Goal: Task Accomplishment & Management: Use online tool/utility

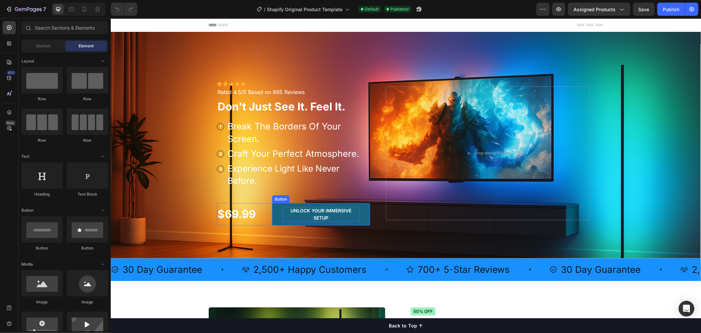
click at [327, 216] on p "UNLOCK YOUR IMMERSIVE SETUP" at bounding box center [320, 214] width 77 height 14
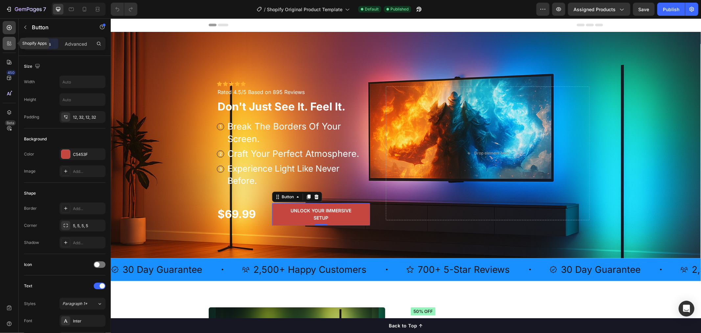
click at [6, 42] on icon at bounding box center [9, 43] width 7 height 7
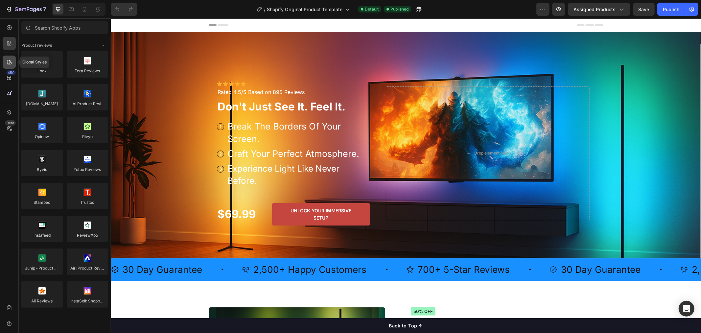
click at [11, 60] on icon at bounding box center [9, 62] width 7 height 7
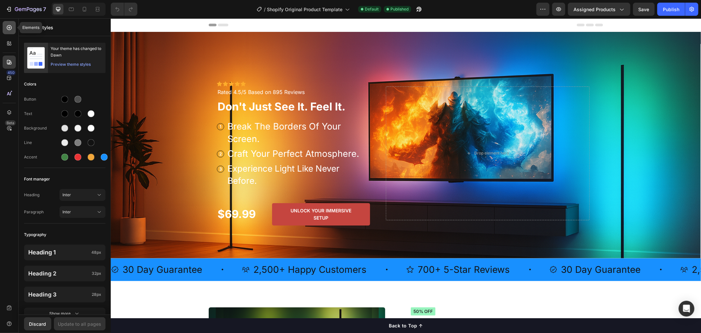
click at [12, 28] on icon at bounding box center [9, 27] width 7 height 7
radio input "false"
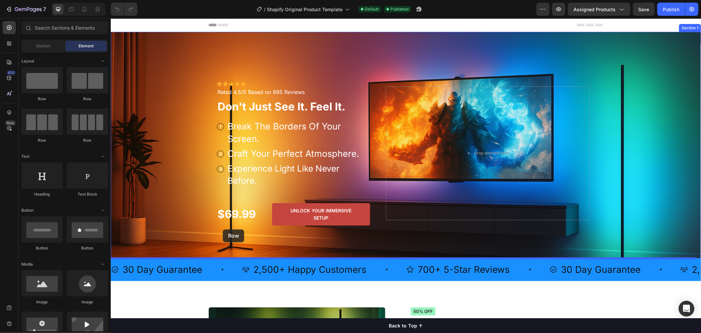
drag, startPoint x: 153, startPoint y: 102, endPoint x: 222, endPoint y: 229, distance: 144.9
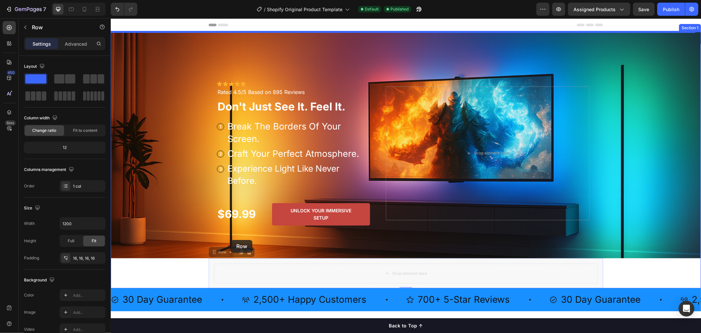
drag, startPoint x: 236, startPoint y: 269, endPoint x: 231, endPoint y: 240, distance: 30.4
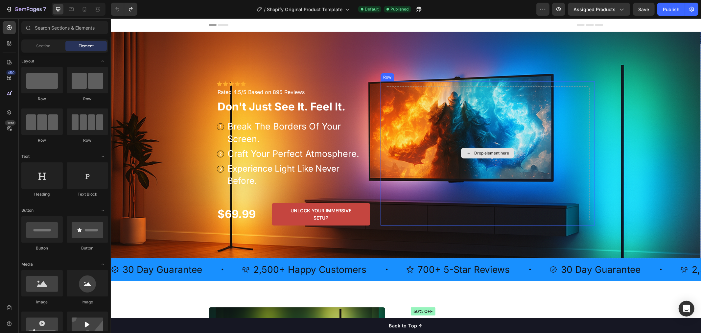
click at [481, 127] on div "Drop element here" at bounding box center [488, 153] width 204 height 134
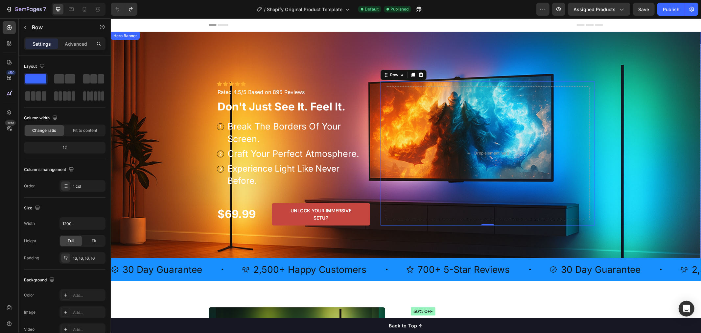
click at [229, 234] on div "Icon Icon Icon Icon Icon Icon List Icon Icon Icon Icon Icon Icon List Rated 4.5…" at bounding box center [405, 145] width 404 height 226
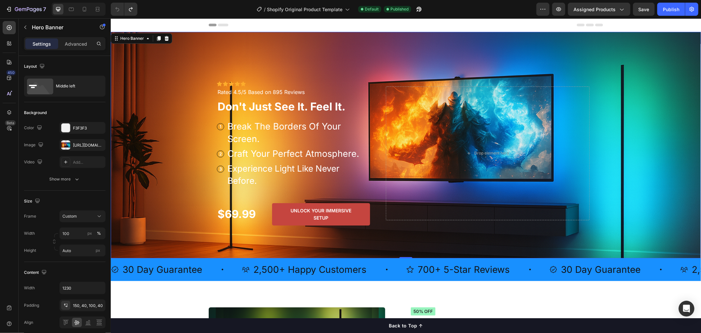
click at [225, 234] on div "Icon Icon Icon Icon Icon Icon List Icon Icon Icon Icon Icon Icon List Rated 4.5…" at bounding box center [405, 145] width 404 height 226
click at [350, 243] on div "Icon Icon Icon Icon Icon Icon List Icon Icon Icon Icon Icon Icon List Rated 4.5…" at bounding box center [405, 145] width 404 height 226
click at [260, 207] on div "$69.99 Text Block UNLOCK YOUR IMMERSIVE SETUP Button Row" at bounding box center [293, 214] width 153 height 22
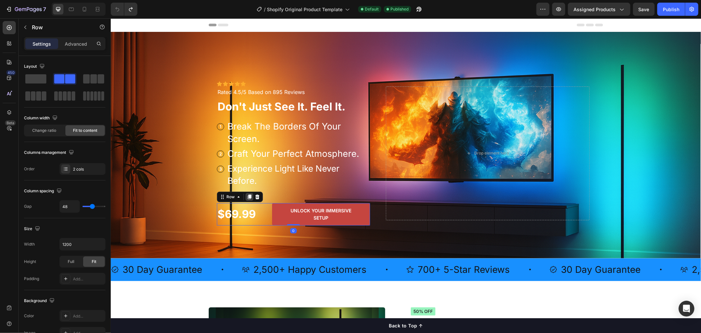
click at [247, 198] on icon at bounding box center [249, 196] width 4 height 5
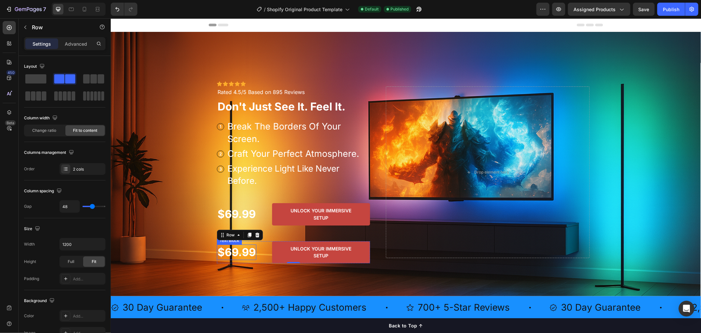
click at [245, 253] on p "$69.99" at bounding box center [236, 252] width 38 height 14
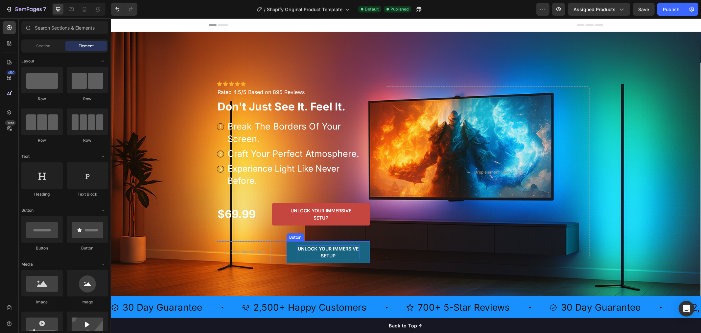
click at [298, 253] on p "UNLOCK YOUR IMMERSIVE SETUP" at bounding box center [328, 252] width 62 height 14
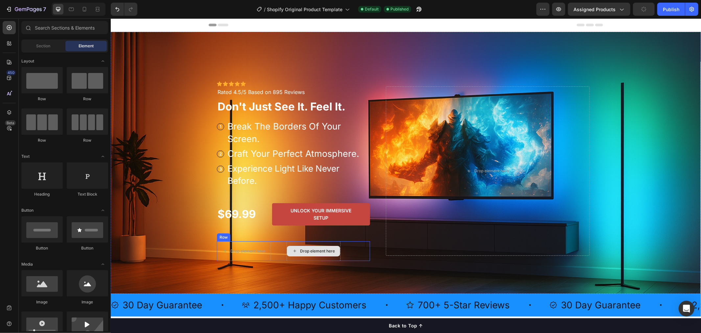
click at [310, 250] on div "Drop element here" at bounding box center [317, 250] width 35 height 5
click at [257, 250] on div "Drop element here" at bounding box center [247, 250] width 35 height 5
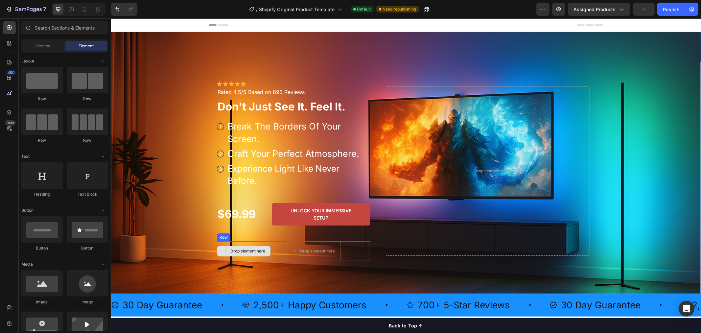
click at [269, 248] on div "Drop element here Drop element here Row" at bounding box center [293, 251] width 153 height 20
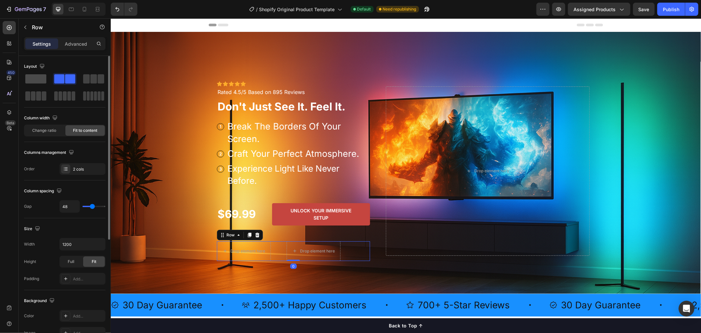
click at [35, 75] on span at bounding box center [35, 78] width 21 height 9
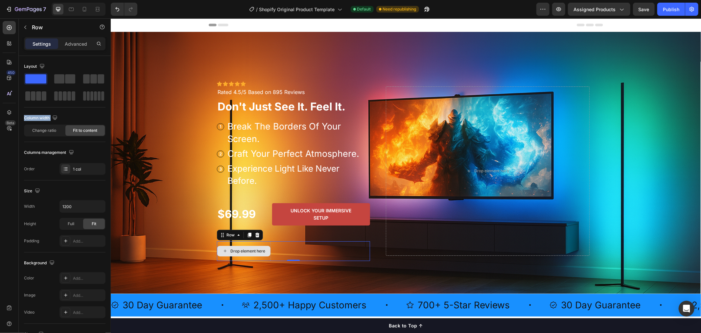
drag, startPoint x: 145, startPoint y: 96, endPoint x: 239, endPoint y: 254, distance: 183.6
click at [245, 251] on div "Drop element here" at bounding box center [247, 250] width 35 height 5
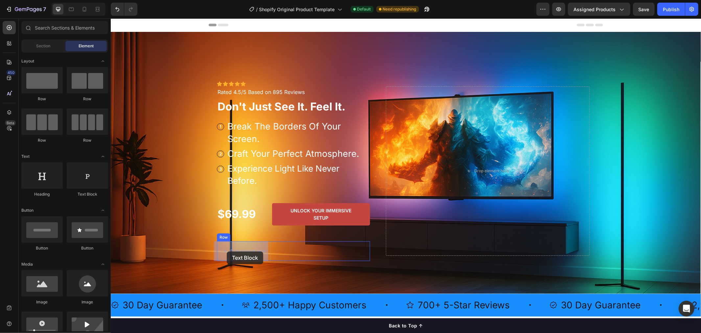
drag, startPoint x: 196, startPoint y: 198, endPoint x: 226, endPoint y: 251, distance: 61.5
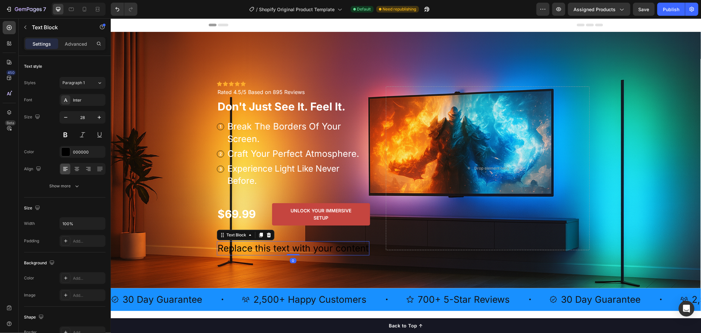
click at [242, 248] on div "Replace this text with your content" at bounding box center [293, 248] width 152 height 14
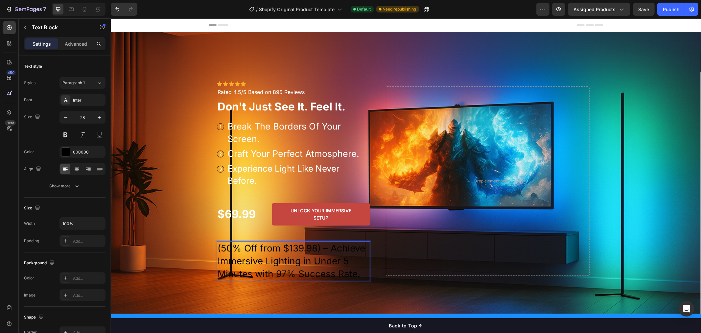
click at [316, 262] on p "(50% Off from $139.98) – Achieve Immersive Lighting in Under 5 Minutes with 97%…" at bounding box center [293, 261] width 152 height 39
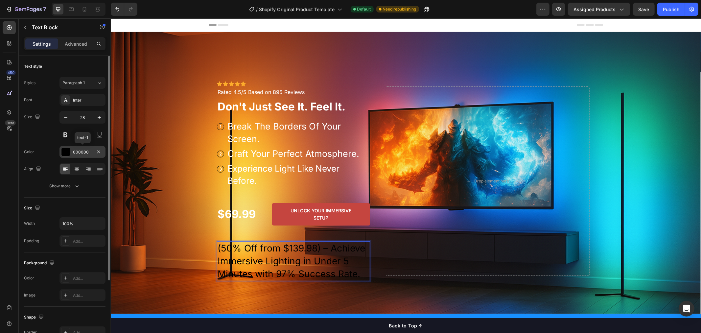
click at [68, 149] on div at bounding box center [65, 152] width 9 height 9
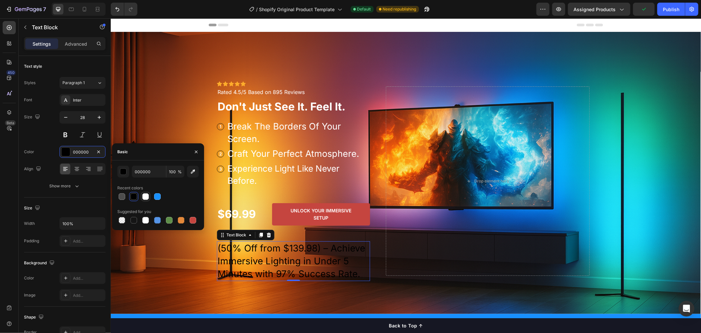
click at [145, 196] on div at bounding box center [145, 196] width 7 height 7
type input "FFFFFF"
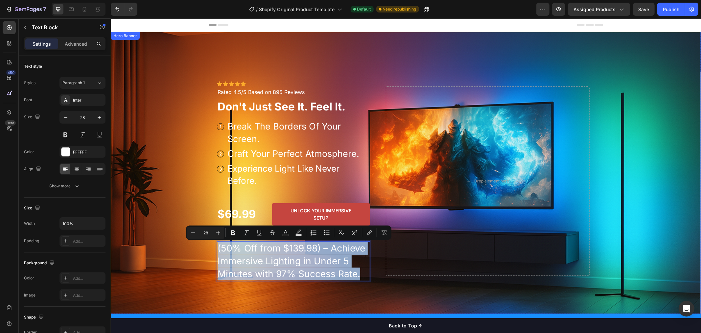
drag, startPoint x: 359, startPoint y: 274, endPoint x: 211, endPoint y: 252, distance: 149.6
click at [211, 252] on div "Icon Icon Icon Icon Icon Icon List Icon Icon Icon Icon Icon Icon List Rated 4.5…" at bounding box center [405, 173] width 404 height 282
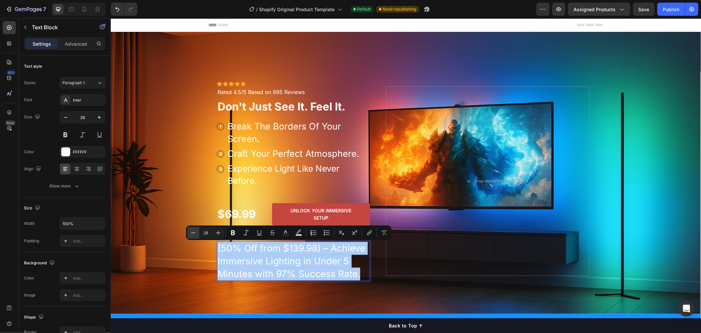
click at [193, 232] on icon "Editor contextual toolbar" at bounding box center [193, 232] width 4 height 0
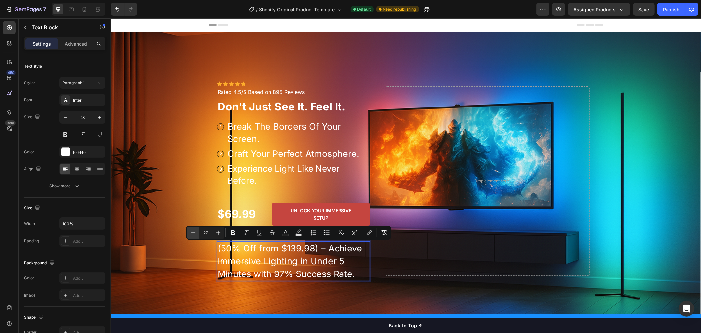
click at [193, 232] on icon "Editor contextual toolbar" at bounding box center [193, 232] width 4 height 0
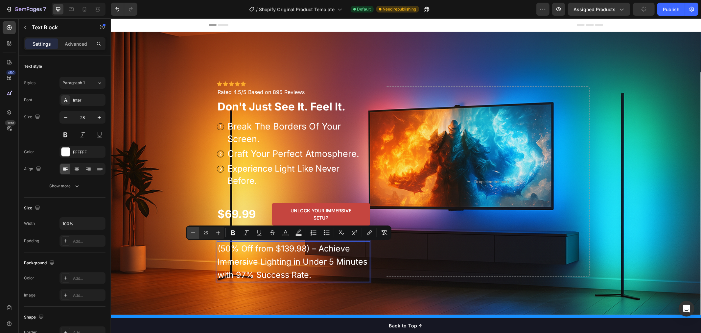
click at [193, 232] on icon "Editor contextual toolbar" at bounding box center [193, 232] width 4 height 0
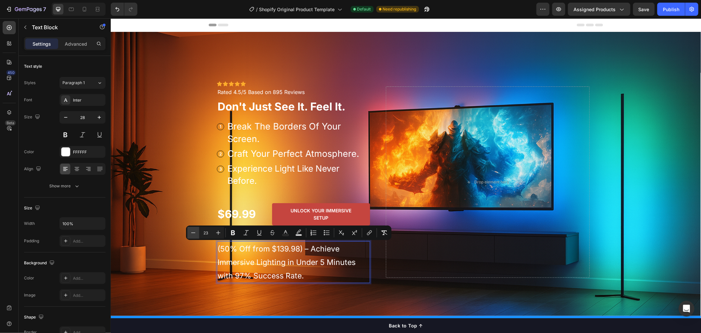
click at [193, 232] on icon "Editor contextual toolbar" at bounding box center [193, 232] width 4 height 0
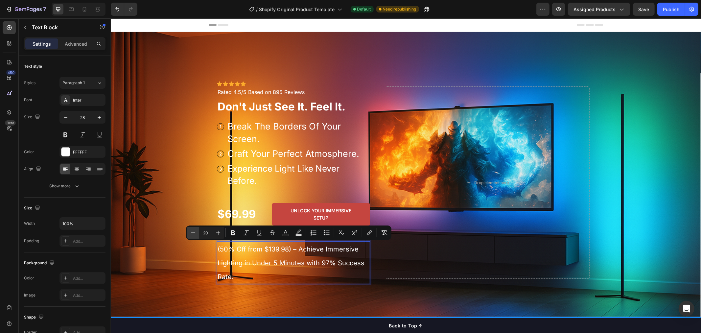
click at [193, 232] on icon "Editor contextual toolbar" at bounding box center [193, 232] width 4 height 0
type input "18"
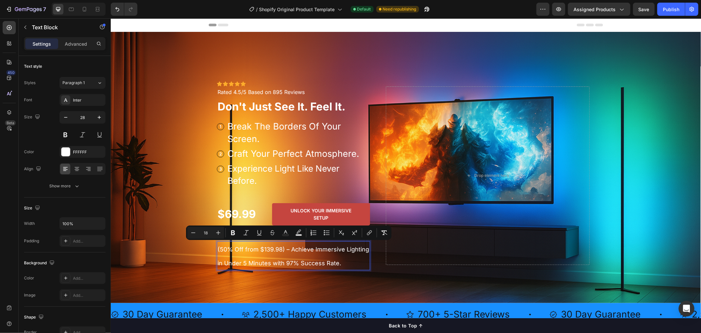
click at [342, 264] on p "(50% Off from $139.98) – Achieve Immersive Lighting in Under 5 Minutes with 97%…" at bounding box center [293, 256] width 152 height 28
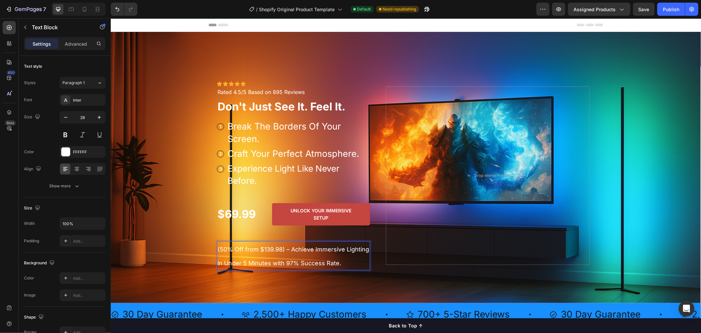
click at [415, 260] on div "Drop element here" at bounding box center [488, 175] width 204 height 178
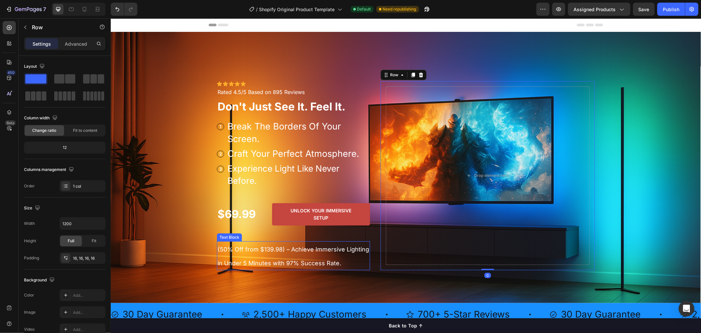
click at [341, 260] on p "(50% Off from $139.98) – Achieve Immersive Lighting in Under 5 Minutes with 97%…" at bounding box center [293, 256] width 152 height 28
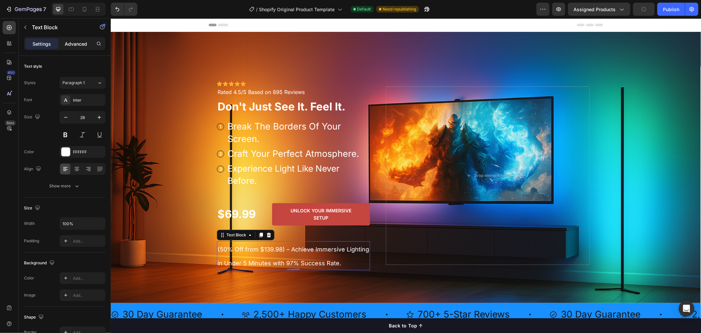
click at [74, 42] on p "Advanced" at bounding box center [76, 43] width 22 height 7
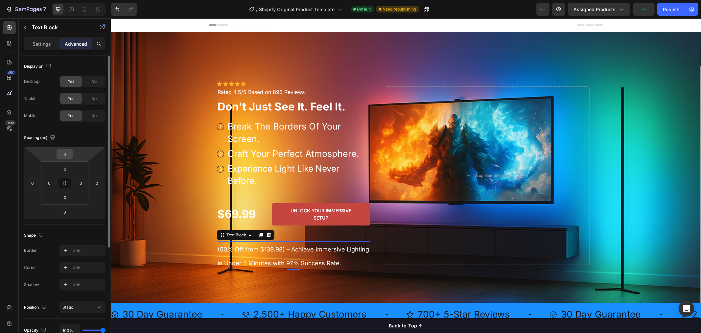
click at [69, 155] on input "0" at bounding box center [64, 154] width 13 height 10
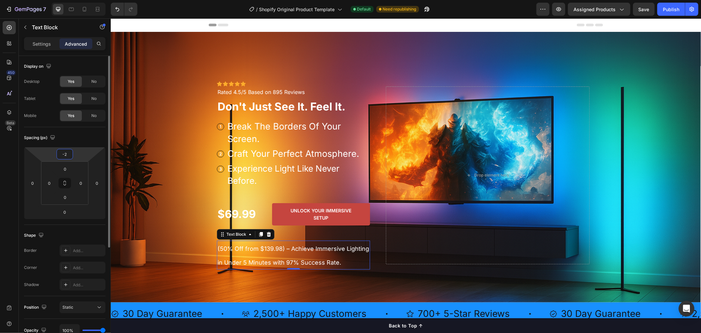
type input "-20"
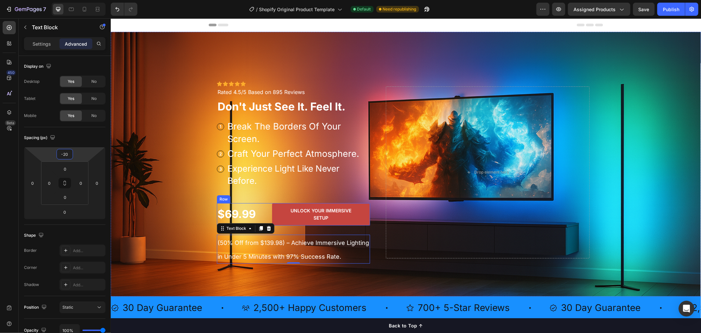
click at [258, 210] on div "$69.99 Text Block UNLOCK YOUR IMMERSIVE SETUP Button Row" at bounding box center [293, 214] width 153 height 22
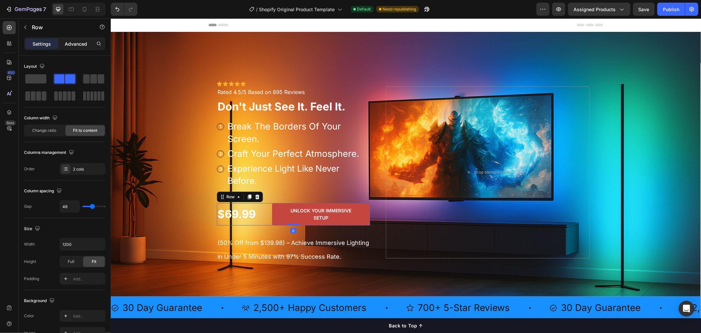
click at [77, 40] on p "Advanced" at bounding box center [76, 43] width 22 height 7
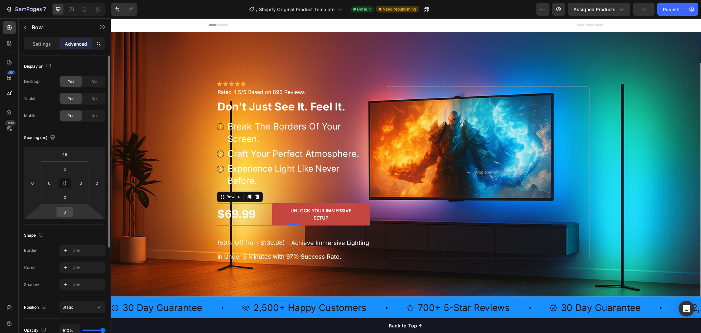
click at [67, 211] on input "0" at bounding box center [64, 212] width 13 height 10
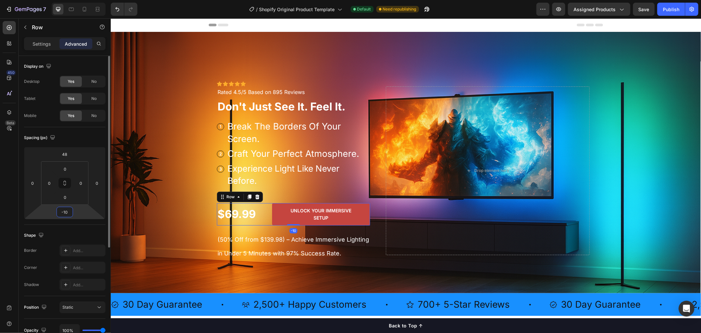
type input "-1"
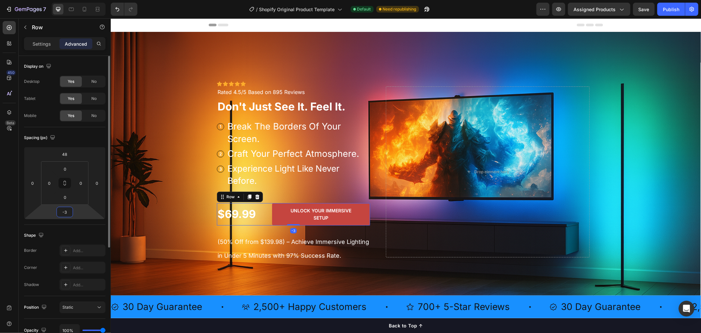
type input "-30"
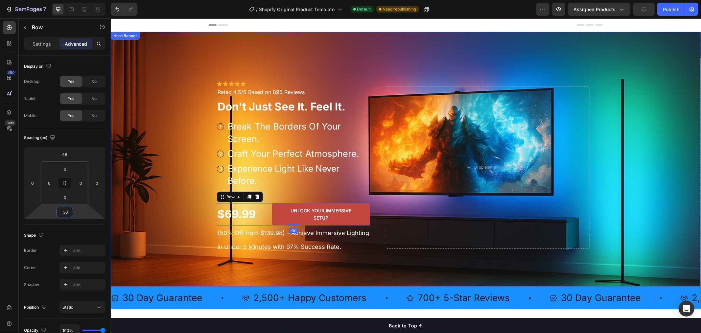
click at [364, 273] on div "Icon Icon Icon Icon Icon Icon List Icon Icon Icon Icon Icon Icon List Rated 4.5…" at bounding box center [405, 159] width 404 height 255
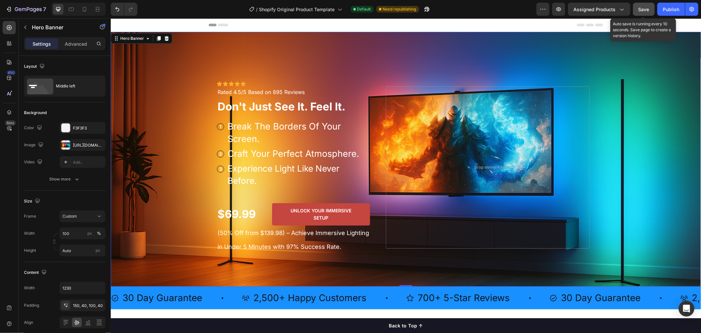
drag, startPoint x: 643, startPoint y: 9, endPoint x: 470, endPoint y: 94, distance: 193.0
click at [643, 9] on span "Save" at bounding box center [644, 10] width 11 height 6
click at [162, 295] on p "30 Day Guarantee" at bounding box center [162, 297] width 80 height 13
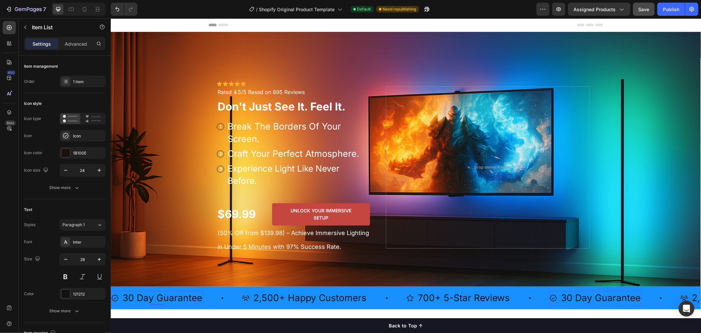
click at [173, 300] on p "30 Day Guarantee" at bounding box center [162, 297] width 80 height 13
drag, startPoint x: 126, startPoint y: 297, endPoint x: 152, endPoint y: 301, distance: 26.9
click at [152, 301] on p "30 Day Guarantee" at bounding box center [162, 297] width 80 height 13
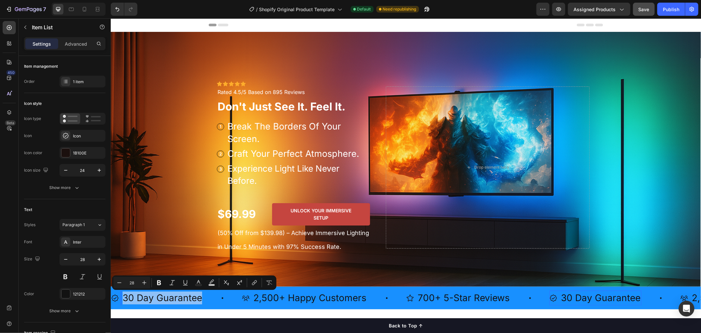
drag, startPoint x: 123, startPoint y: 298, endPoint x: 201, endPoint y: 302, distance: 78.3
click at [201, 302] on div "30 Day Guarantee" at bounding box center [162, 297] width 82 height 15
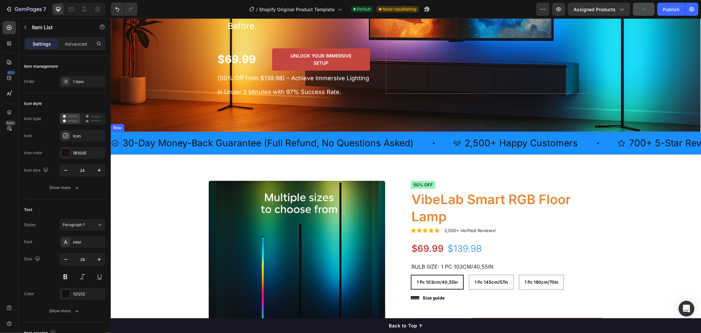
scroll to position [170, 0]
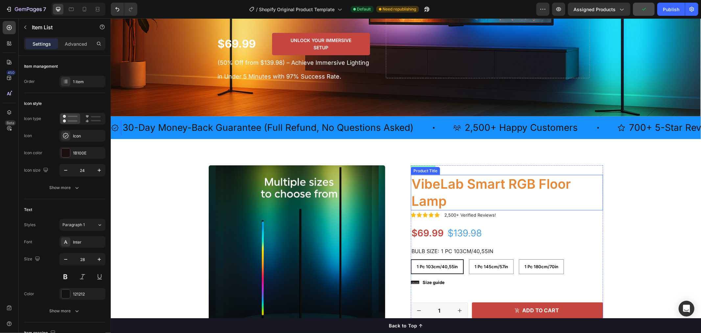
click at [487, 204] on h1 "VibeLab Smart RGB Floor Lamp" at bounding box center [506, 192] width 192 height 35
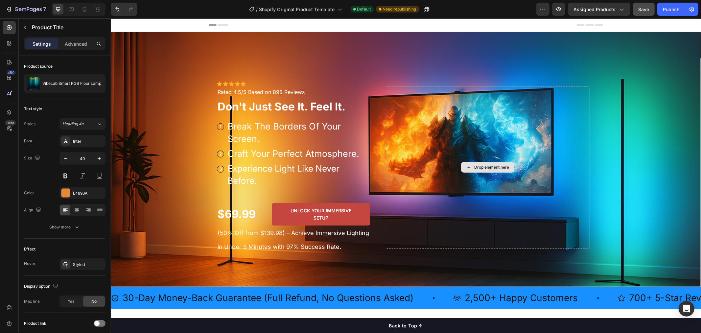
scroll to position [255, 0]
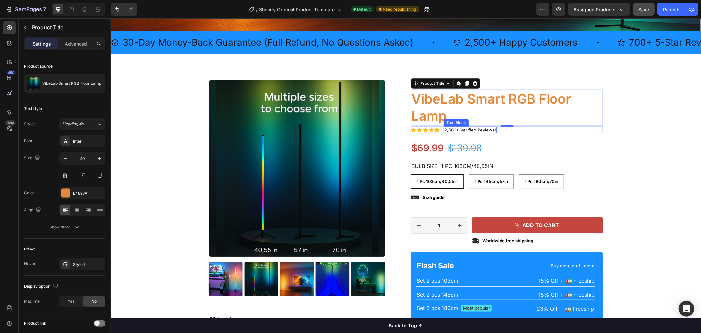
click at [471, 129] on p "2,500+ Verified Reviews!" at bounding box center [470, 130] width 52 height 6
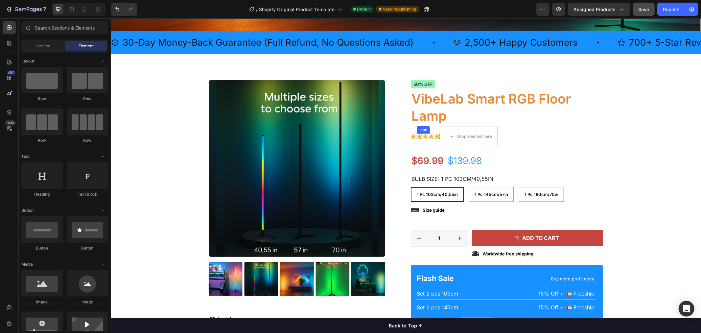
click at [419, 136] on icon at bounding box center [418, 135] width 5 height 5
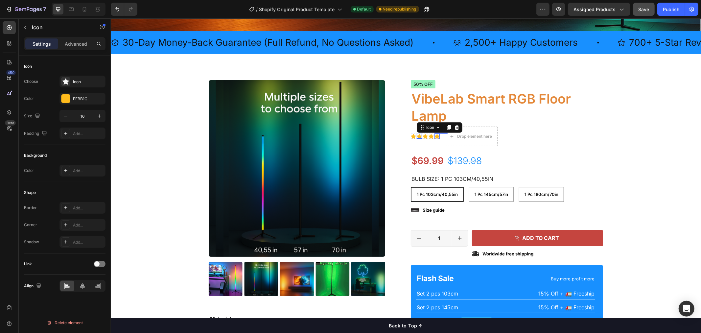
click at [436, 136] on icon at bounding box center [436, 136] width 5 height 5
click at [428, 136] on div "Icon" at bounding box center [430, 136] width 5 height 20
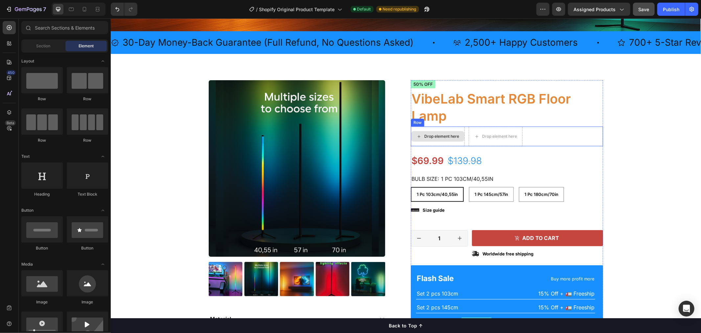
click at [439, 135] on div "Drop element here" at bounding box center [441, 135] width 35 height 5
click at [545, 136] on div "Drop element here Drop element here Row" at bounding box center [506, 136] width 192 height 20
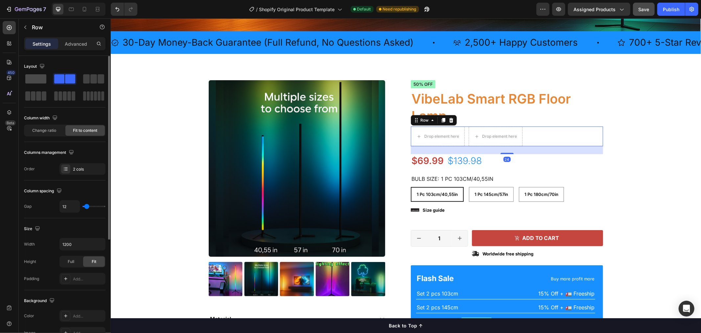
click at [38, 79] on span at bounding box center [35, 78] width 21 height 9
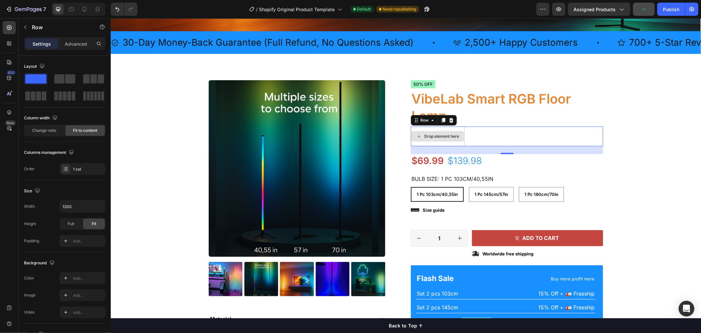
click at [440, 131] on div "Drop element here" at bounding box center [437, 136] width 53 height 11
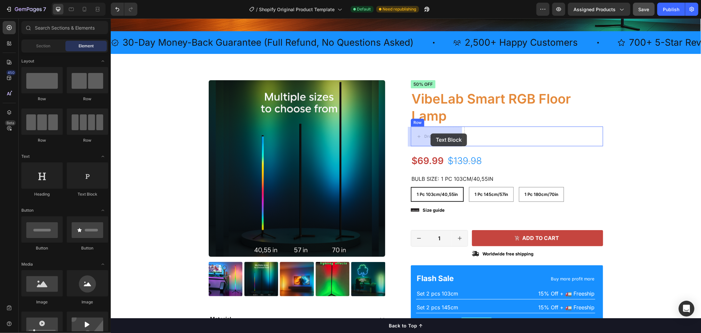
drag, startPoint x: 197, startPoint y: 197, endPoint x: 430, endPoint y: 133, distance: 241.6
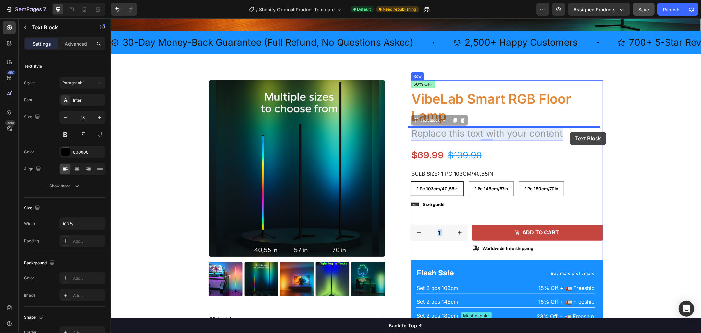
drag, startPoint x: 556, startPoint y: 130, endPoint x: 570, endPoint y: 132, distance: 13.5
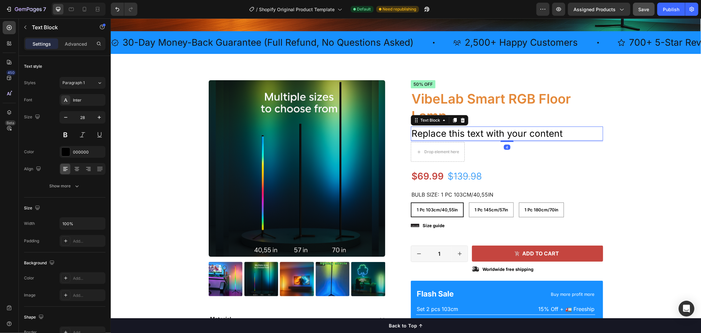
click at [574, 135] on div "Replace this text with your content" at bounding box center [506, 133] width 192 height 14
click at [567, 135] on p "Replace this text with your content" at bounding box center [506, 133] width 191 height 13
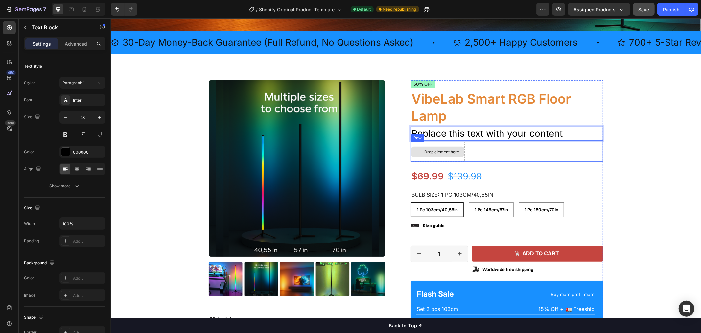
click at [457, 143] on div "Drop element here" at bounding box center [437, 152] width 54 height 20
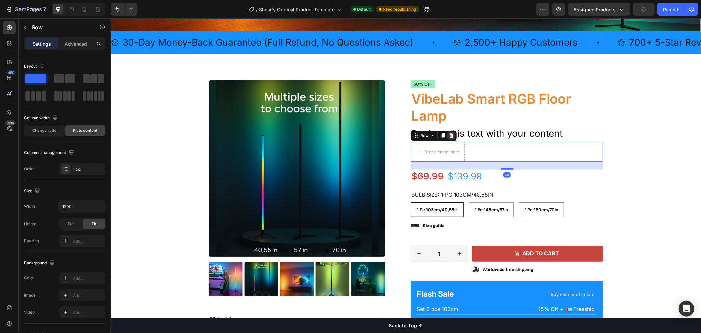
click at [449, 135] on icon at bounding box center [451, 135] width 4 height 5
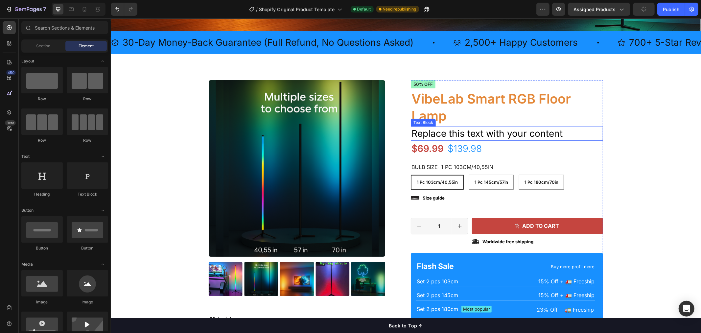
click at [572, 134] on p "Replace this text with your content" at bounding box center [506, 133] width 191 height 13
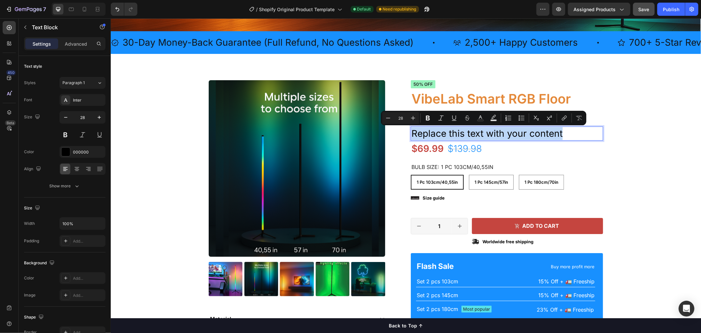
drag, startPoint x: 571, startPoint y: 133, endPoint x: 409, endPoint y: 126, distance: 161.8
click at [410, 126] on div "Replace this text with your content" at bounding box center [506, 133] width 192 height 14
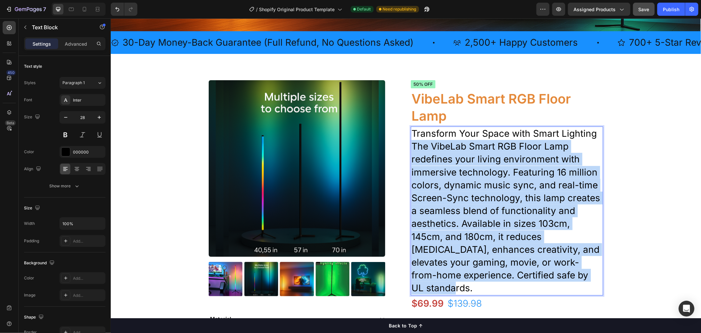
click at [411, 144] on p "The VibeLab Smart RGB Floor Lamp redefines your living environment with immersi…" at bounding box center [506, 217] width 191 height 154
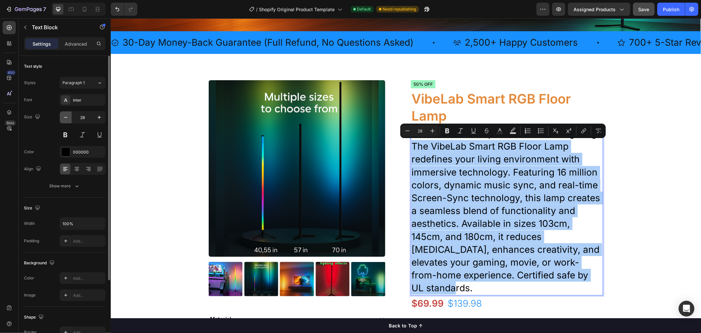
click at [68, 119] on icon "button" at bounding box center [65, 117] width 7 height 7
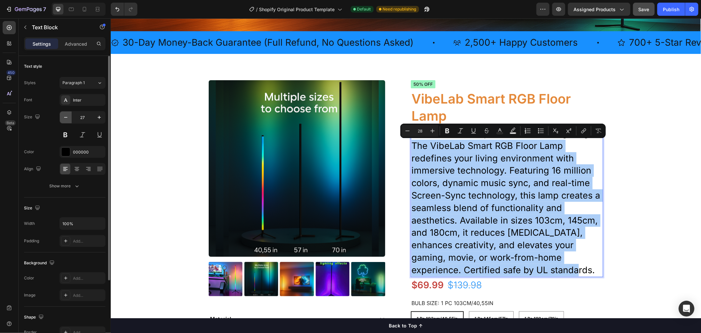
click at [68, 119] on icon "button" at bounding box center [65, 117] width 7 height 7
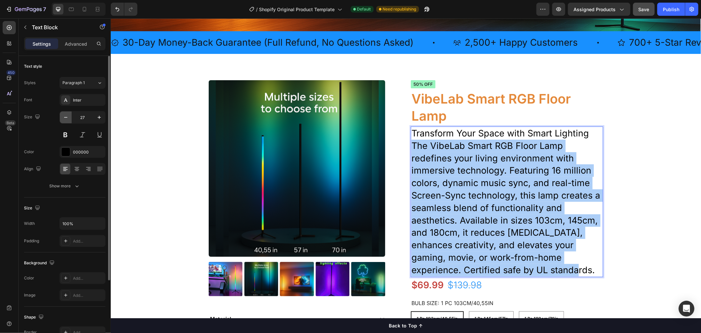
click at [66, 118] on icon "button" at bounding box center [65, 117] width 7 height 7
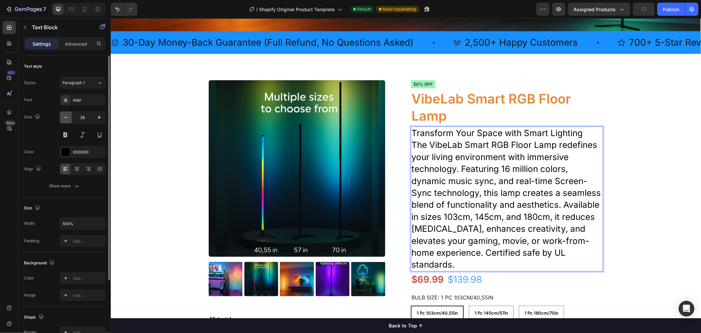
click at [66, 118] on icon "button" at bounding box center [65, 117] width 7 height 7
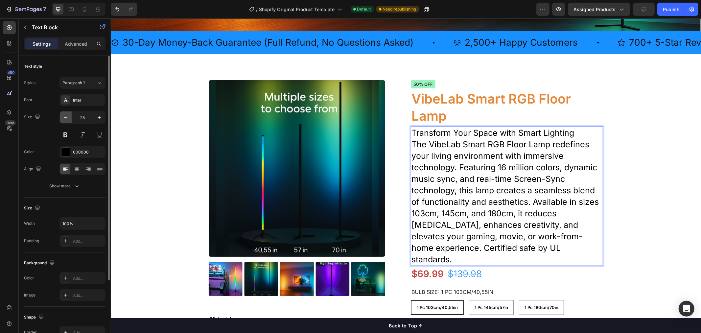
click at [66, 118] on icon "button" at bounding box center [65, 117] width 7 height 7
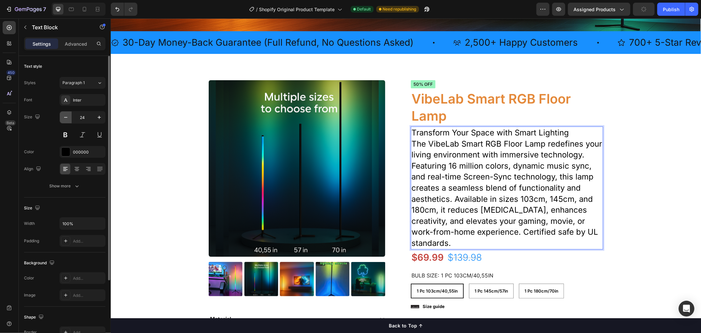
click at [66, 118] on icon "button" at bounding box center [65, 117] width 7 height 7
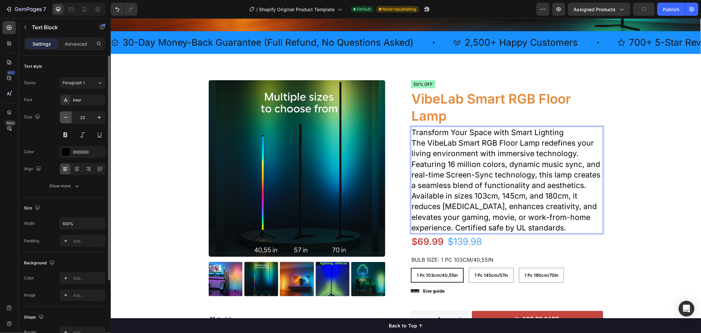
click at [66, 118] on icon "button" at bounding box center [65, 117] width 7 height 7
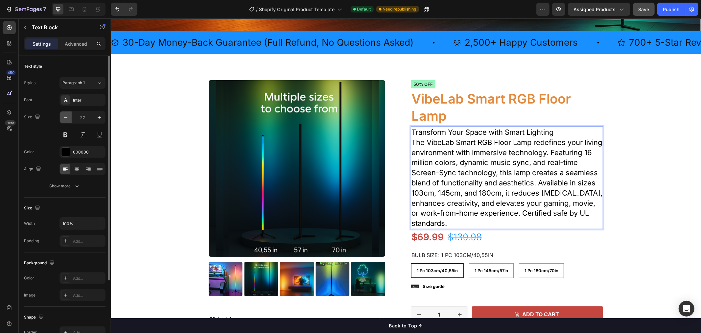
click at [66, 118] on icon "button" at bounding box center [65, 117] width 7 height 7
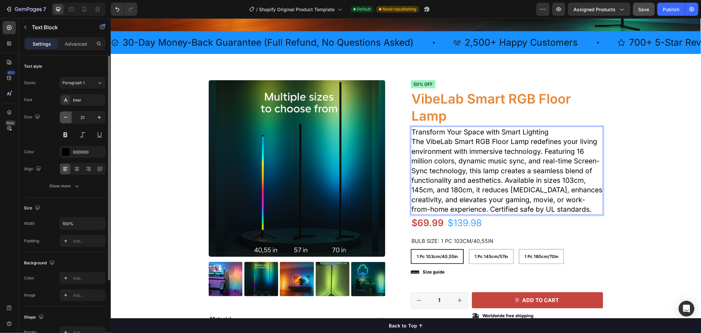
click at [66, 118] on icon "button" at bounding box center [65, 117] width 7 height 7
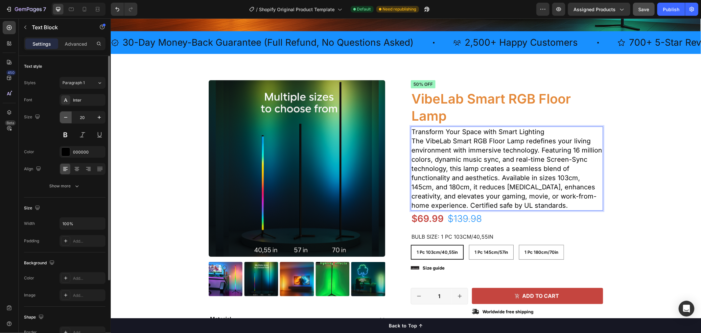
type input "19"
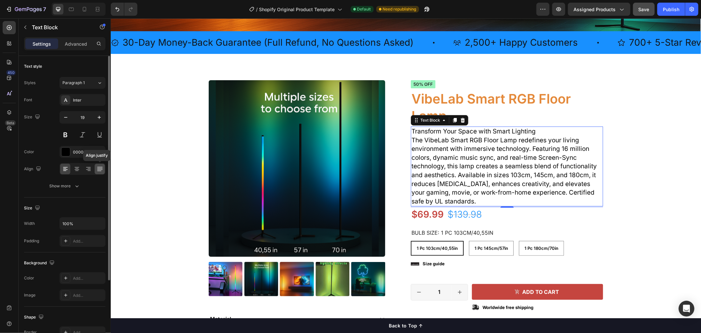
click at [97, 169] on icon at bounding box center [100, 169] width 7 height 7
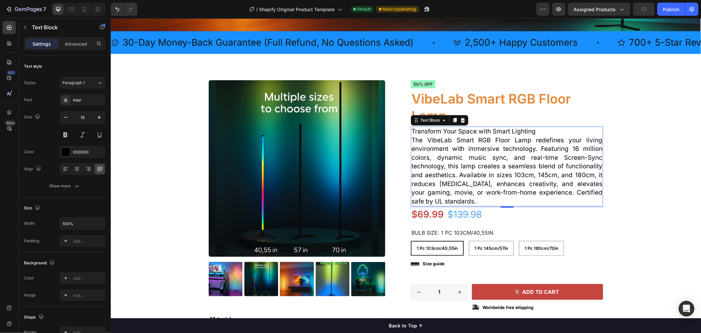
click at [545, 148] on p "The VibeLab Smart RGB Floor Lamp redefines your living environment with immersi…" at bounding box center [506, 171] width 191 height 70
click at [540, 132] on p "Transform Your Space with Smart Lighting" at bounding box center [506, 131] width 191 height 9
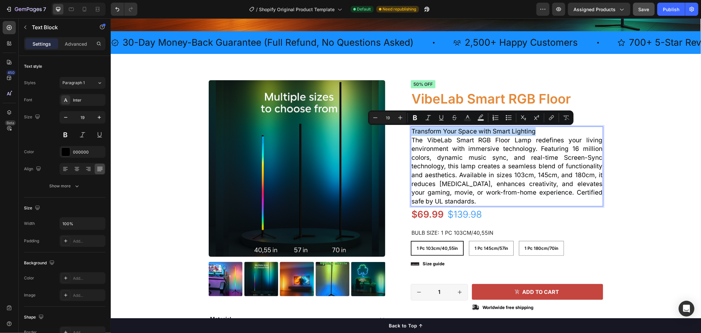
drag, startPoint x: 544, startPoint y: 129, endPoint x: 409, endPoint y: 129, distance: 134.4
click at [411, 129] on p "Transform Your Space with Smart Lighting" at bounding box center [506, 131] width 191 height 9
click at [399, 115] on icon "Editor contextual toolbar" at bounding box center [400, 117] width 7 height 7
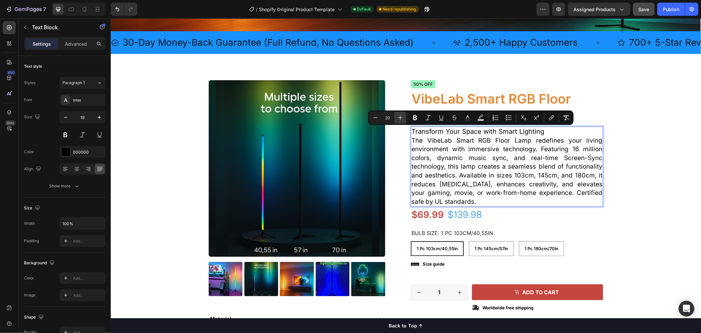
click at [399, 115] on icon "Editor contextual toolbar" at bounding box center [400, 117] width 7 height 7
type input "22"
click at [416, 115] on icon "Editor contextual toolbar" at bounding box center [415, 117] width 4 height 5
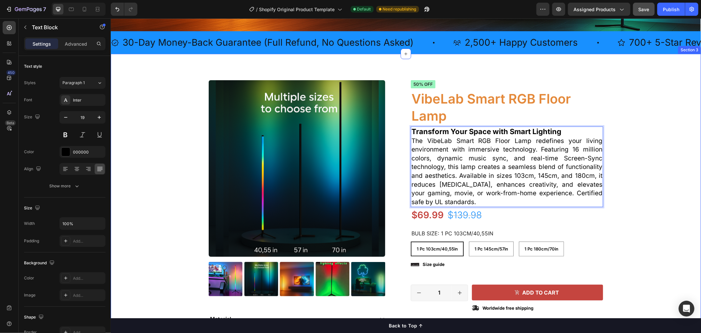
click at [635, 247] on div "Product Images Material Shipping Care instruction Accordion Icon Icon Icon Icon…" at bounding box center [405, 251] width 580 height 343
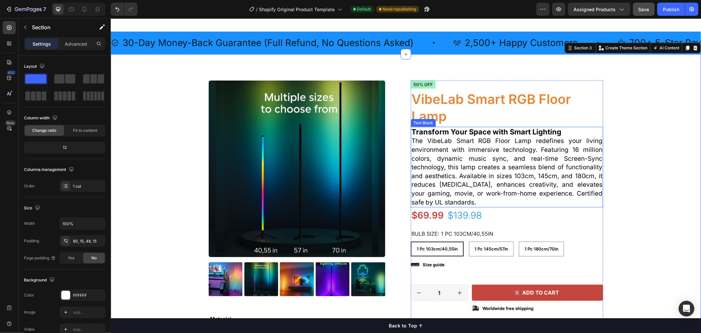
scroll to position [340, 0]
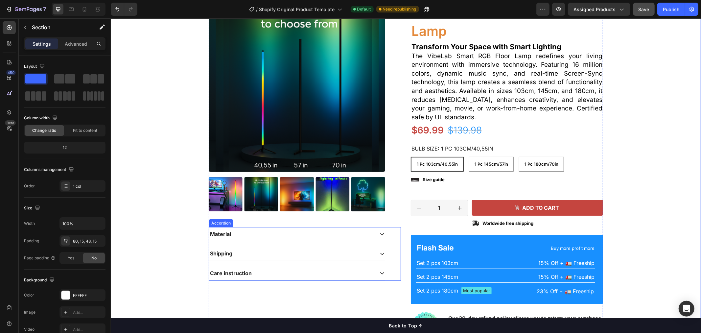
click at [382, 233] on div "Material Shipping Care instruction Accordion" at bounding box center [304, 254] width 192 height 54
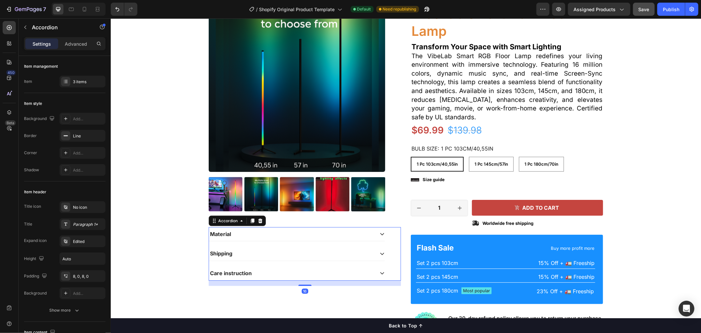
click at [379, 235] on icon at bounding box center [381, 233] width 5 height 5
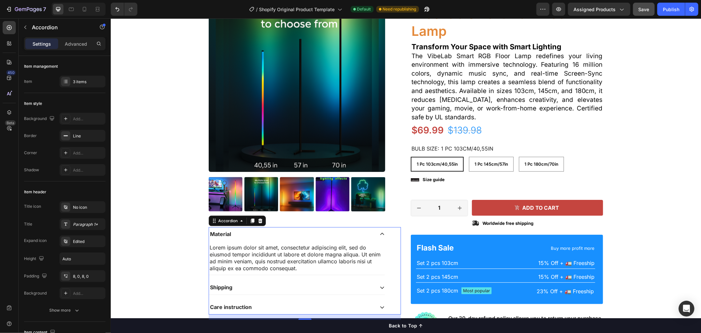
click at [306, 266] on div "Lorem ipsum dolor sit amet, consectetur adipiscing elit, sed do eiusmod tempor …" at bounding box center [297, 257] width 176 height 29
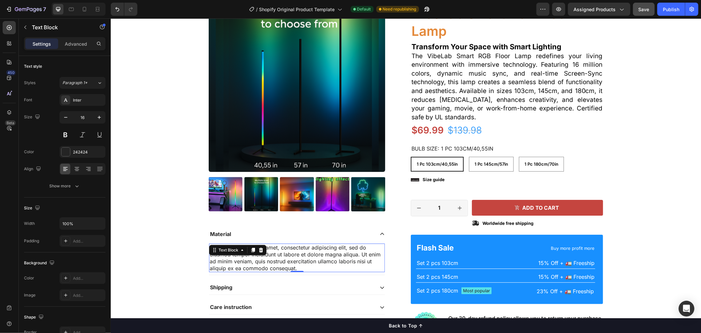
click at [303, 267] on div "Lorem ipsum dolor sit amet, consectetur adipiscing elit, sed do eiusmod tempor …" at bounding box center [297, 257] width 176 height 29
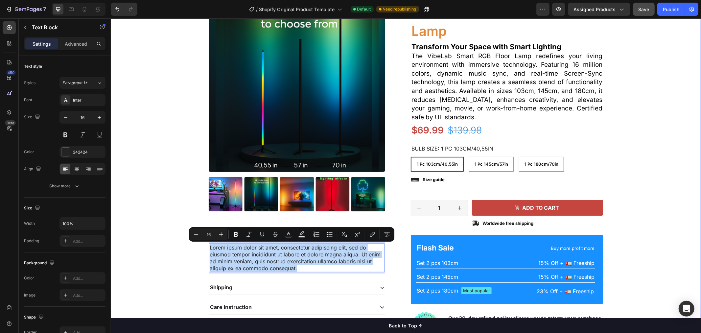
drag, startPoint x: 304, startPoint y: 267, endPoint x: 200, endPoint y: 248, distance: 105.4
click at [200, 248] on div "Product Images Material Lorem ipsum dolor sit amet, consectetur adipiscing elit…" at bounding box center [405, 169] width 580 height 348
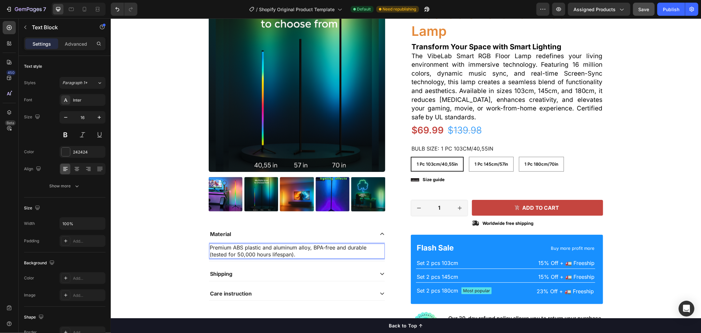
click at [298, 252] on p "Premium ABS plastic and aluminum alloy, BPA-free and durable (tested for 50,000…" at bounding box center [296, 251] width 175 height 14
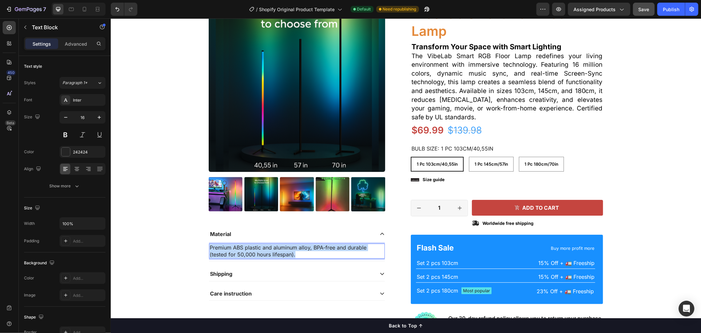
drag, startPoint x: 269, startPoint y: 251, endPoint x: 206, endPoint y: 245, distance: 63.3
click at [209, 245] on div "Premium ABS plastic and aluminum alloy, BPA-free and durable (tested for 50,000…" at bounding box center [297, 250] width 176 height 15
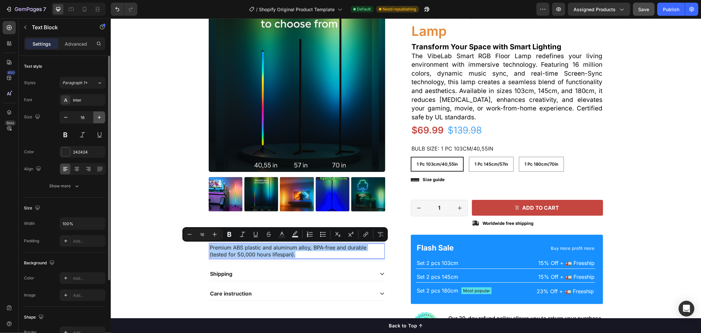
click at [99, 115] on icon "button" at bounding box center [99, 117] width 7 height 7
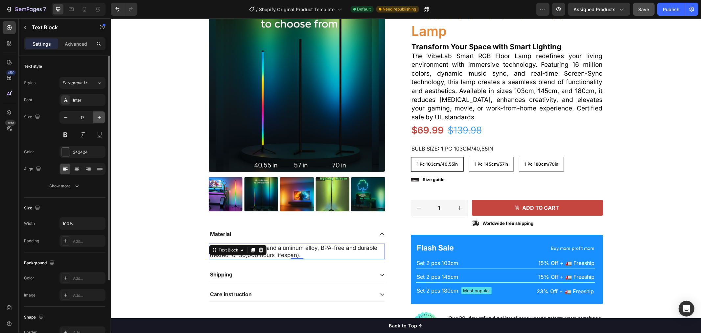
click at [99, 115] on icon "button" at bounding box center [99, 117] width 7 height 7
type input "18"
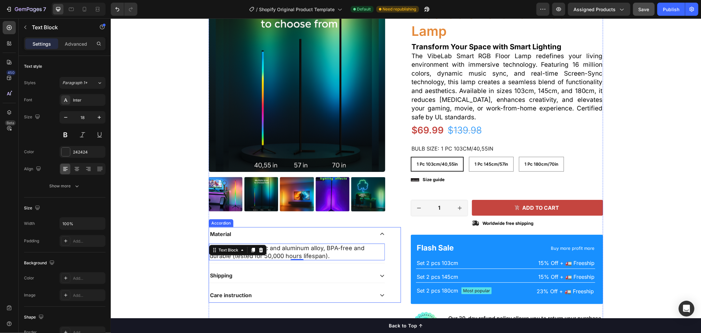
click at [221, 232] on p "Material" at bounding box center [220, 233] width 21 height 7
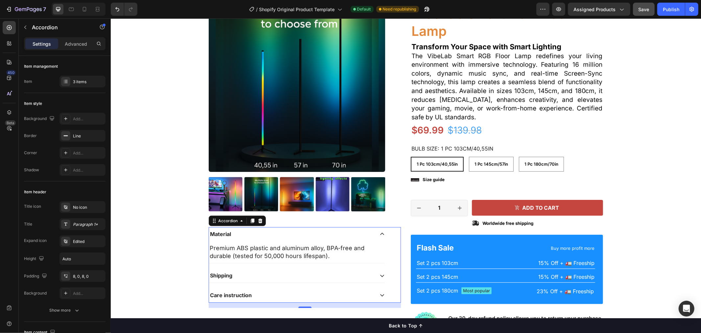
click at [221, 235] on p "Material" at bounding box center [220, 233] width 21 height 7
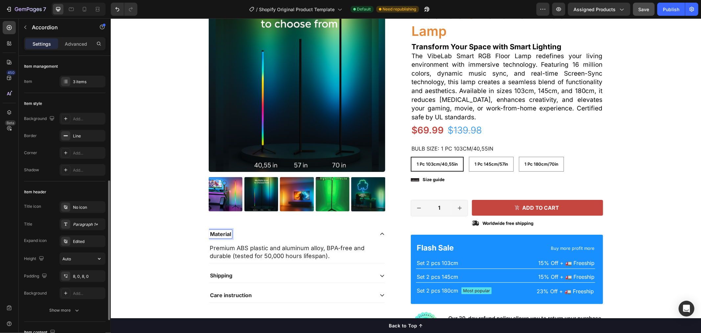
scroll to position [85, 0]
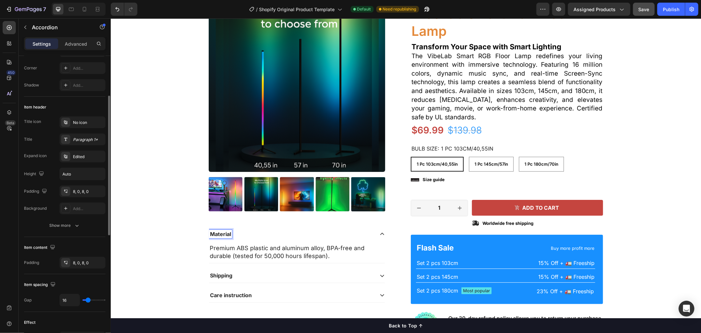
click at [89, 300] on input "range" at bounding box center [93, 299] width 23 height 1
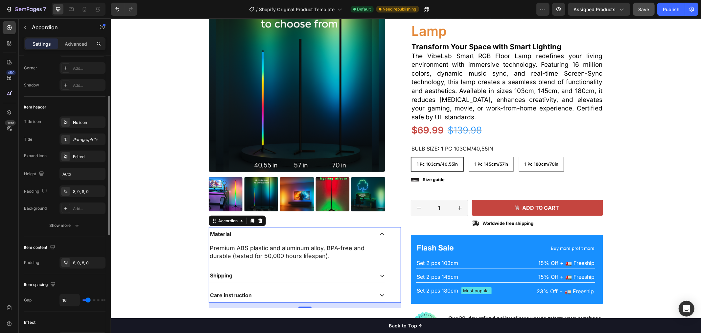
type input "17"
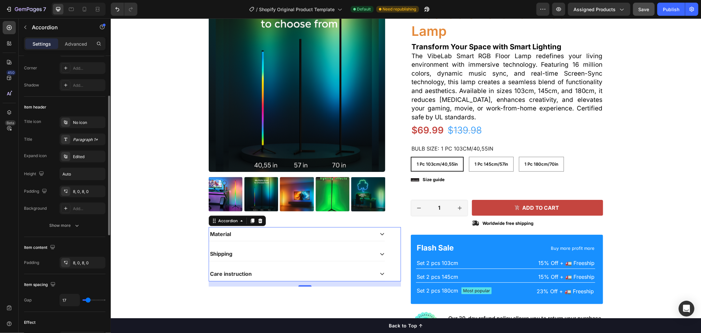
type input "18"
type input "19"
type input "20"
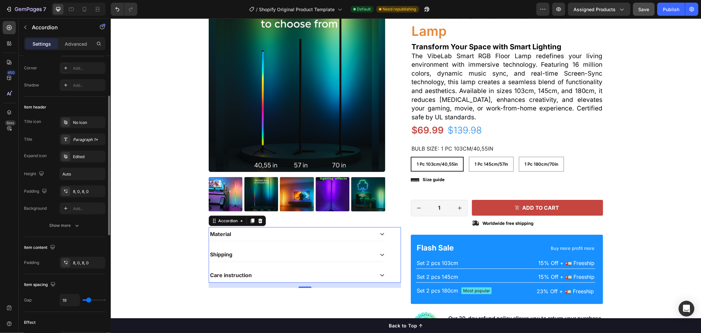
type input "20"
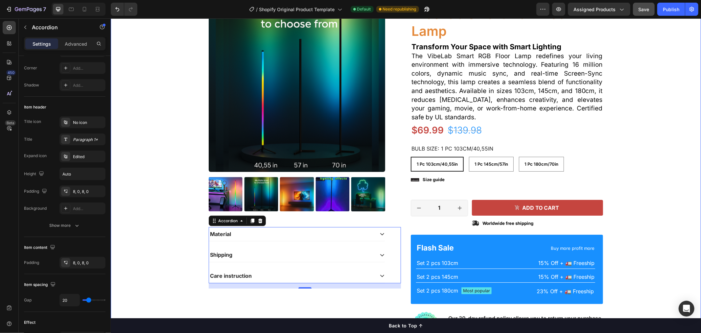
type input "21"
type input "22"
type input "23"
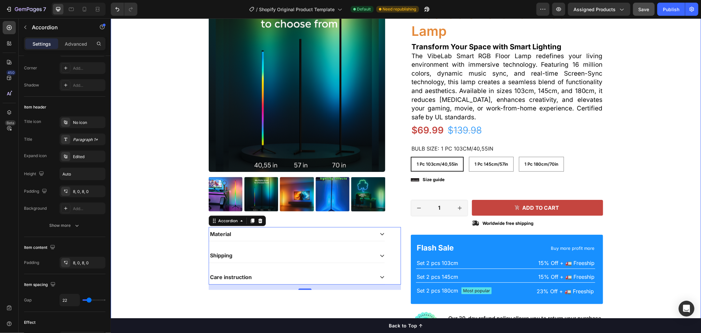
type input "23"
type input "24"
type input "25"
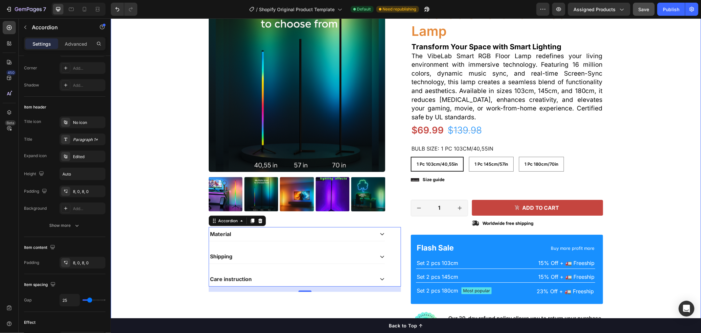
type input "26"
type input "27"
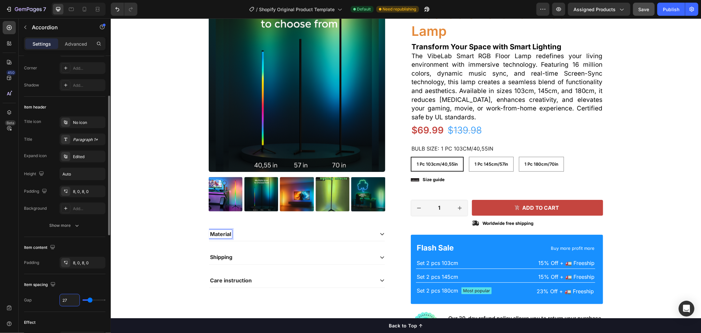
click at [67, 300] on input "27" at bounding box center [70, 300] width 20 height 12
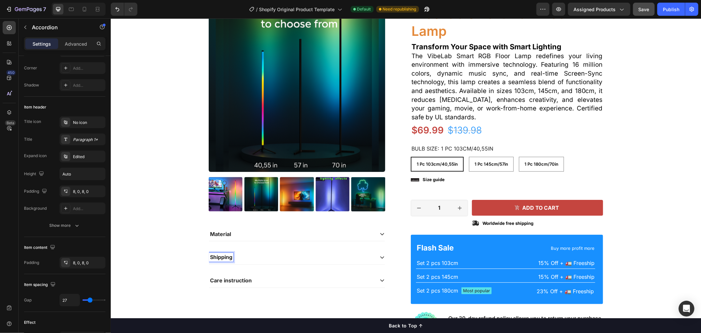
click at [221, 281] on p "Care instruction" at bounding box center [231, 280] width 42 height 7
click at [243, 231] on div "Material" at bounding box center [291, 233] width 165 height 9
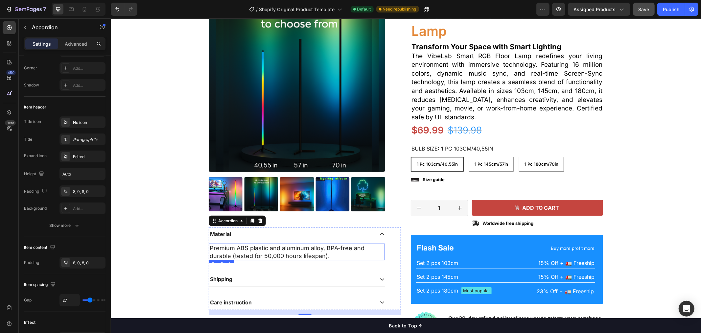
click at [264, 246] on p "Premium ABS plastic and aluminum alloy, BPA-free and durable (tested for 50,000…" at bounding box center [296, 251] width 175 height 15
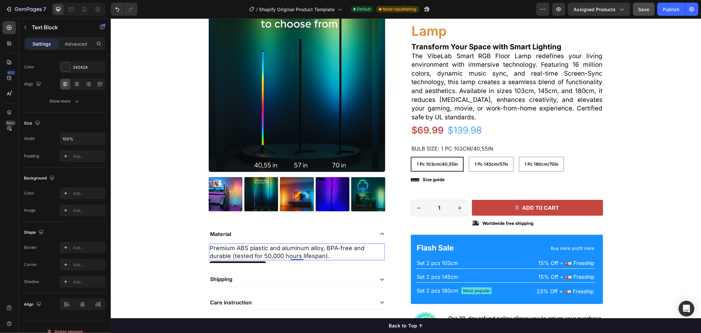
scroll to position [0, 0]
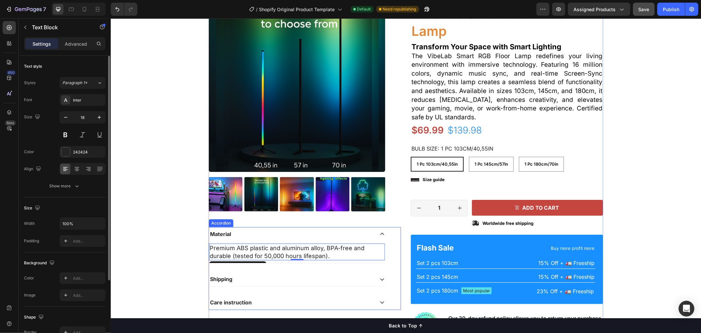
click at [248, 273] on div "Shipping" at bounding box center [297, 279] width 176 height 14
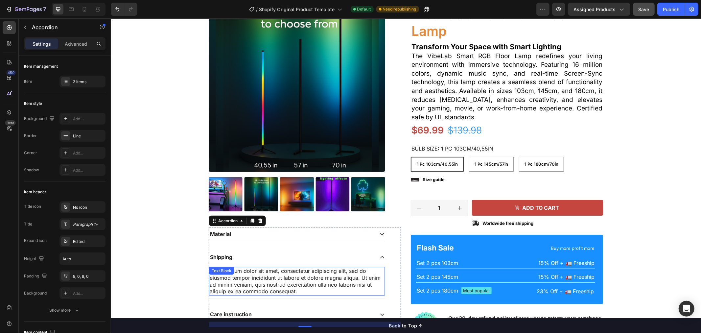
click at [300, 292] on div "Lorem ipsum dolor sit amet, consectetur adipiscing elit, sed do eiusmod tempor …" at bounding box center [297, 281] width 176 height 29
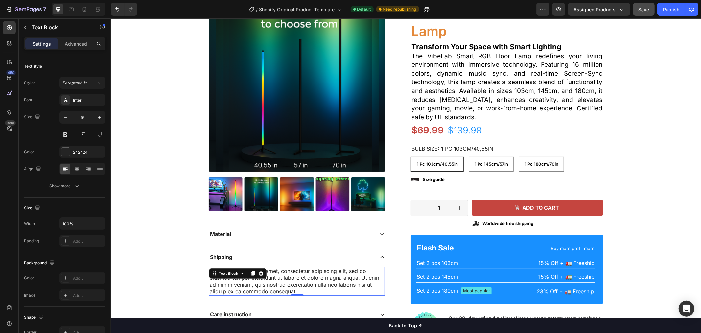
click at [301, 292] on div "Lorem ipsum dolor sit amet, consectetur adipiscing elit, sed do eiusmod tempor …" at bounding box center [297, 281] width 176 height 29
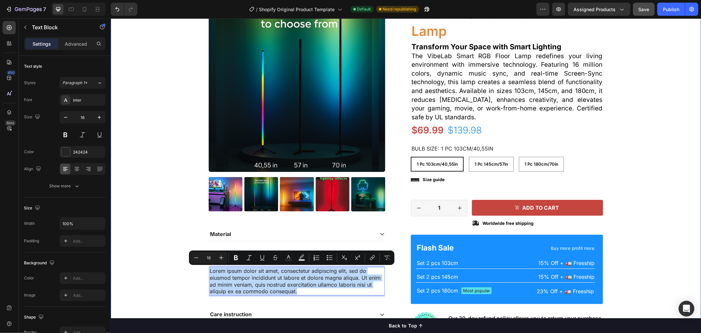
drag, startPoint x: 300, startPoint y: 289, endPoint x: 204, endPoint y: 269, distance: 98.0
click at [204, 269] on div "Product Images Material Shipping Lorem ipsum dolor sit amet, consectetur adipis…" at bounding box center [405, 169] width 580 height 348
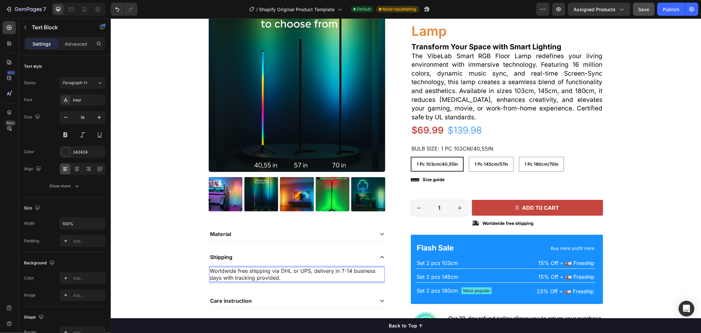
click at [284, 277] on p "Worldwide free shipping via DHL or UPS, delivery in 7-14 business days with tra…" at bounding box center [296, 274] width 175 height 14
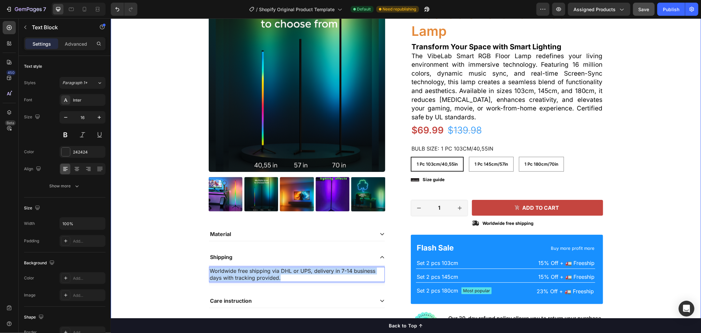
drag, startPoint x: 285, startPoint y: 277, endPoint x: 202, endPoint y: 269, distance: 83.1
click at [202, 269] on div "Product Images Material Shipping Worldwide free shipping via DHL or UPS, delive…" at bounding box center [405, 169] width 580 height 348
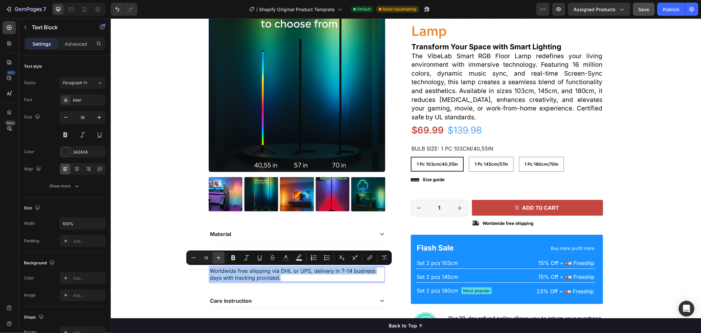
click at [220, 255] on icon "Editor contextual toolbar" at bounding box center [218, 257] width 7 height 7
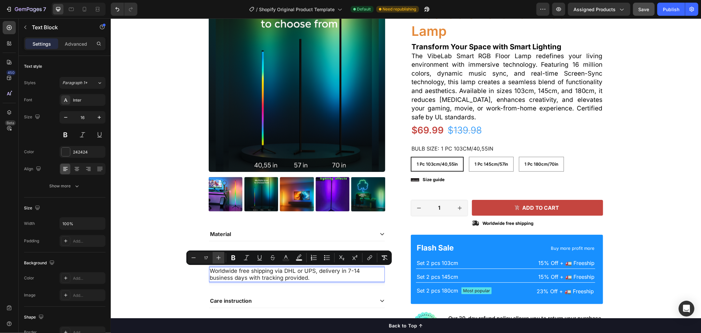
click at [219, 255] on icon "Editor contextual toolbar" at bounding box center [218, 257] width 7 height 7
type input "20"
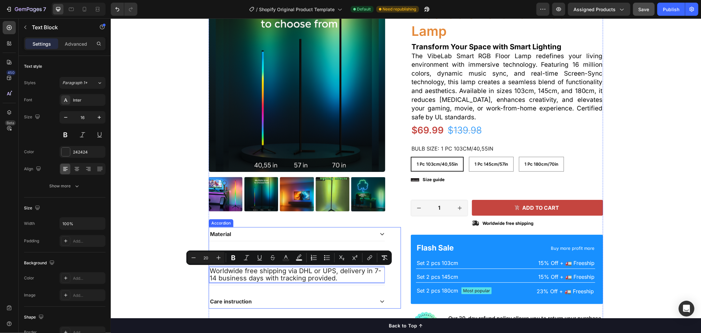
click at [266, 234] on div "Material" at bounding box center [291, 233] width 165 height 9
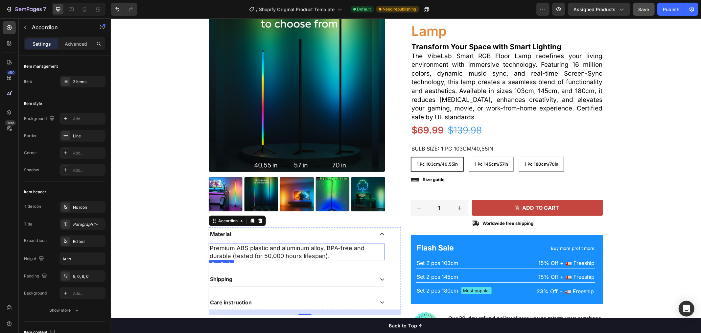
click at [277, 256] on p "Premium ABS plastic and aluminum alloy, BPA-free and durable (tested for 50,000…" at bounding box center [296, 251] width 175 height 15
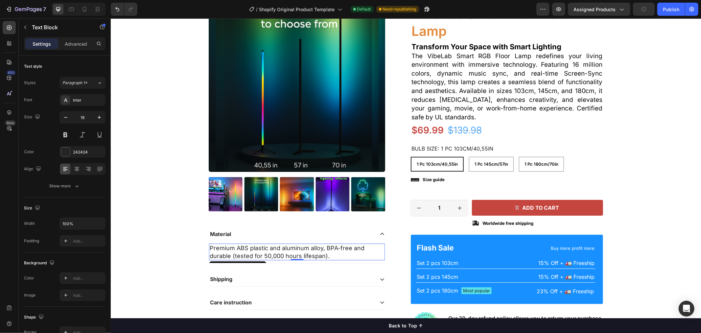
click at [277, 251] on p "Premium ABS plastic and aluminum alloy, BPA-free and durable (tested for 50,000…" at bounding box center [296, 251] width 175 height 15
click at [264, 277] on div "Shipping" at bounding box center [291, 278] width 165 height 9
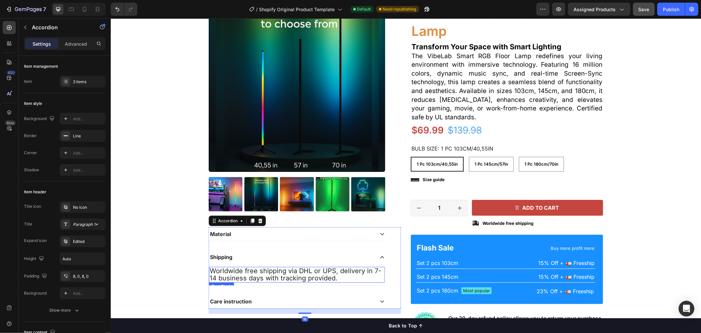
click at [271, 269] on span "Worldwide free shipping via DHL or UPS, delivery in 7-14 business days with tra…" at bounding box center [295, 274] width 172 height 15
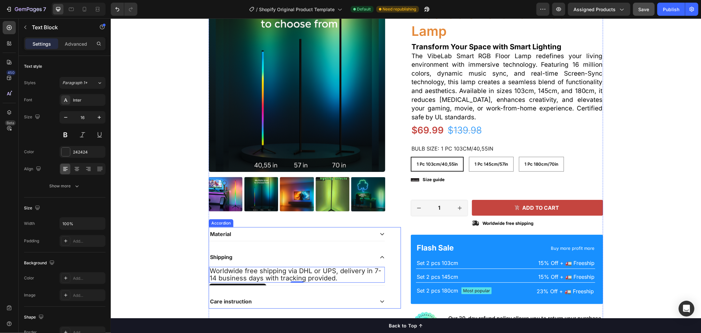
click at [270, 230] on div "Material" at bounding box center [291, 233] width 165 height 9
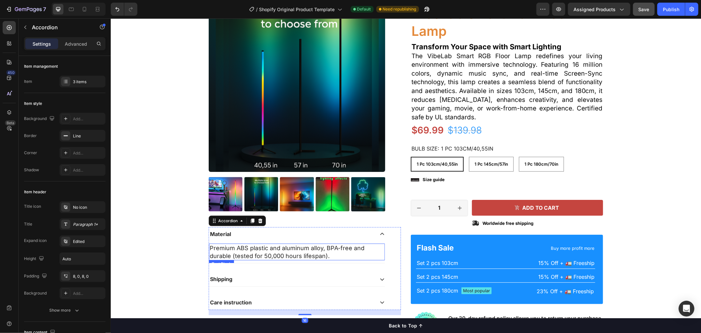
click at [270, 248] on p "Premium ABS plastic and aluminum alloy, BPA-free and durable (tested for 50,000…" at bounding box center [296, 251] width 175 height 15
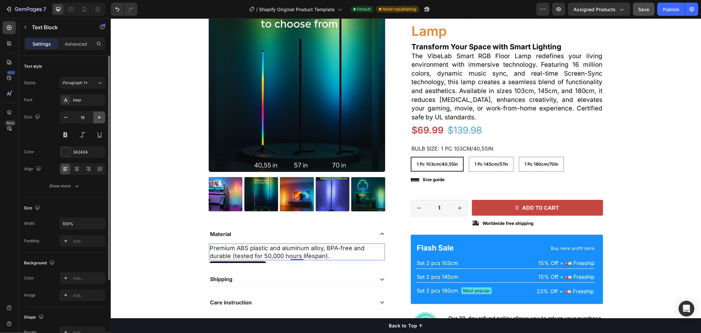
click at [100, 119] on icon "button" at bounding box center [99, 117] width 7 height 7
click at [100, 118] on icon "button" at bounding box center [99, 117] width 7 height 7
type input "20"
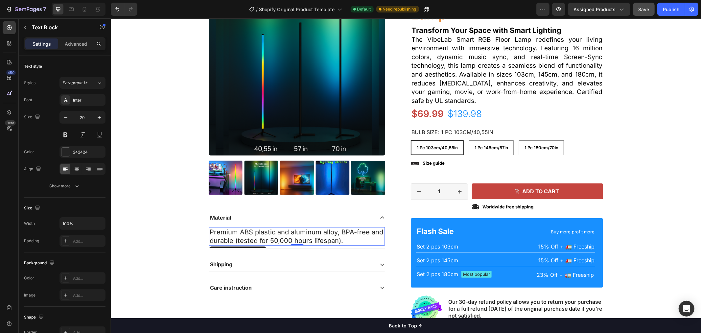
scroll to position [426, 0]
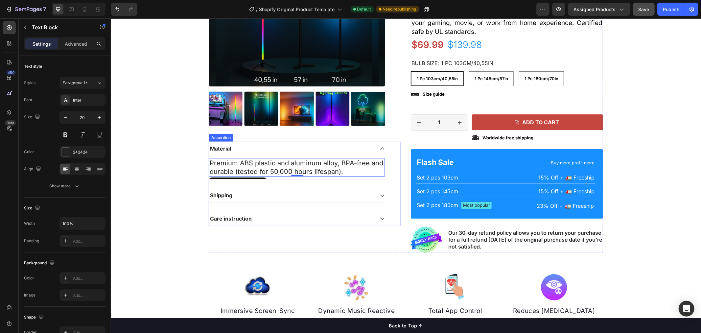
click at [241, 217] on p "Care instruction" at bounding box center [231, 218] width 42 height 7
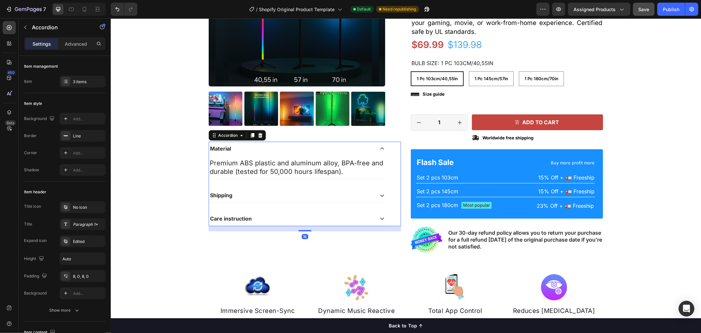
click at [272, 220] on div "Care instruction" at bounding box center [291, 218] width 165 height 9
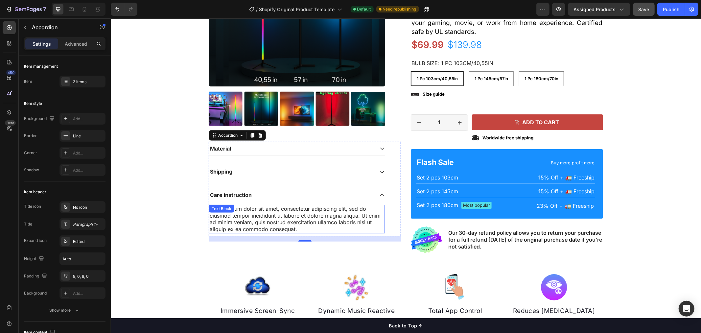
click at [251, 213] on div "Lorem ipsum dolor sit amet, consectetur adipiscing elit, sed do eiusmod tempor …" at bounding box center [297, 218] width 176 height 29
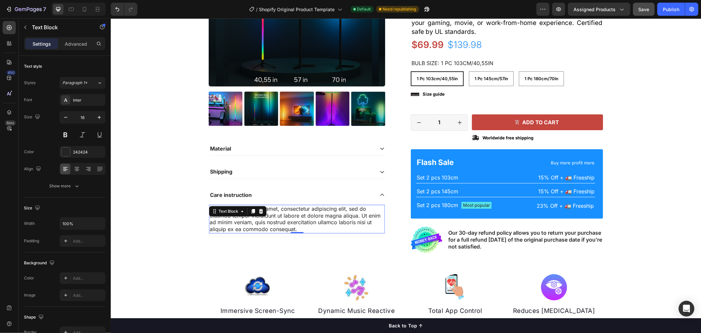
click at [270, 217] on div "Lorem ipsum dolor sit amet, consectetur adipiscing elit, sed do eiusmod tempor …" at bounding box center [297, 218] width 176 height 29
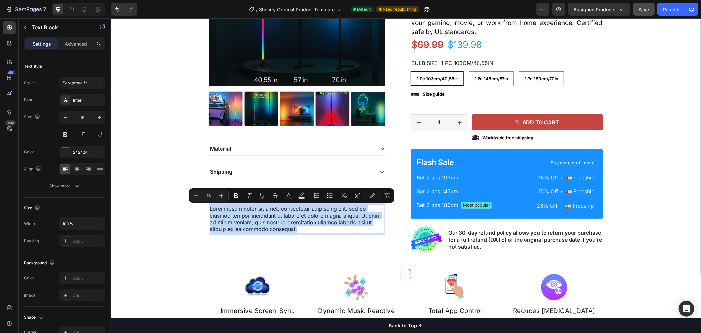
drag, startPoint x: 292, startPoint y: 228, endPoint x: 205, endPoint y: 209, distance: 89.6
click at [205, 209] on div "Product Images Material Shipping Care instruction Lorem ipsum dolor sit amet, c…" at bounding box center [405, 84] width 580 height 348
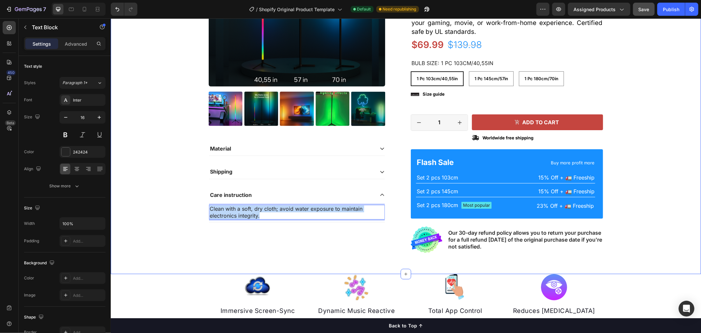
drag, startPoint x: 262, startPoint y: 212, endPoint x: 193, endPoint y: 201, distance: 70.2
click at [193, 201] on div "Product Images Material Shipping Care instruction Clean with a soft, dry cloth;…" at bounding box center [405, 84] width 580 height 348
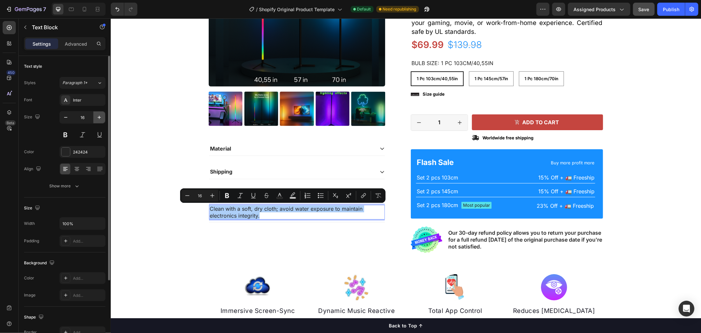
click at [99, 114] on icon "button" at bounding box center [99, 117] width 7 height 7
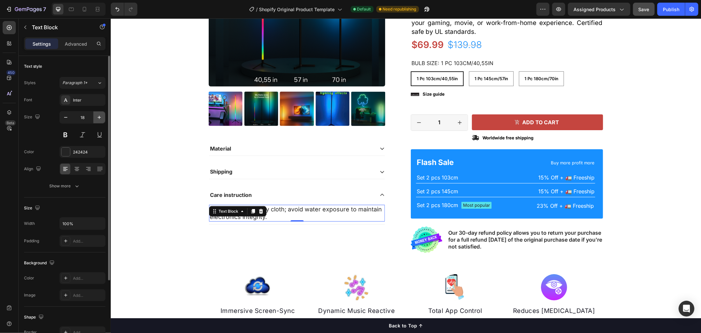
click at [99, 114] on icon "button" at bounding box center [99, 117] width 7 height 7
type input "20"
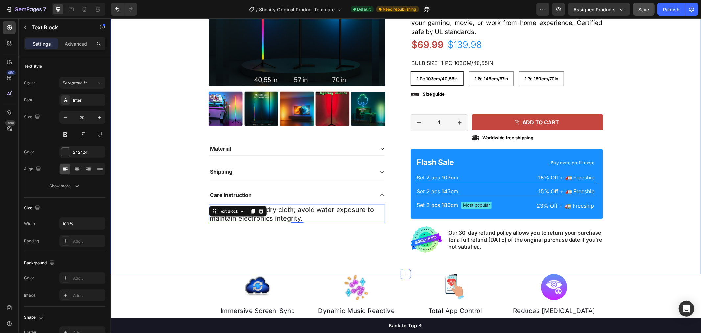
click at [178, 229] on div "Product Images Material Shipping Care instruction Clean with a soft, dry cloth;…" at bounding box center [405, 84] width 580 height 348
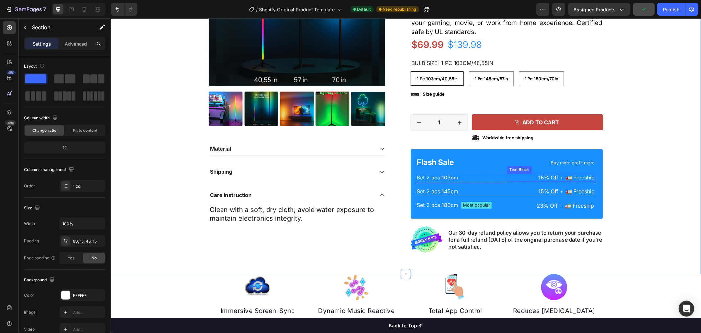
click at [541, 176] on p "15% Off + 🚛 Freeship" at bounding box center [550, 177] width 87 height 7
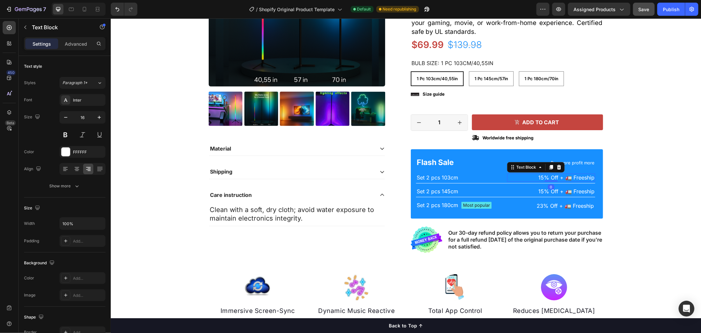
click at [530, 177] on p "15% Off + 🚛 Freeship" at bounding box center [550, 177] width 87 height 7
click at [536, 193] on p "15% Off + 🚛 Freeship" at bounding box center [550, 191] width 87 height 7
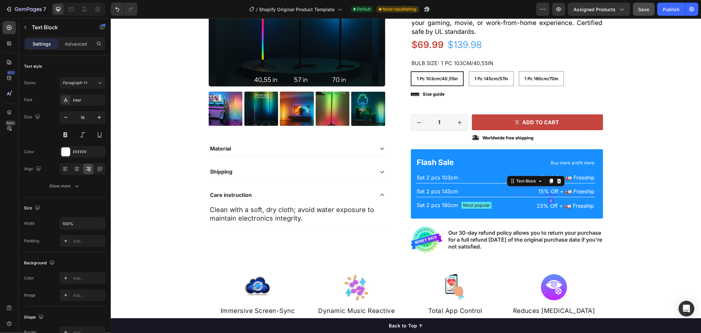
click at [535, 191] on p "15% Off + 🚛 Freeship" at bounding box center [550, 191] width 87 height 7
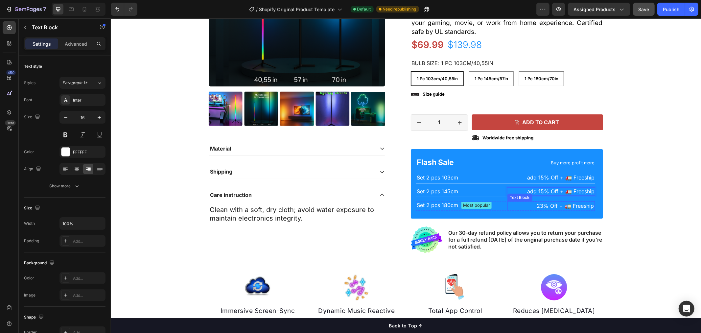
click at [530, 205] on p "23% Off + 🚛 Freeship" at bounding box center [551, 205] width 86 height 7
click at [532, 205] on p "23% Off + 🚛 Freeship" at bounding box center [551, 205] width 86 height 7
click at [651, 210] on div "Product Images Material Shipping Care instruction Clean with a soft, dry cloth;…" at bounding box center [405, 84] width 580 height 348
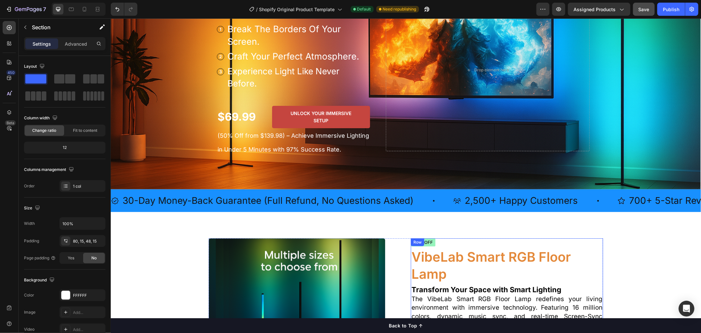
scroll to position [85, 0]
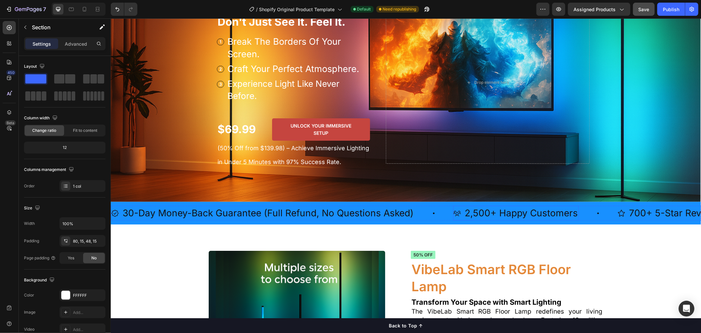
click at [501, 215] on p "2,500+ Happy Customers" at bounding box center [520, 212] width 113 height 13
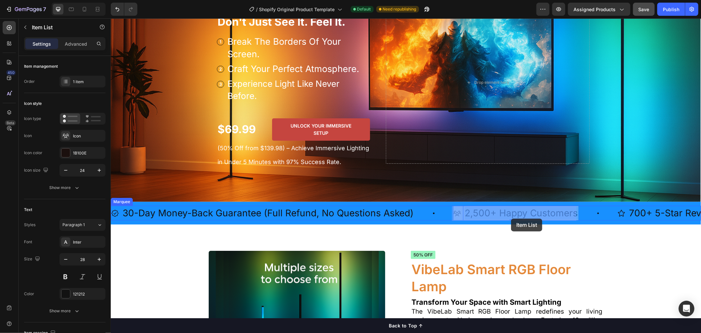
drag, startPoint x: 465, startPoint y: 213, endPoint x: 511, endPoint y: 218, distance: 45.9
click at [574, 214] on p "2,500+ Happy Customers" at bounding box center [520, 212] width 113 height 13
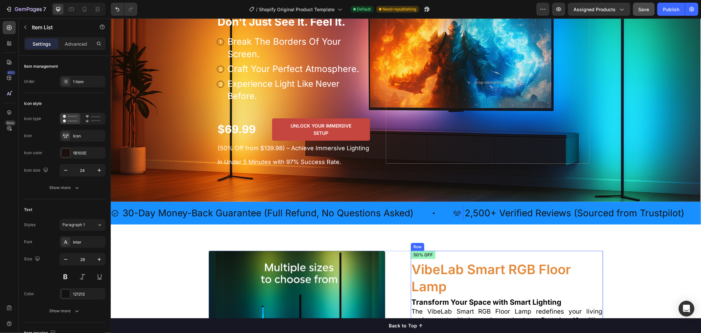
click at [482, 269] on h1 "VibeLab Smart RGB Floor Lamp" at bounding box center [506, 277] width 192 height 35
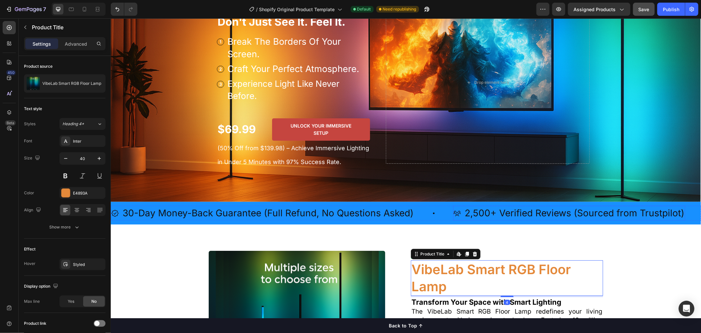
click at [524, 211] on p "2,500+ Verified Reviews (Sourced from Trustpilot)" at bounding box center [574, 212] width 220 height 13
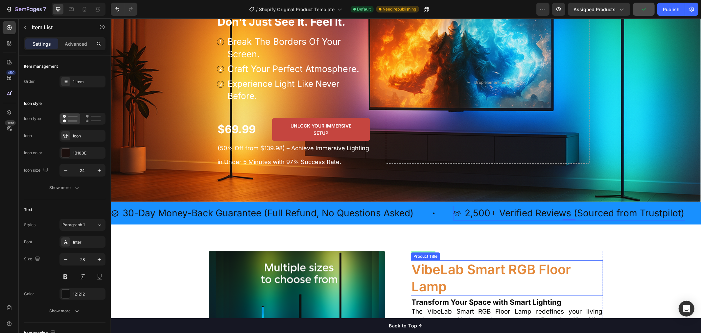
click at [521, 280] on h1 "VibeLab Smart RGB Floor Lamp" at bounding box center [506, 277] width 192 height 35
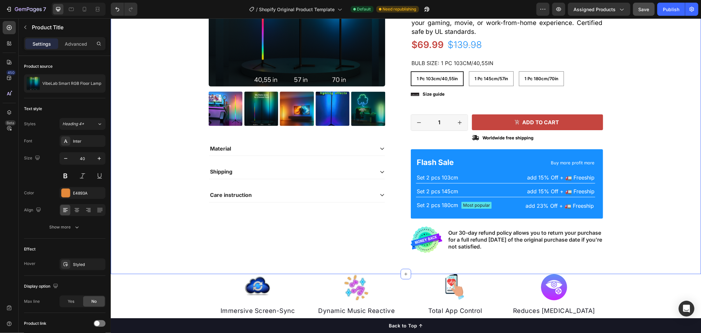
scroll to position [511, 0]
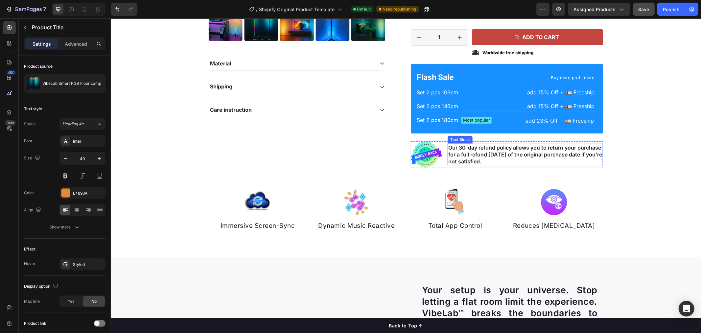
click at [471, 155] on p "Our 30-day refund policy allows you to return your purchase for a full refund […" at bounding box center [525, 154] width 154 height 20
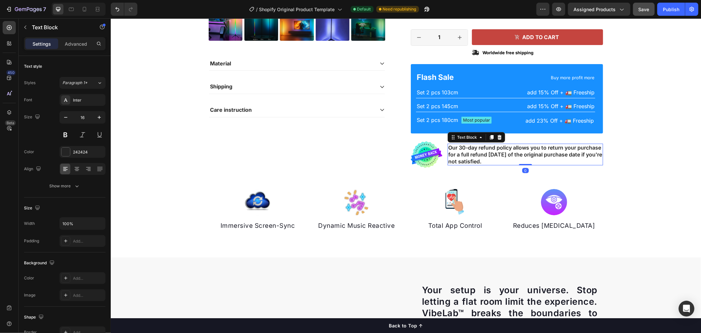
click at [449, 147] on p "Our 30-day refund policy allows you to return your purchase for a full refund […" at bounding box center [525, 154] width 154 height 20
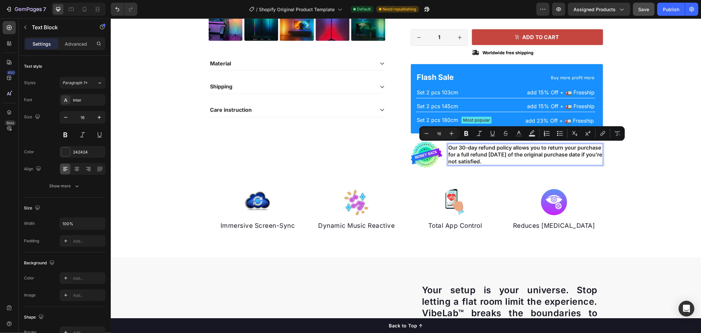
drag, startPoint x: 446, startPoint y: 146, endPoint x: 510, endPoint y: 161, distance: 65.8
click at [510, 161] on p "Our 30-day refund policy allows you to return your purchase for a full refund […" at bounding box center [525, 154] width 154 height 20
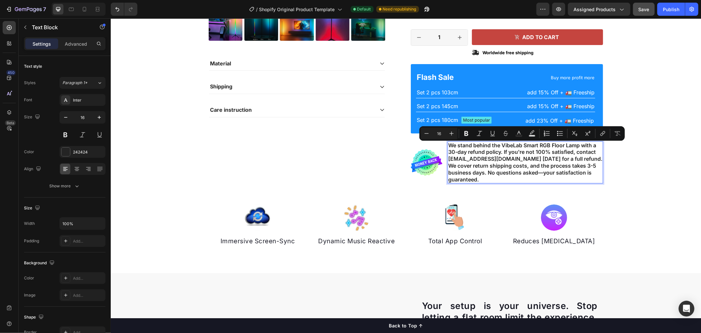
scroll to position [508, 0]
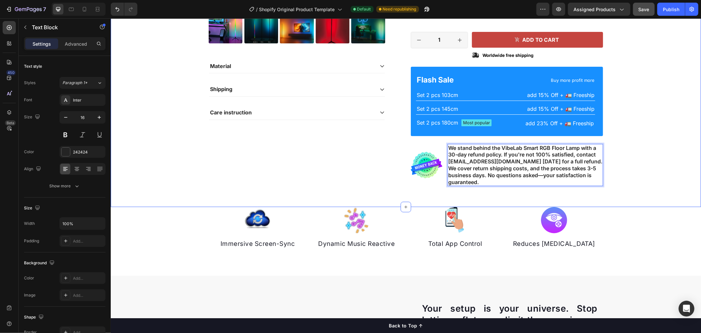
click at [636, 154] on div "Product Images Material Shipping Care instruction Accordion Icon Icon Icon Icon…" at bounding box center [405, 9] width 580 height 364
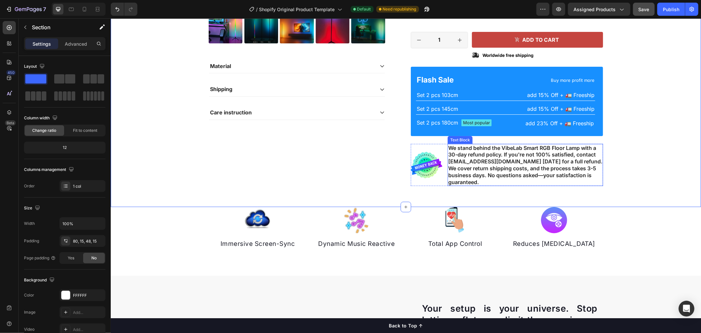
click at [537, 163] on p "We stand behind the VibeLab Smart RGB Floor Lamp with a 30-day refund policy. I…" at bounding box center [525, 164] width 154 height 41
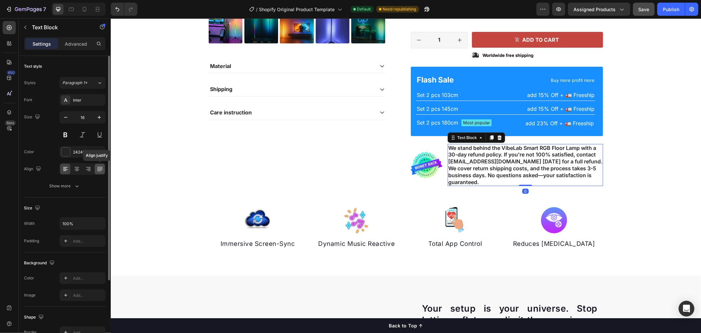
click at [101, 168] on icon at bounding box center [99, 168] width 5 height 0
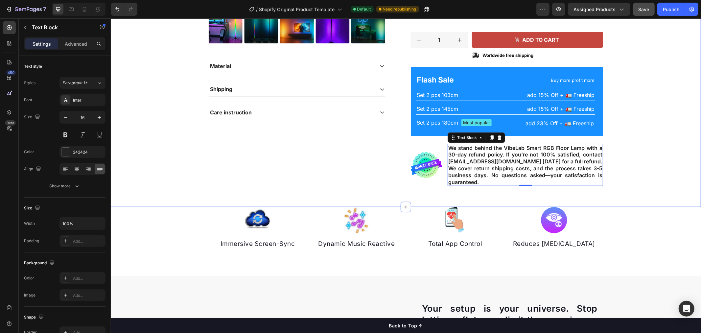
click at [638, 181] on div "Product Images Material Shipping Care instruction Accordion Icon Icon Icon Icon…" at bounding box center [405, 9] width 580 height 364
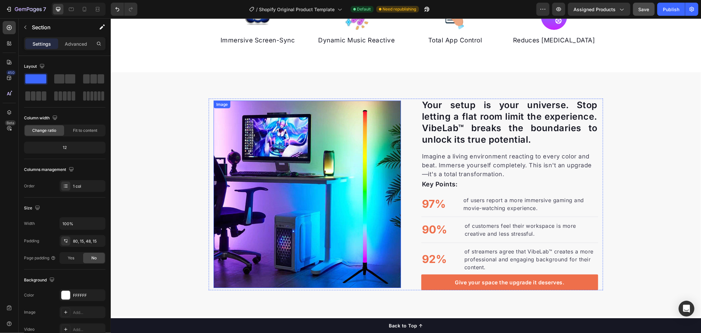
scroll to position [711, 0]
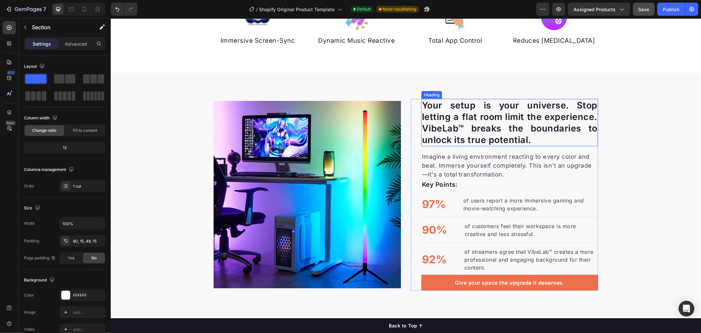
click at [529, 137] on h2 "Your setup is your universe. Stop letting a flat room limit the experience. Vib…" at bounding box center [509, 122] width 177 height 47
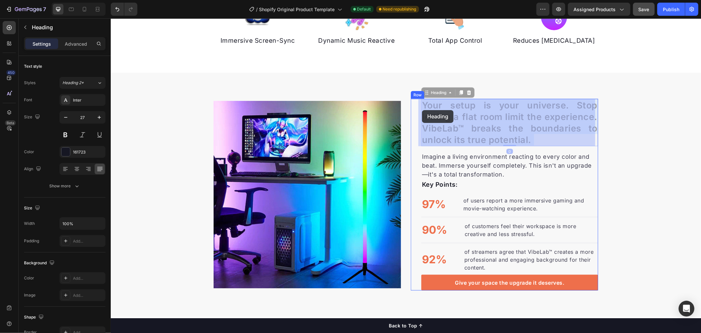
drag, startPoint x: 537, startPoint y: 137, endPoint x: 422, endPoint y: 110, distance: 118.2
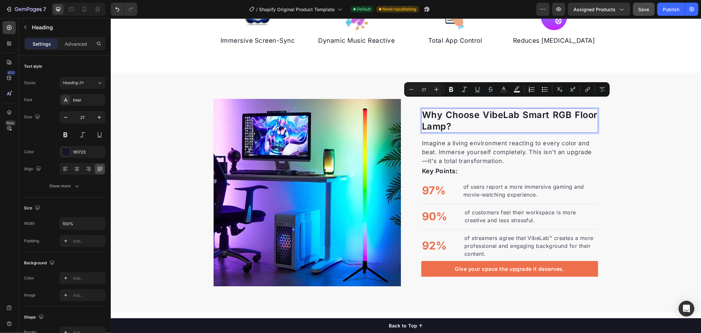
scroll to position [720, 0]
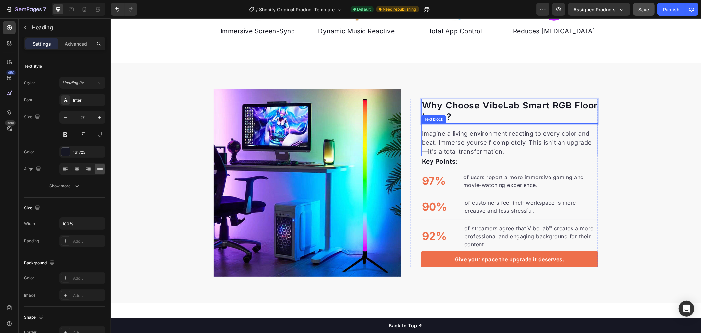
click at [483, 135] on p "Imagine a living environment reacting to every color and beat. Immerse yourself…" at bounding box center [509, 142] width 175 height 27
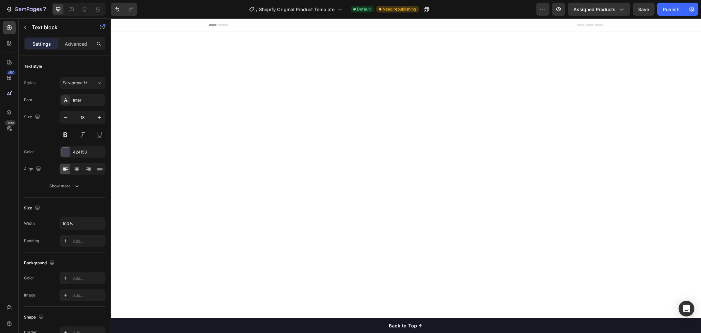
scroll to position [720, 0]
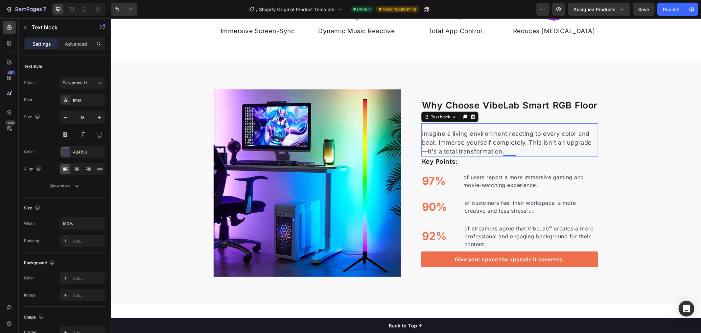
click at [498, 145] on p "Imagine a living environment reacting to every color and beat. Immerse yourself…" at bounding box center [509, 142] width 175 height 27
click at [499, 150] on p "Imagine a living environment reacting to every color and beat. Immerse yourself…" at bounding box center [509, 142] width 175 height 27
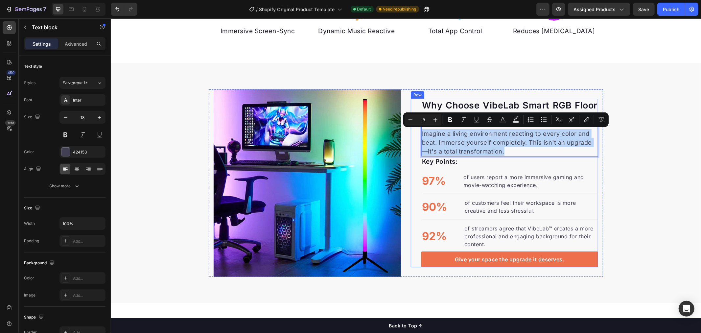
drag, startPoint x: 501, startPoint y: 149, endPoint x: 416, endPoint y: 132, distance: 86.0
click at [416, 132] on div "Why Choose VibeLab Smart RGB Floor Lamp? Heading Imagine a living environment r…" at bounding box center [503, 183] width 187 height 169
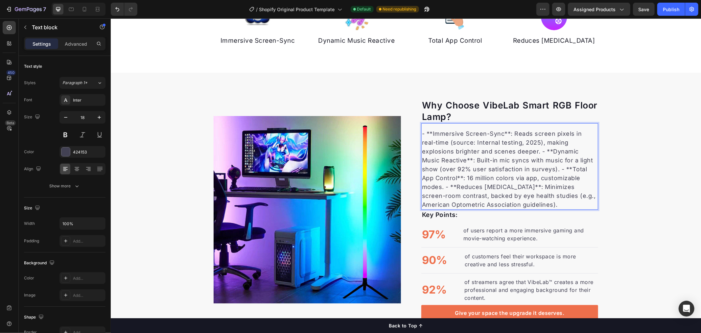
click at [498, 150] on p "- **Immersive Screen-Sync**: Reads screen pixels in real-time (source: Internal…" at bounding box center [509, 169] width 175 height 80
click at [652, 127] on div "Why Choose VibeLab Smart RGB Floor Lamp? Heading - **Immersive Screen-Sync**: R…" at bounding box center [405, 210] width 590 height 222
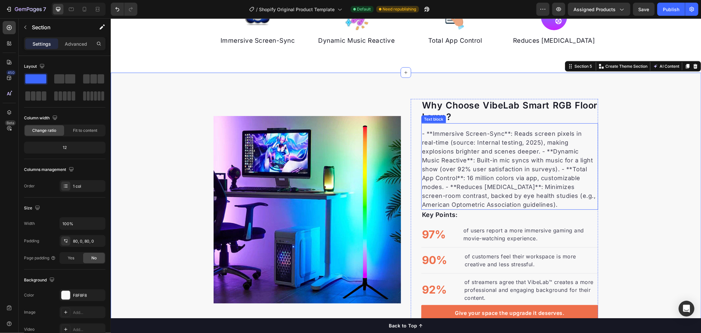
click at [533, 135] on p "- **Immersive Screen-Sync**: Reads screen pixels in real-time (source: Internal…" at bounding box center [509, 169] width 175 height 80
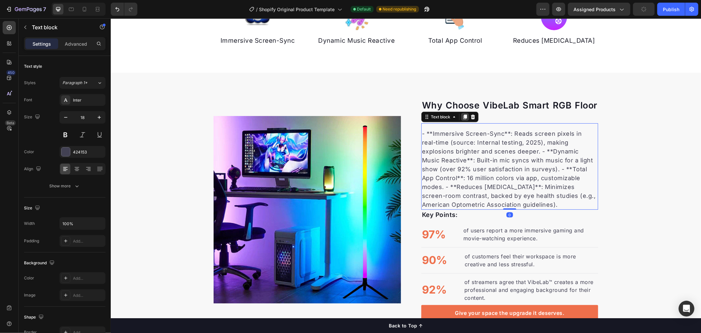
click at [463, 115] on icon at bounding box center [465, 116] width 4 height 5
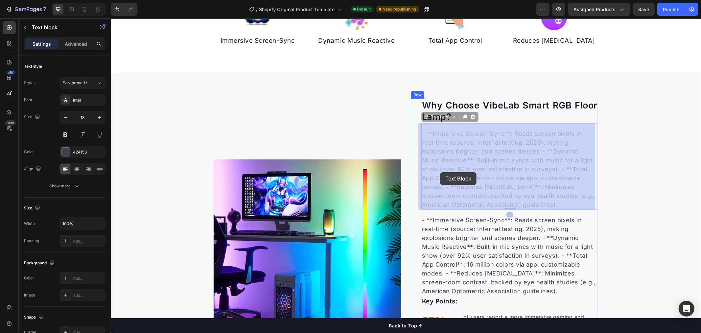
drag, startPoint x: 495, startPoint y: 203, endPoint x: 440, endPoint y: 172, distance: 63.3
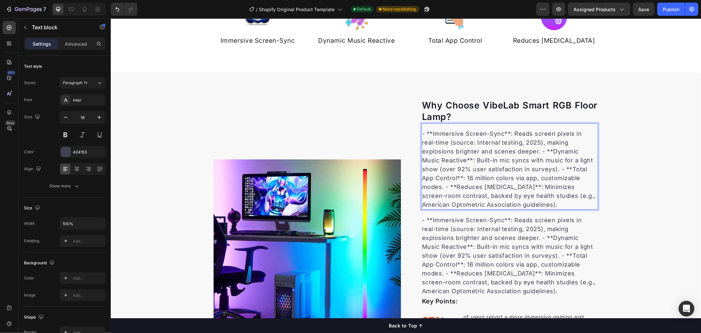
drag, startPoint x: 505, startPoint y: 150, endPoint x: 500, endPoint y: 199, distance: 49.5
click at [499, 200] on p "- **Immersive Screen-Sync**: Reads screen pixels in real-time (source: Internal…" at bounding box center [509, 169] width 175 height 80
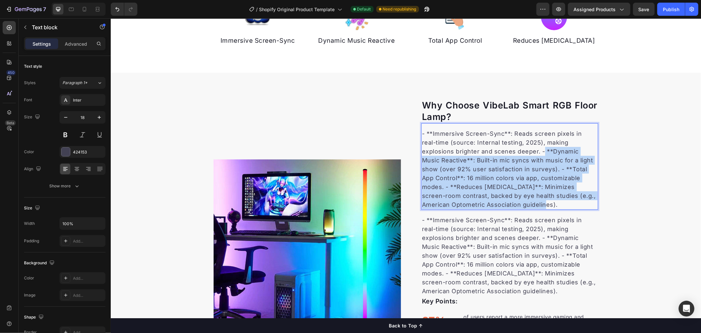
click at [505, 151] on p "- **Immersive Screen-Sync**: Reads screen pixels in real-time (source: Internal…" at bounding box center [509, 169] width 175 height 80
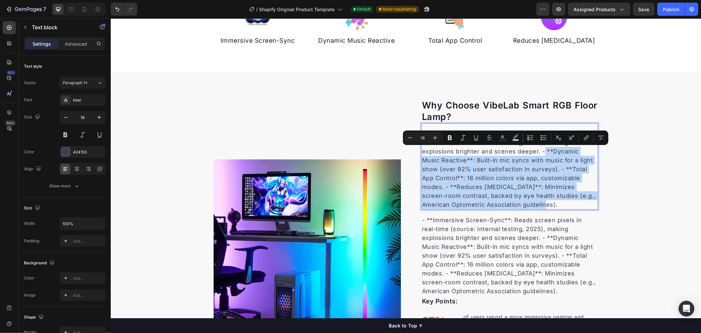
click at [629, 176] on div "Why Choose VibeLab Smart RGB Floor Lamp? Heading - **Immersive Screen-Sync**: R…" at bounding box center [405, 253] width 590 height 308
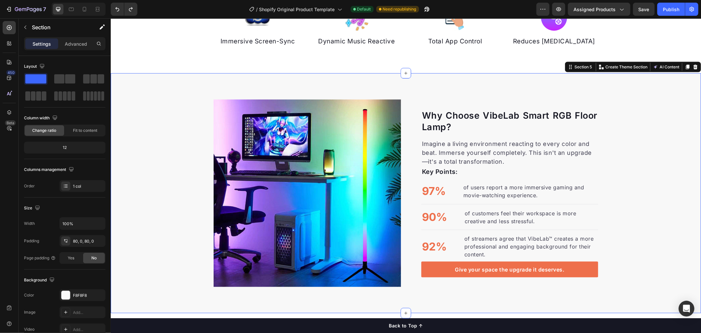
click at [265, 46] on p "Immersive Screen-Sync" at bounding box center [257, 41] width 87 height 10
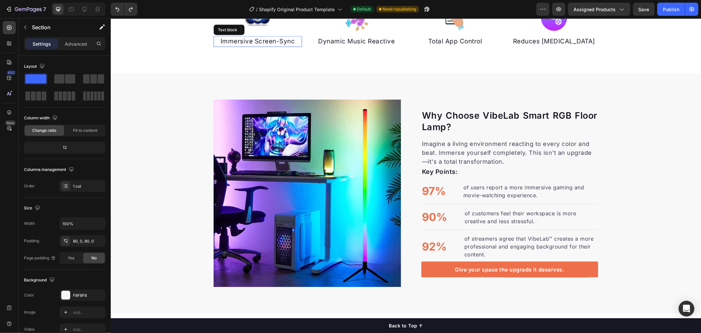
radio input "false"
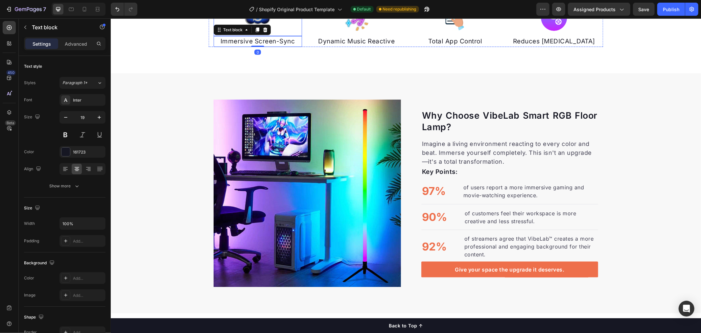
scroll to position [626, 0]
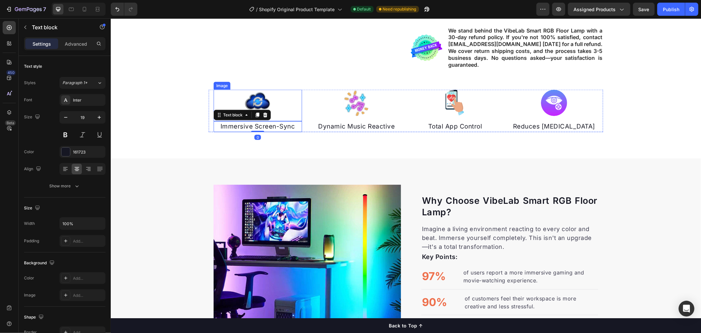
click at [273, 101] on div at bounding box center [257, 102] width 88 height 26
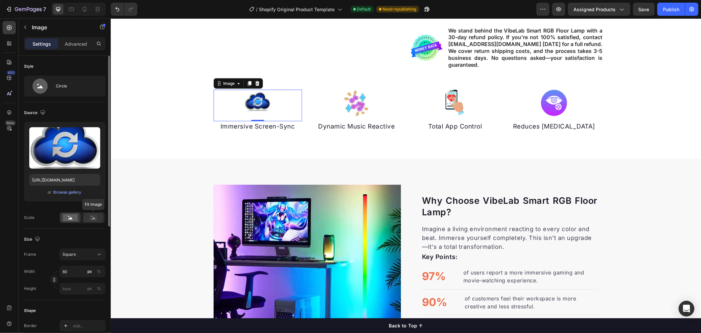
click at [90, 217] on rect at bounding box center [93, 217] width 9 height 7
click at [72, 219] on rect at bounding box center [70, 217] width 15 height 7
click at [239, 100] on div at bounding box center [257, 102] width 88 height 26
click at [259, 102] on img at bounding box center [257, 102] width 26 height 26
click at [74, 219] on rect at bounding box center [70, 217] width 15 height 7
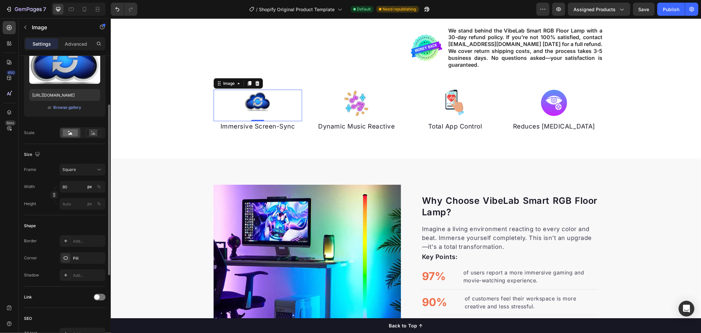
scroll to position [170, 0]
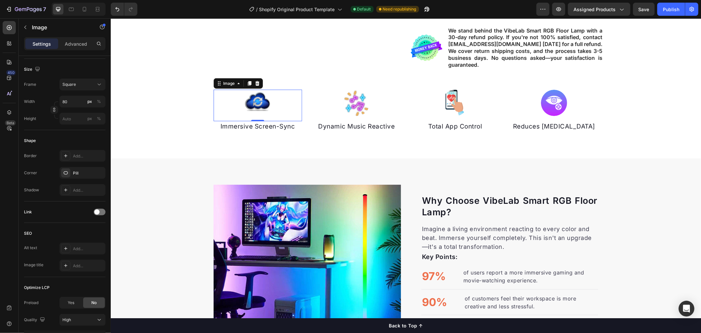
click at [268, 97] on div at bounding box center [257, 102] width 88 height 26
click at [256, 101] on img at bounding box center [257, 102] width 26 height 26
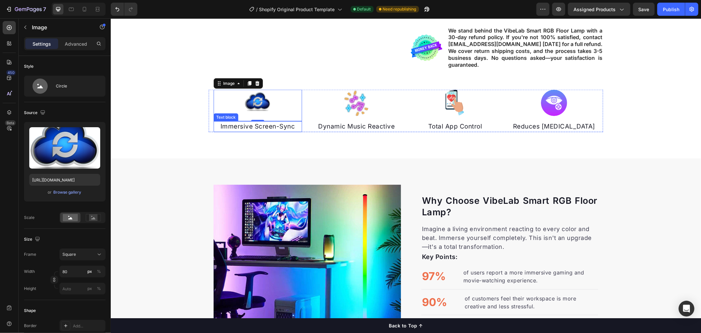
click at [294, 126] on p "Immersive Screen-Sync" at bounding box center [257, 127] width 87 height 10
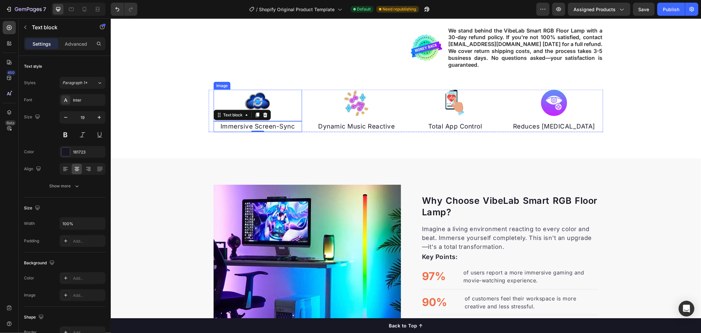
click at [264, 100] on img at bounding box center [257, 102] width 26 height 26
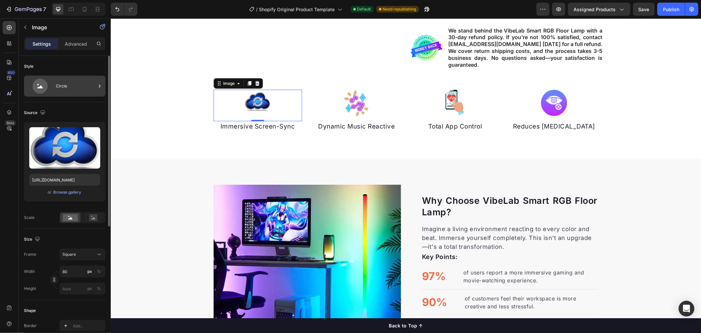
click at [82, 83] on div "Circle" at bounding box center [76, 86] width 40 height 15
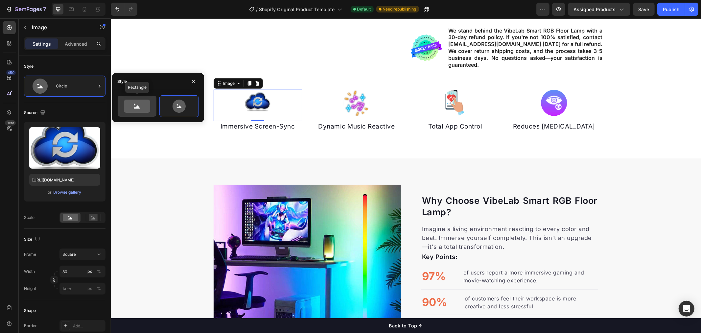
click at [135, 105] on circle at bounding box center [135, 105] width 2 height 2
type input "100"
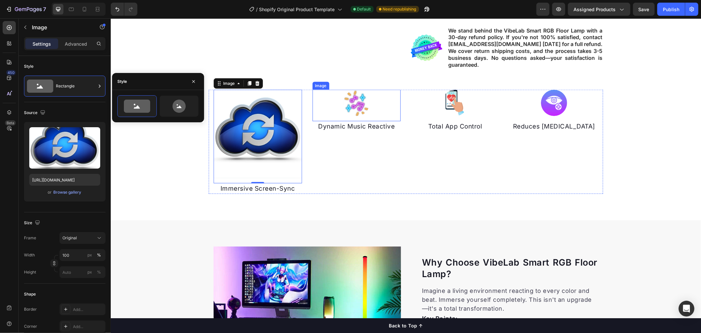
click at [356, 106] on img at bounding box center [356, 102] width 26 height 26
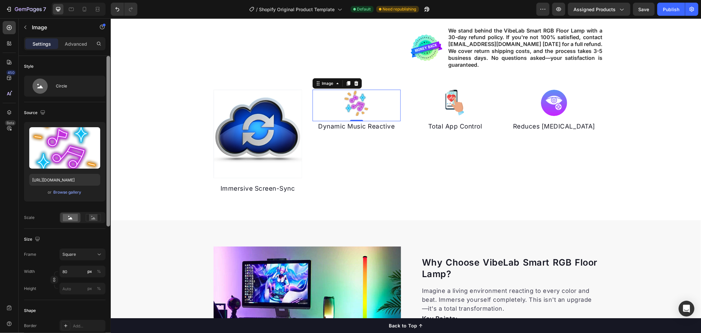
drag, startPoint x: 66, startPoint y: 87, endPoint x: 107, endPoint y: 86, distance: 41.7
click at [66, 86] on div "Circle" at bounding box center [76, 86] width 40 height 15
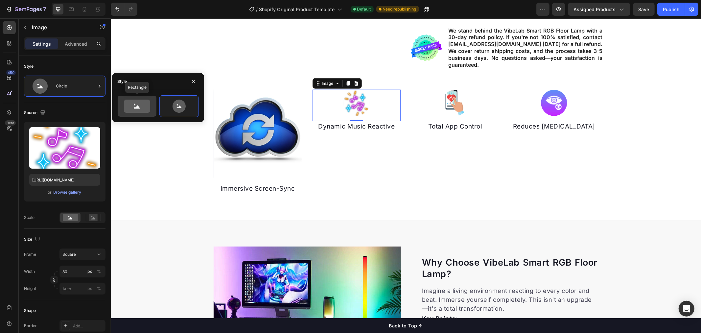
click at [137, 105] on icon at bounding box center [137, 106] width 6 height 3
type input "100"
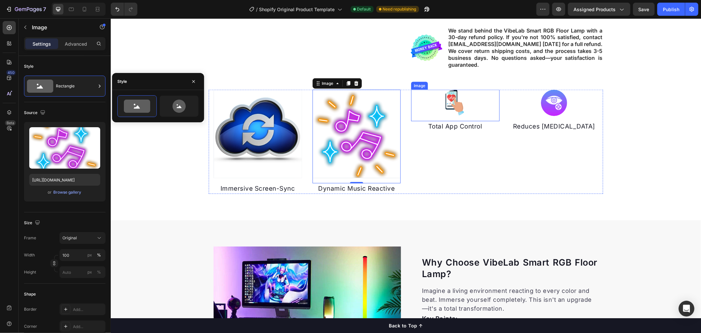
click at [436, 103] on div at bounding box center [455, 102] width 88 height 26
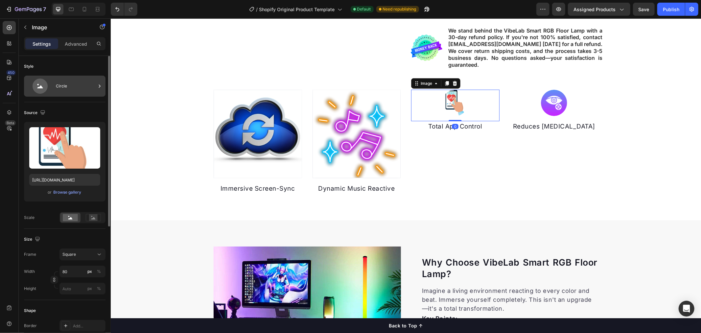
click at [68, 88] on div "Circle" at bounding box center [76, 86] width 40 height 15
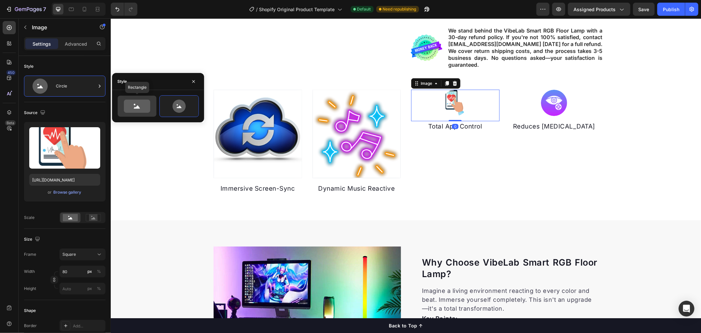
click at [137, 109] on icon at bounding box center [137, 106] width 26 height 13
type input "100"
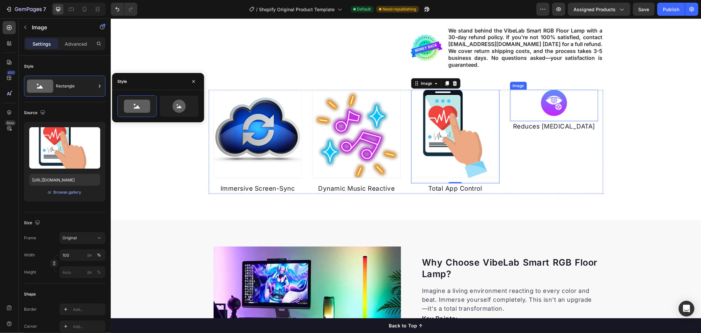
click at [541, 103] on img at bounding box center [554, 102] width 26 height 26
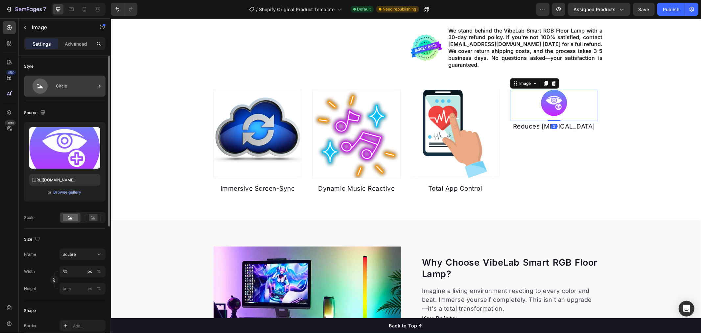
click at [61, 87] on div "Circle" at bounding box center [76, 86] width 40 height 15
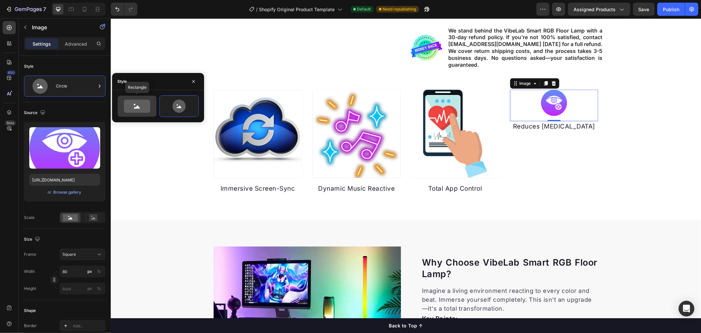
click at [137, 107] on icon at bounding box center [137, 106] width 6 height 3
type input "100"
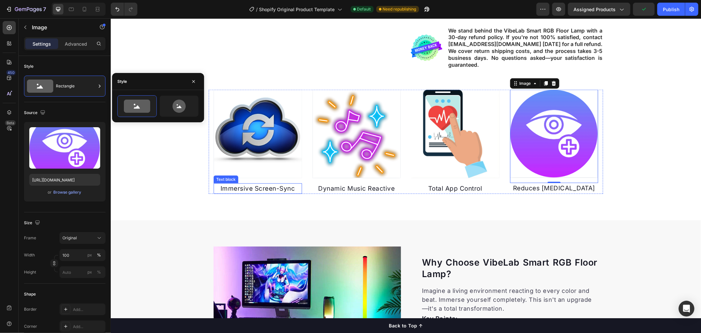
click at [288, 185] on p "Immersive Screen-Sync" at bounding box center [257, 189] width 87 height 10
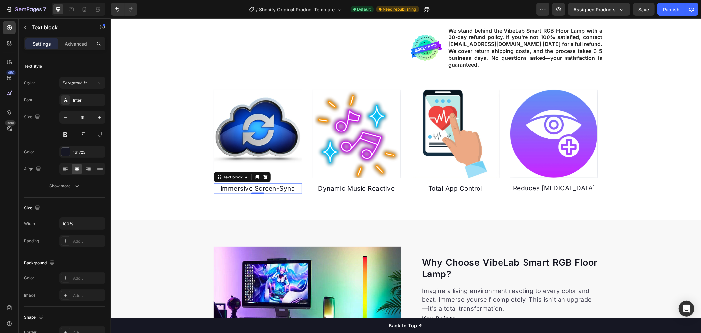
click at [290, 187] on p "Immersive Screen-Sync" at bounding box center [257, 189] width 87 height 10
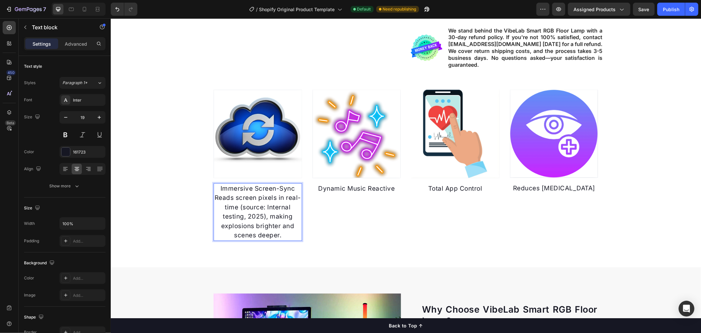
click at [291, 186] on p "Immersive Screen-Sync" at bounding box center [257, 189] width 87 height 10
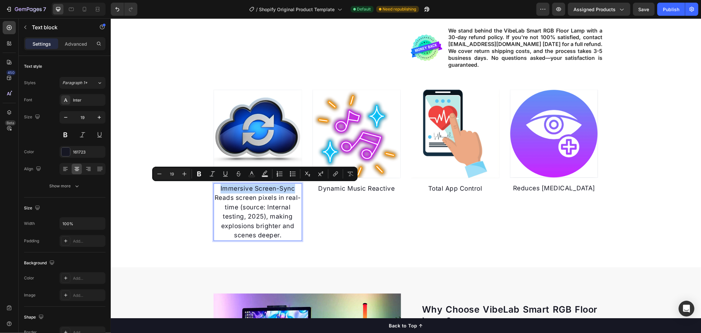
drag, startPoint x: 293, startPoint y: 186, endPoint x: 215, endPoint y: 186, distance: 77.6
click at [215, 186] on p "Immersive Screen-Sync" at bounding box center [257, 189] width 87 height 10
click at [275, 207] on p "Reads screen pixels in real-time (source: Internal testing, 2025), making explo…" at bounding box center [257, 216] width 87 height 47
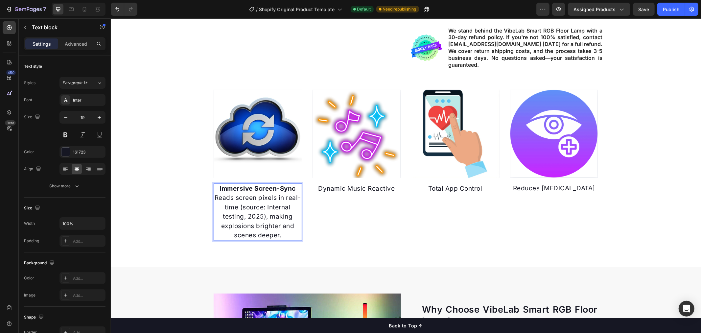
click at [281, 234] on p "Reads screen pixels in real-time (source: Internal testing, 2025), making explo…" at bounding box center [257, 216] width 87 height 47
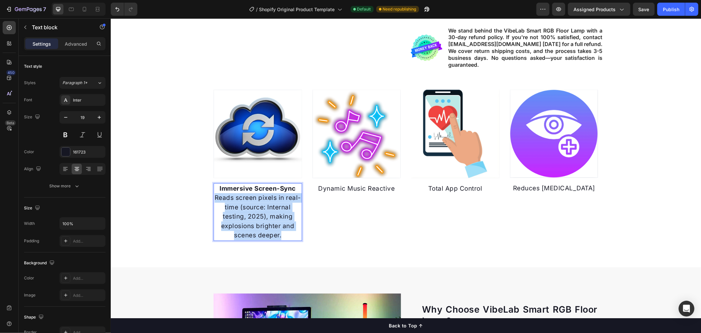
drag, startPoint x: 282, startPoint y: 235, endPoint x: 213, endPoint y: 198, distance: 78.8
click at [214, 198] on p "Reads screen pixels in real-time (source: Internal testing, 2025), making explo…" at bounding box center [257, 216] width 87 height 47
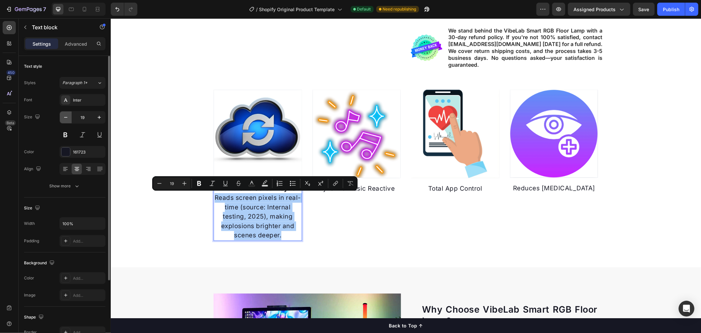
click at [67, 118] on icon "button" at bounding box center [65, 117] width 7 height 7
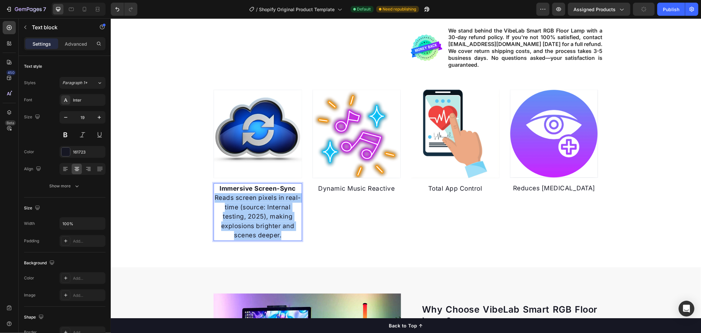
type input "18"
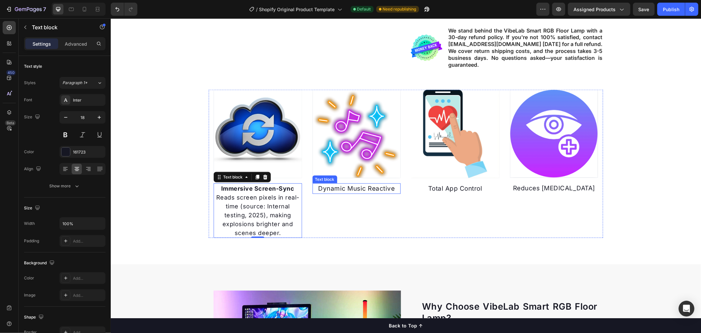
click at [362, 188] on p "Dynamic Music Reactive" at bounding box center [356, 189] width 87 height 10
click at [391, 189] on p "Dynamic Music Reactive" at bounding box center [356, 189] width 87 height 10
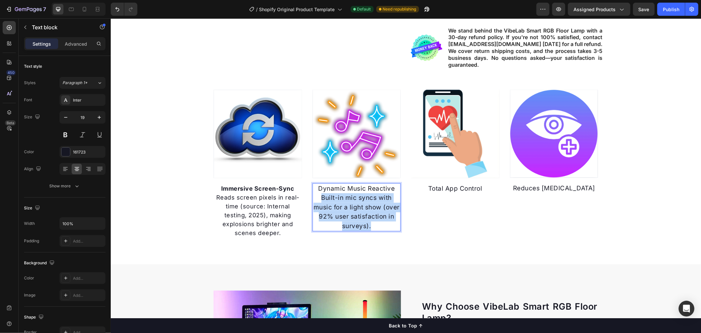
click at [314, 196] on p "Built-in mic syncs with music for a light show (over 92% user satisfaction in s…" at bounding box center [356, 211] width 87 height 37
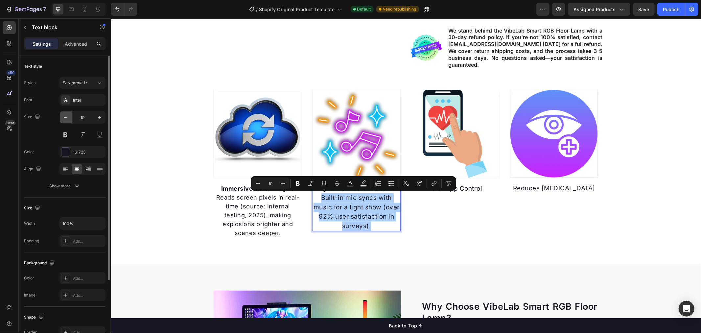
click at [68, 115] on icon "button" at bounding box center [65, 117] width 7 height 7
type input "18"
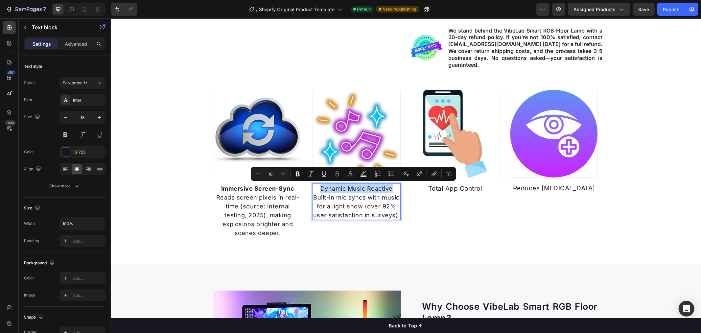
drag, startPoint x: 317, startPoint y: 186, endPoint x: 389, endPoint y: 186, distance: 72.3
click at [389, 186] on p "Dynamic Music Reactive" at bounding box center [356, 188] width 87 height 9
click at [300, 174] on icon "Editor contextual toolbar" at bounding box center [297, 174] width 7 height 7
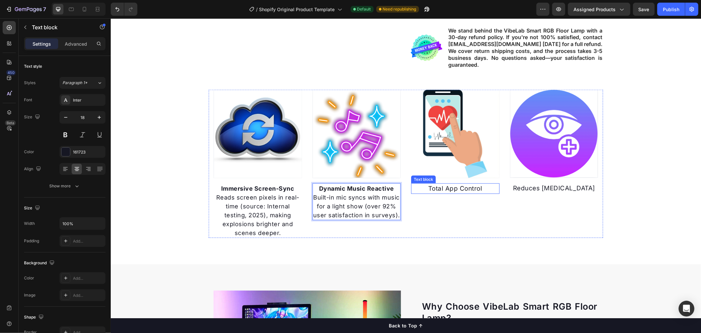
click at [461, 187] on p "Total App Control" at bounding box center [454, 189] width 87 height 10
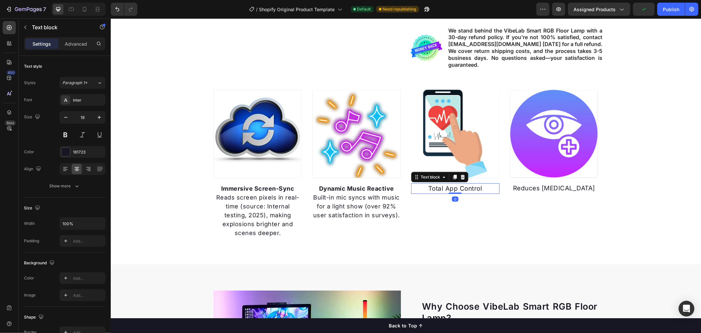
click at [479, 190] on p "Total App Control" at bounding box center [454, 189] width 87 height 10
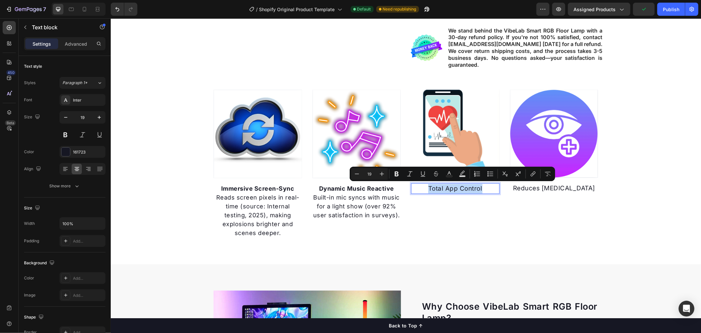
drag, startPoint x: 486, startPoint y: 186, endPoint x: 422, endPoint y: 189, distance: 63.5
click at [422, 189] on p "Total App Control" at bounding box center [454, 189] width 87 height 10
click at [487, 192] on div "Total App Control" at bounding box center [455, 188] width 88 height 11
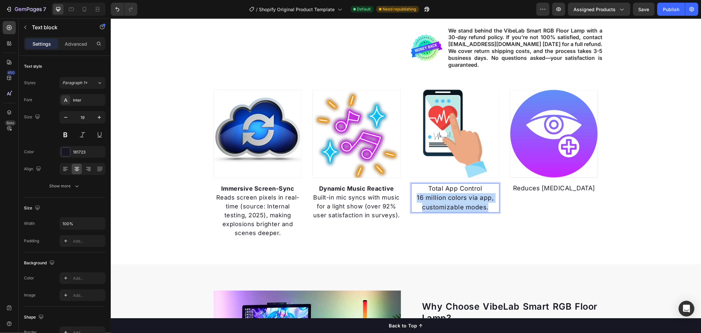
click at [414, 195] on p "16 million colors via app, customizable modes." at bounding box center [454, 202] width 87 height 19
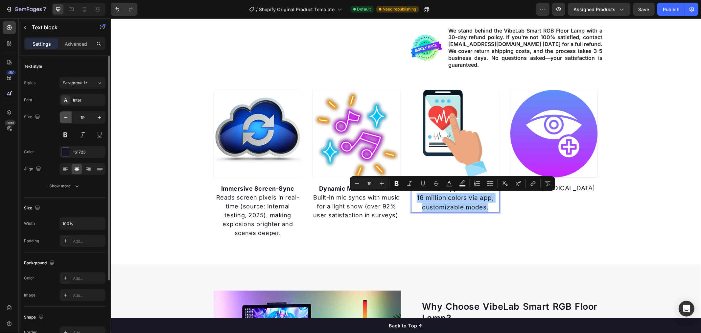
click at [66, 116] on icon "button" at bounding box center [65, 117] width 7 height 7
type input "18"
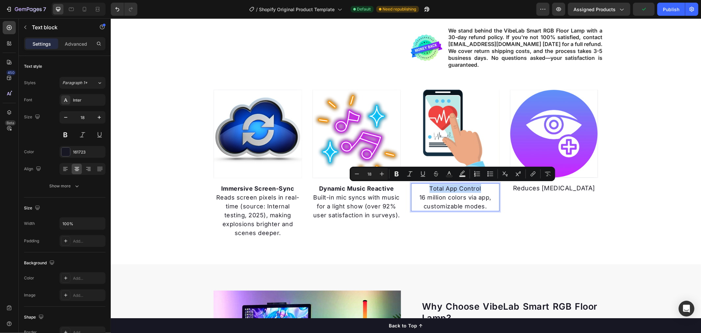
drag, startPoint x: 487, startPoint y: 187, endPoint x: 426, endPoint y: 188, distance: 60.8
click at [426, 188] on p "Total App Control" at bounding box center [454, 188] width 87 height 9
click at [396, 175] on icon "Editor contextual toolbar" at bounding box center [396, 174] width 7 height 7
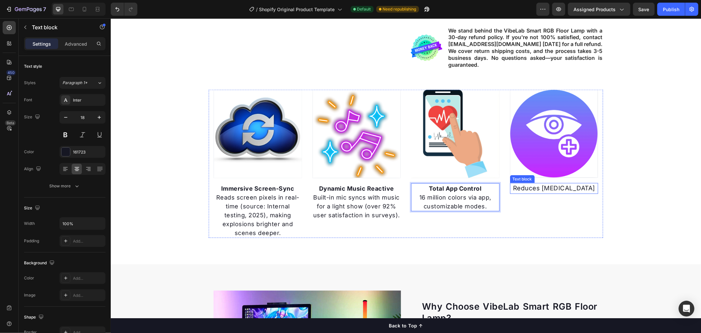
click at [548, 191] on p "Reduces [MEDICAL_DATA]" at bounding box center [553, 188] width 87 height 10
click at [583, 188] on p "Reduces [MEDICAL_DATA]" at bounding box center [553, 188] width 87 height 10
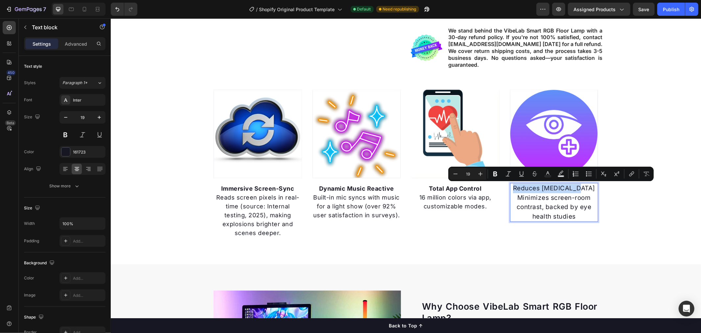
drag, startPoint x: 584, startPoint y: 187, endPoint x: 521, endPoint y: 186, distance: 63.4
click at [521, 186] on p "Reduces [MEDICAL_DATA]" at bounding box center [553, 188] width 87 height 10
click at [493, 174] on icon "Editor contextual toolbar" at bounding box center [495, 174] width 4 height 5
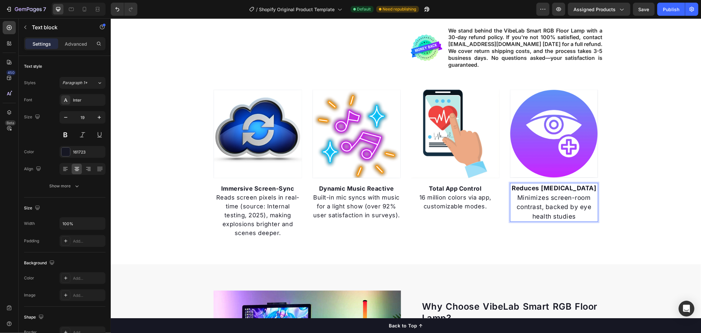
click at [517, 195] on p "Minimizes screen-room contrast, backed by eye health studies" at bounding box center [553, 207] width 87 height 28
click at [577, 216] on p "Minimizes screen-room contrast, backed by eye health studies" at bounding box center [553, 207] width 87 height 28
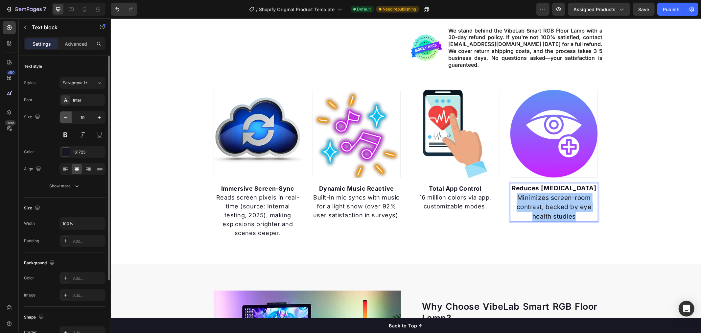
click at [63, 118] on icon "button" at bounding box center [65, 117] width 7 height 7
type input "18"
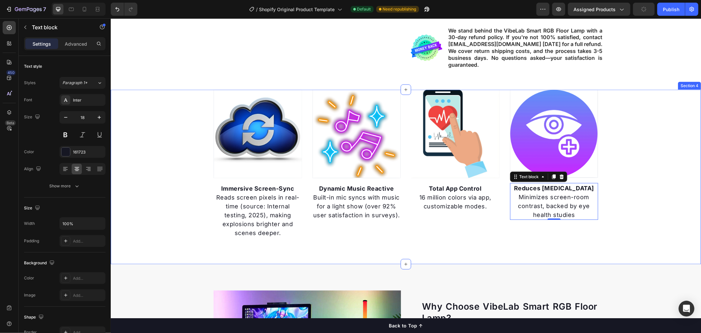
click at [644, 204] on div "Image Immersive Screen-Sync Reads screen pixels in real-time (source: Internal …" at bounding box center [405, 163] width 590 height 148
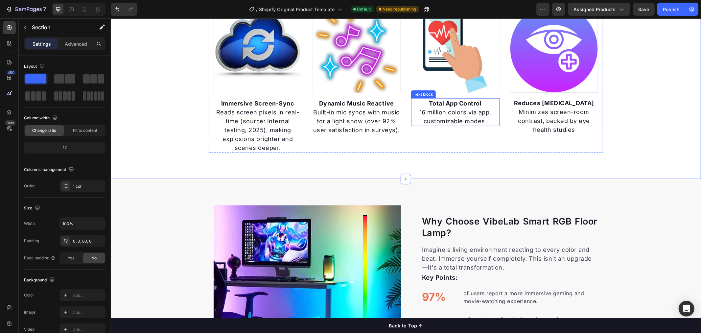
scroll to position [626, 0]
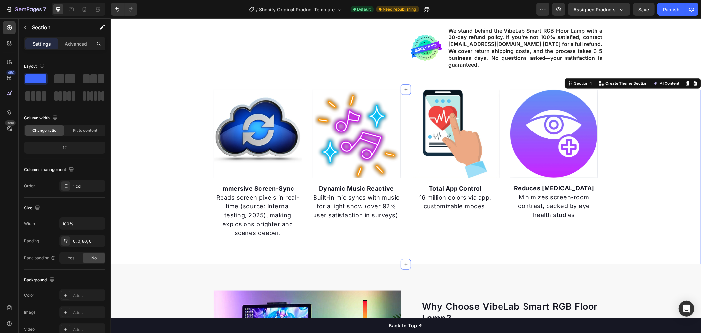
click at [655, 165] on div "Image Immersive Screen-Sync Reads screen pixels in real-time (source: Internal …" at bounding box center [405, 163] width 590 height 148
click at [152, 148] on div "Image Immersive Screen-Sync Reads screen pixels in real-time (source: Internal …" at bounding box center [405, 163] width 590 height 148
click at [188, 149] on div "Image Immersive Screen-Sync Reads screen pixels in real-time (source: Internal …" at bounding box center [405, 163] width 590 height 148
click at [172, 125] on div "Image Immersive Screen-Sync Reads screen pixels in real-time (source: Internal …" at bounding box center [405, 163] width 590 height 148
click at [249, 177] on div "Image" at bounding box center [257, 136] width 88 height 94
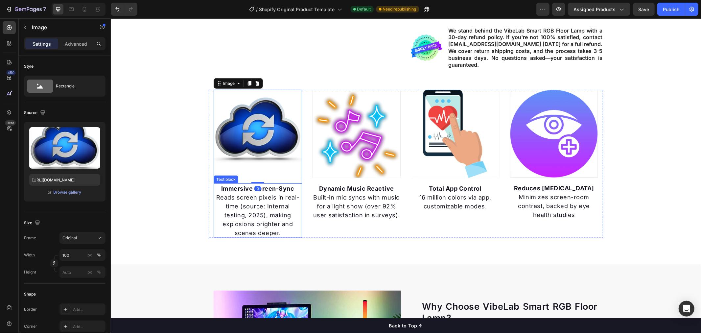
click at [286, 204] on p "Reads screen pixels in real-time (source: Internal testing, 2025), making explo…" at bounding box center [257, 215] width 87 height 44
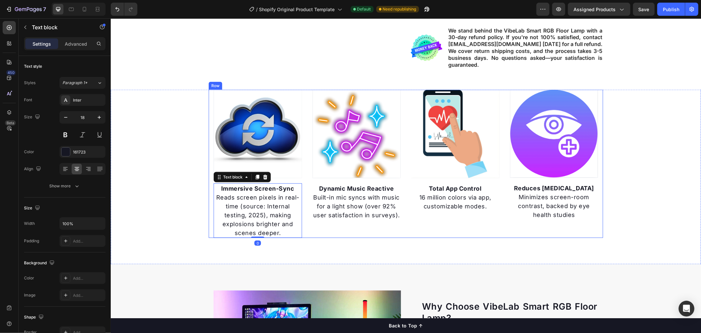
click at [303, 212] on div "Image Immersive Screen-Sync Reads screen pixels in real-time (source: Internal …" at bounding box center [405, 163] width 394 height 148
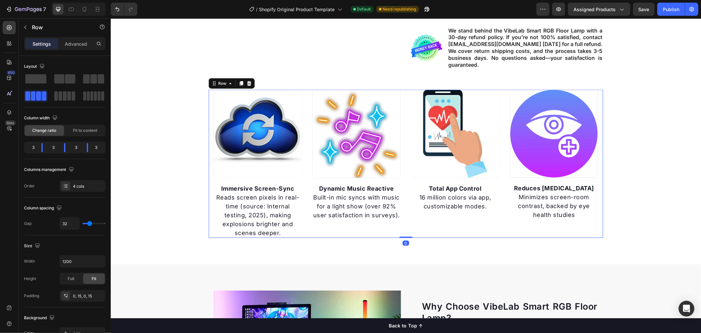
click at [305, 195] on div "Image Immersive Screen-Sync Reads screen pixels in real-time (source: Internal …" at bounding box center [405, 163] width 394 height 148
click at [66, 97] on span at bounding box center [65, 95] width 4 height 9
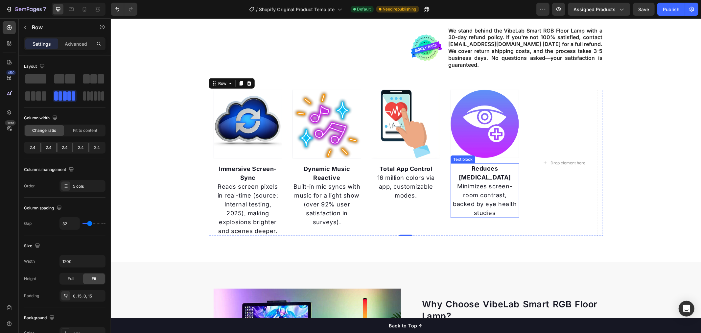
click at [492, 138] on img at bounding box center [484, 123] width 68 height 68
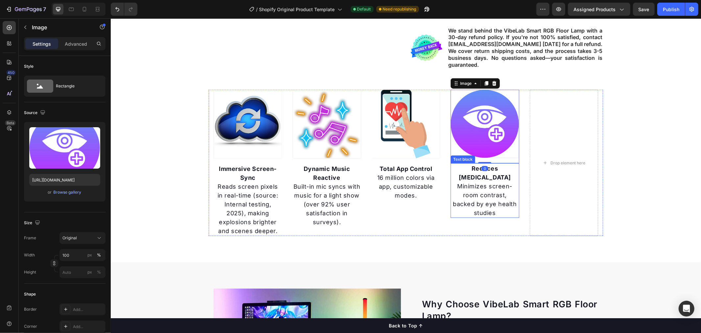
click at [496, 181] on p "Minimizes screen-room contrast, backed by eye health studies" at bounding box center [484, 198] width 67 height 35
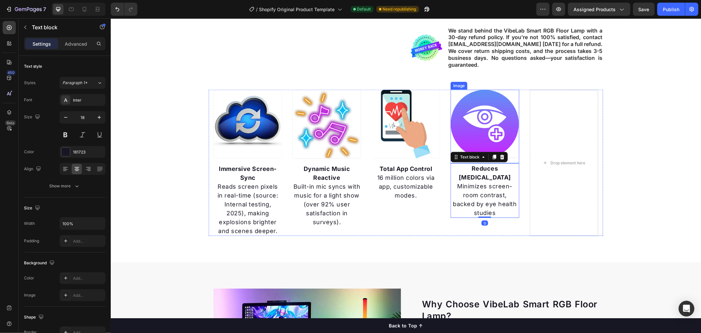
click at [485, 129] on img at bounding box center [484, 123] width 68 height 68
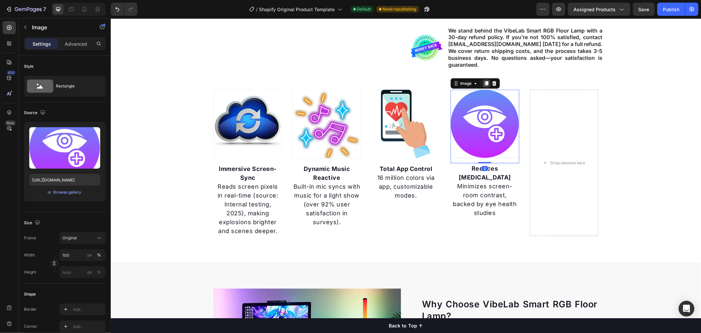
click at [484, 81] on icon at bounding box center [486, 83] width 4 height 5
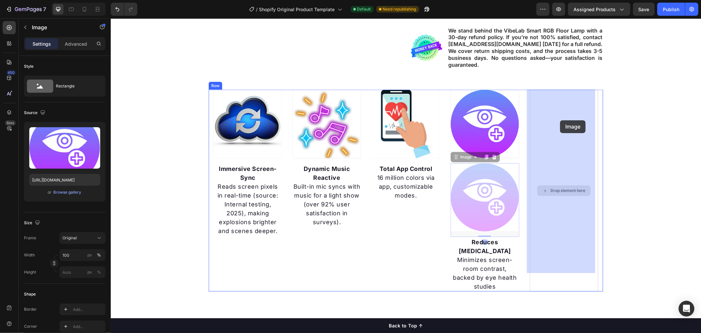
drag, startPoint x: 492, startPoint y: 175, endPoint x: 560, endPoint y: 120, distance: 87.8
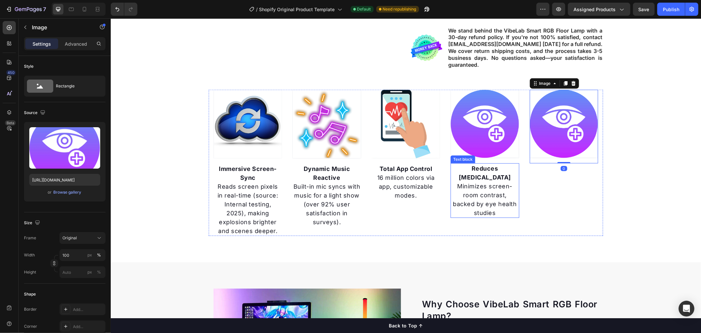
click at [488, 181] on p "Minimizes screen-room contrast, backed by eye health studies" at bounding box center [484, 198] width 67 height 35
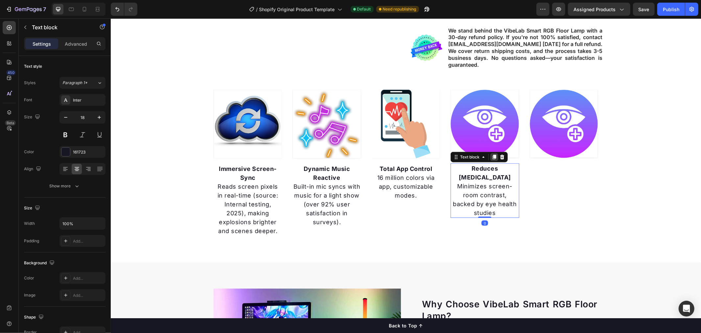
click at [494, 155] on div at bounding box center [494, 157] width 8 height 8
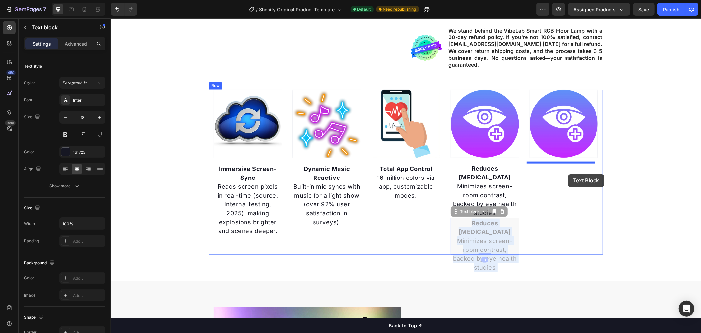
drag, startPoint x: 482, startPoint y: 208, endPoint x: 568, endPoint y: 174, distance: 92.3
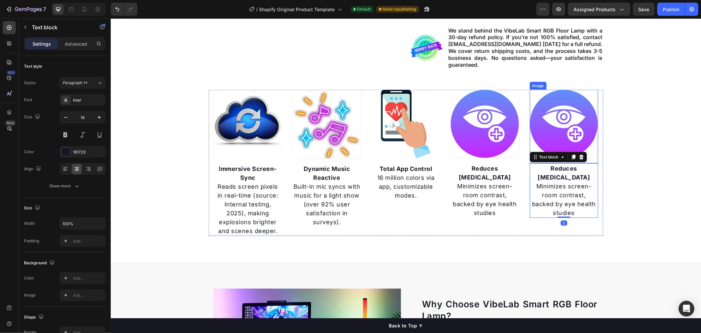
click at [567, 125] on img at bounding box center [563, 123] width 68 height 68
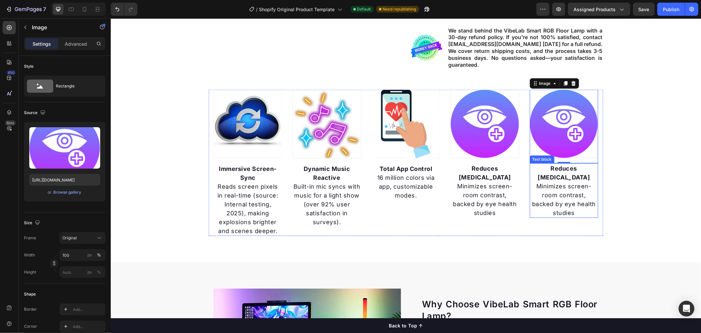
click at [565, 165] on strong "Reduces [MEDICAL_DATA]" at bounding box center [563, 173] width 52 height 16
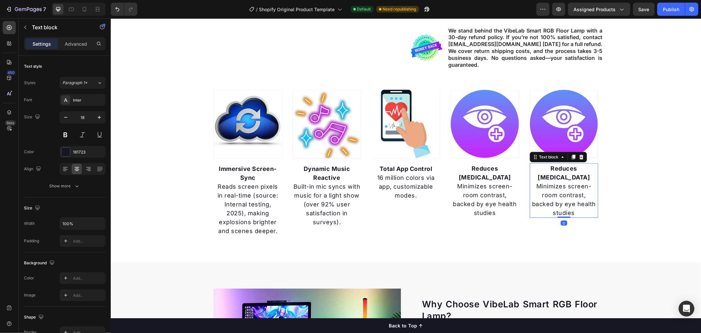
click at [560, 168] on strong "Reduces [MEDICAL_DATA]" at bounding box center [563, 173] width 52 height 16
click at [589, 168] on strong "Reduces [MEDICAL_DATA]" at bounding box center [563, 173] width 52 height 16
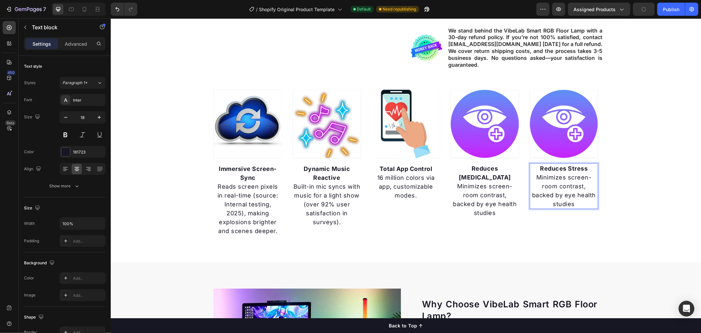
click at [545, 180] on p "Minimizes screen-room contrast, backed by eye health studies" at bounding box center [563, 190] width 67 height 35
click at [564, 184] on p "Minimizes screen-room contrast, backed by eye health studies" at bounding box center [563, 190] width 67 height 35
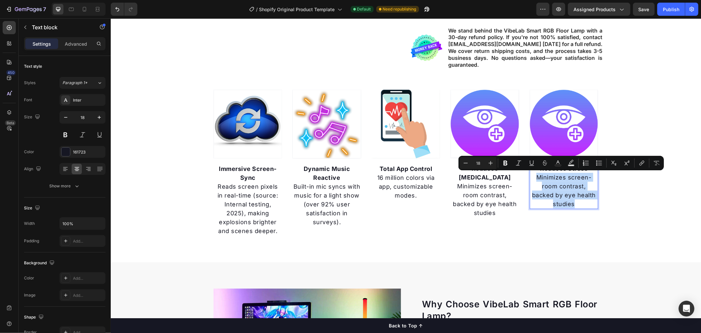
drag, startPoint x: 535, startPoint y: 176, endPoint x: 591, endPoint y: 198, distance: 59.7
click at [591, 198] on p "Minimizes screen-room contrast, backed by eye health studies" at bounding box center [563, 190] width 67 height 35
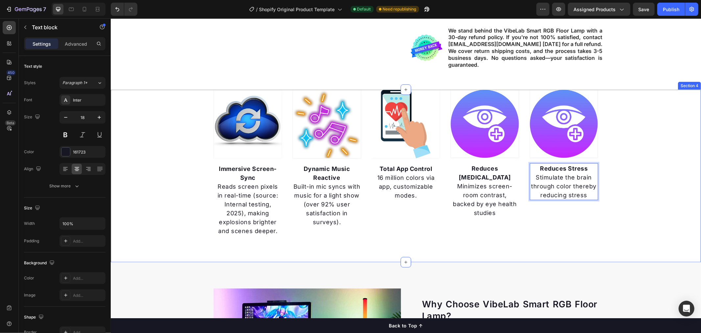
click at [673, 208] on div "Image Immersive Screen-Sync Reads screen pixels in real-time (source: Internal …" at bounding box center [405, 162] width 590 height 146
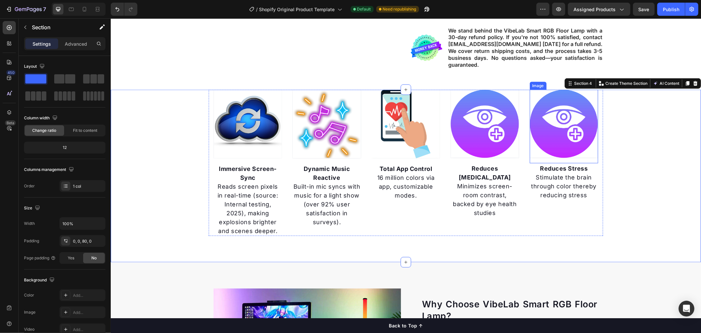
click at [546, 126] on img at bounding box center [563, 123] width 68 height 68
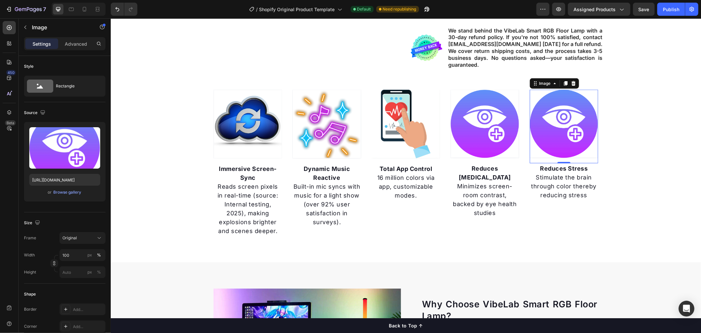
click at [561, 110] on img at bounding box center [563, 123] width 68 height 68
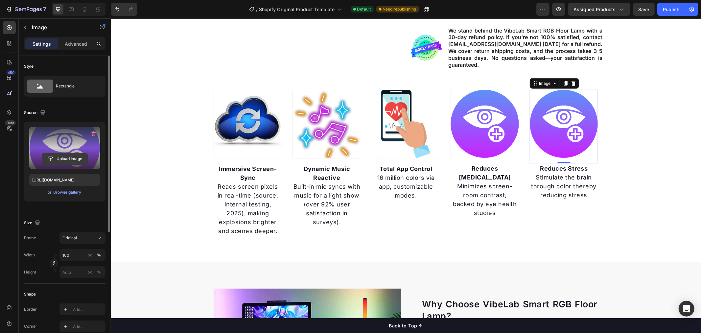
click at [64, 158] on input "file" at bounding box center [64, 158] width 45 height 11
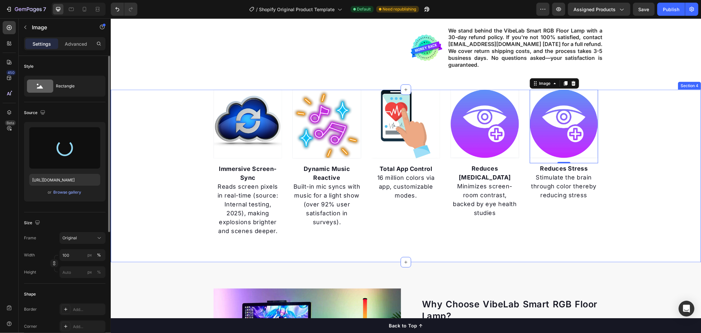
type input "https://cdn.shopify.com/s/files/1/0687/7531/3568/files/gempages_578683707536179…"
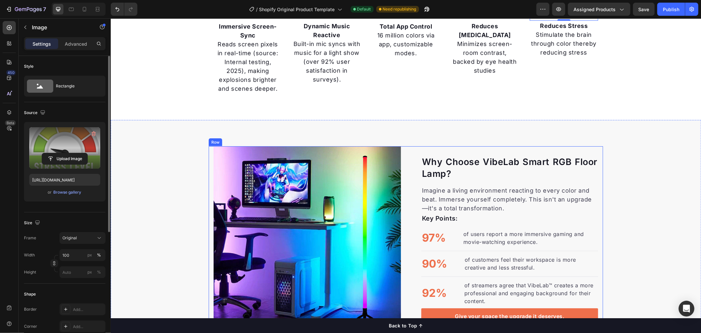
scroll to position [796, 0]
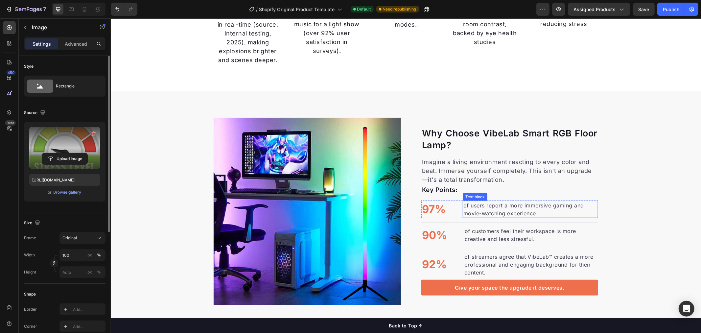
click at [474, 207] on p "of users report a more immersive gaming and movie-watching experience." at bounding box center [530, 209] width 134 height 16
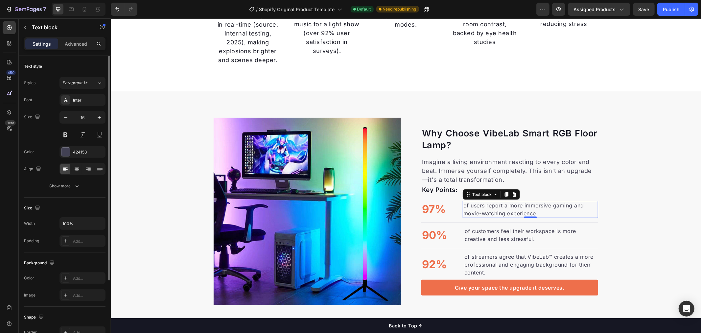
click at [469, 207] on p "of users report a more immersive gaming and movie-watching experience." at bounding box center [530, 209] width 134 height 16
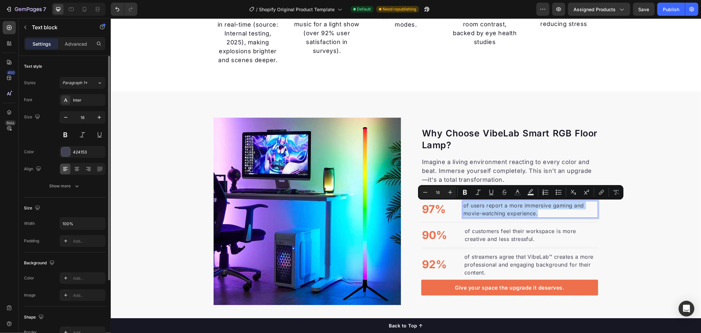
drag, startPoint x: 537, startPoint y: 214, endPoint x: 460, endPoint y: 203, distance: 78.2
click at [463, 203] on p "of users report a more immersive gaming and movie-watching experience." at bounding box center [530, 209] width 134 height 16
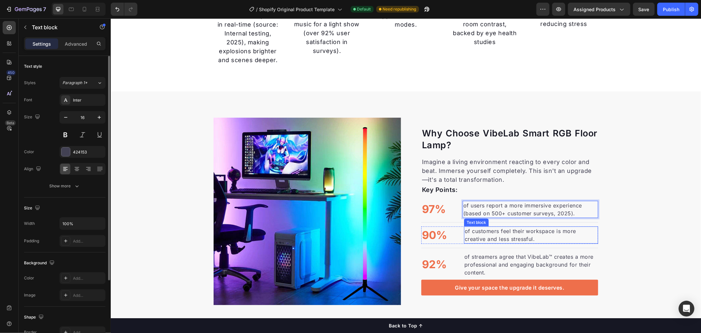
click at [484, 239] on p "of customers feel their workspace is more creative and less stressful." at bounding box center [530, 235] width 133 height 16
click at [474, 232] on p "of customers feel their workspace is more creative and less stressful." at bounding box center [530, 235] width 133 height 16
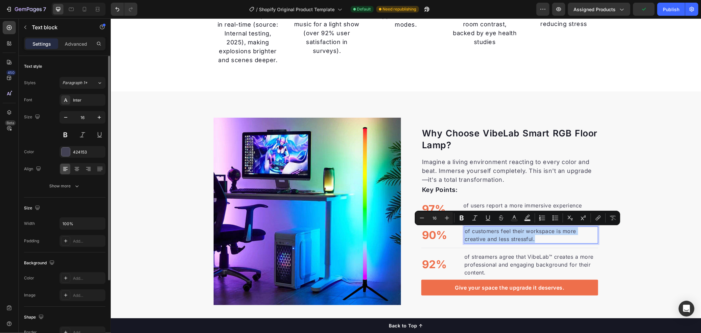
drag, startPoint x: 462, startPoint y: 230, endPoint x: 538, endPoint y: 238, distance: 76.0
click at [538, 238] on p "of customers feel their workspace is more creative and less stressful." at bounding box center [530, 235] width 133 height 16
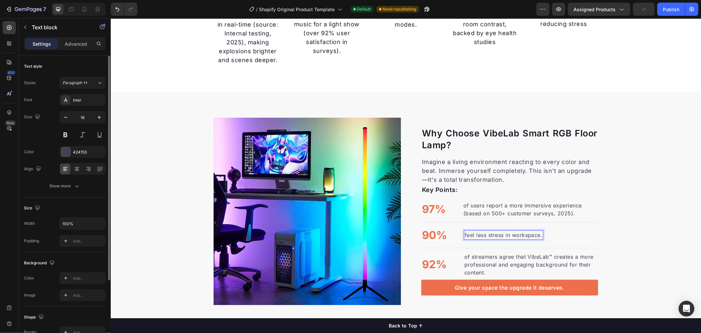
scroll to position [800, 0]
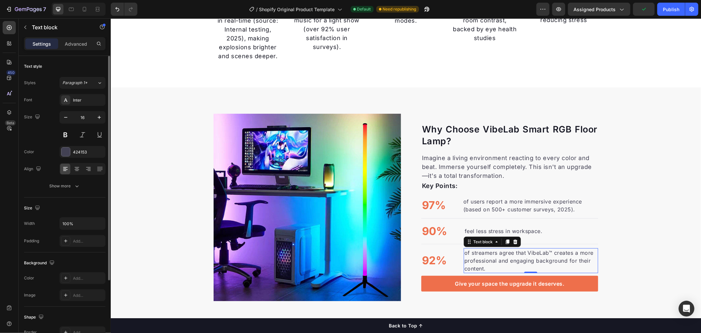
click at [510, 258] on p "of streamers agree that VibeLab™ creates a more professional and engaging backg…" at bounding box center [530, 260] width 133 height 24
click at [477, 259] on p "of streamers agree that VibeLab™ creates a more professional and engaging backg…" at bounding box center [530, 260] width 133 height 24
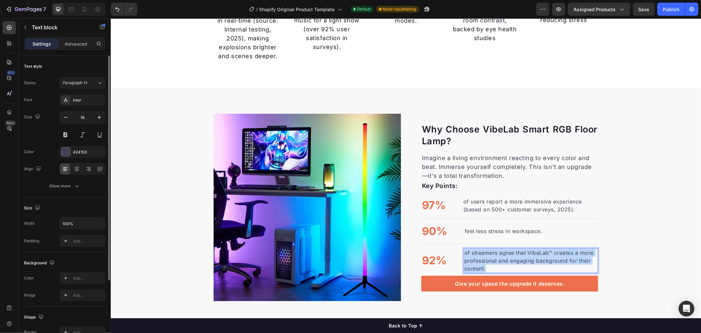
drag, startPoint x: 484, startPoint y: 269, endPoint x: 462, endPoint y: 253, distance: 26.6
click at [464, 253] on p "of streamers agree that VibeLab™ creates a more professional and engaging backg…" at bounding box center [530, 260] width 133 height 24
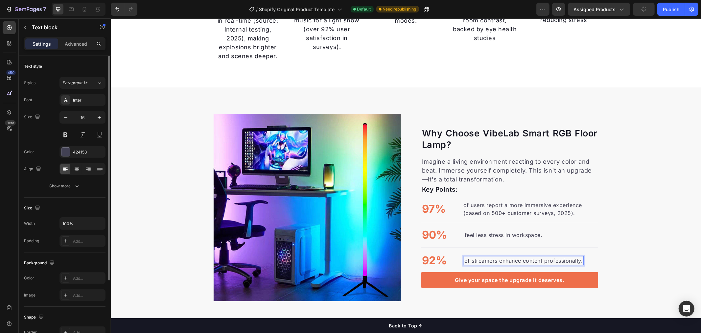
scroll to position [808, 0]
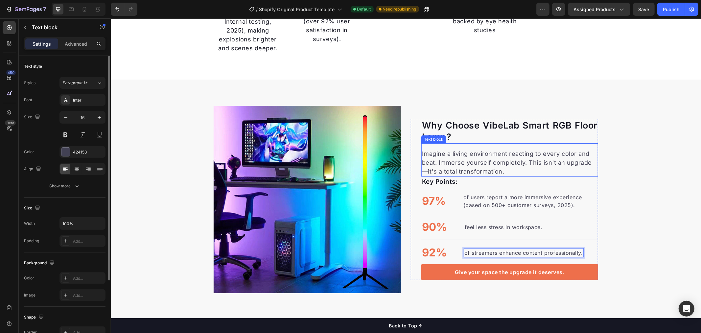
click at [476, 154] on p "Imagine a living environment reacting to every color and beat. Immerse yourself…" at bounding box center [509, 162] width 175 height 27
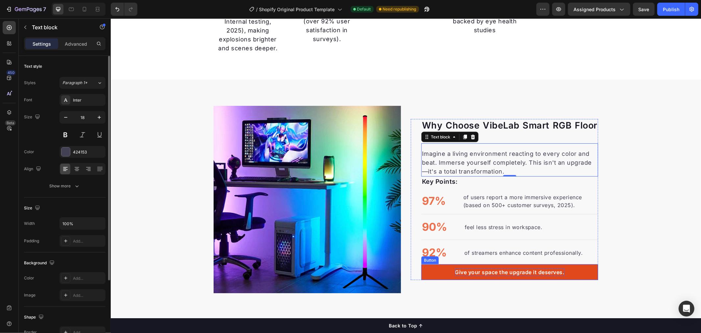
click at [478, 271] on p "Give your space the upgrade it deserves." at bounding box center [509, 272] width 109 height 8
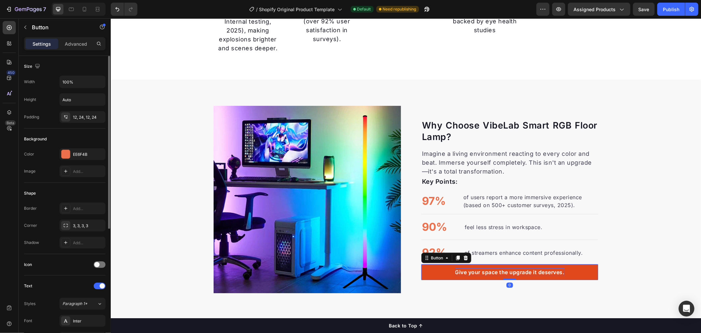
click at [458, 272] on p "Give your space the upgrade it deserves." at bounding box center [509, 272] width 109 height 8
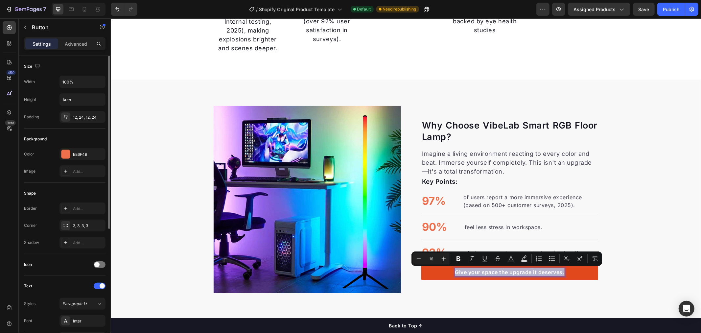
drag, startPoint x: 452, startPoint y: 271, endPoint x: 563, endPoint y: 270, distance: 110.4
click at [563, 270] on link "Give your space the upgrade it deserves." at bounding box center [509, 272] width 177 height 16
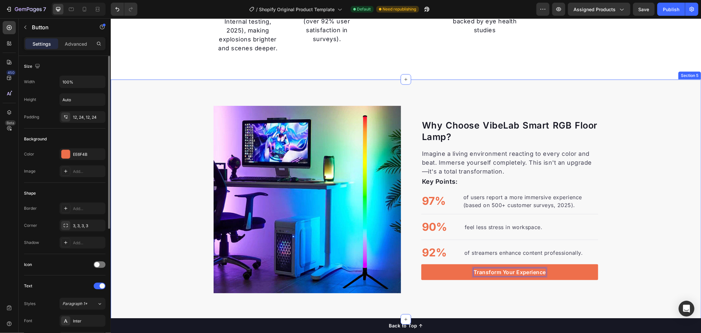
click at [633, 243] on div "Why Choose VibeLab Smart RGB Floor Lamp? Heading Imagine a living environment r…" at bounding box center [405, 198] width 590 height 187
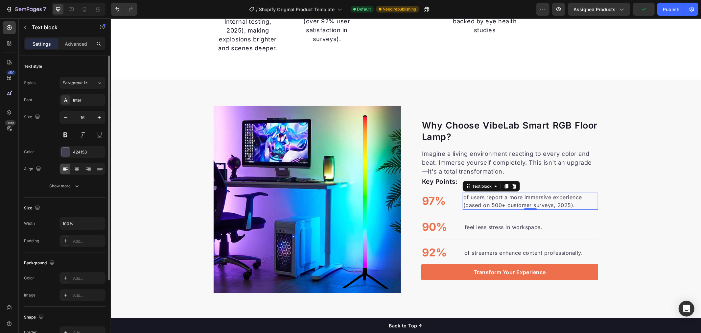
click at [492, 199] on p "of users report a more immersive experience (based on 500+ customer surveys, 20…" at bounding box center [530, 201] width 134 height 16
click at [101, 117] on icon "button" at bounding box center [99, 117] width 7 height 7
type input "18"
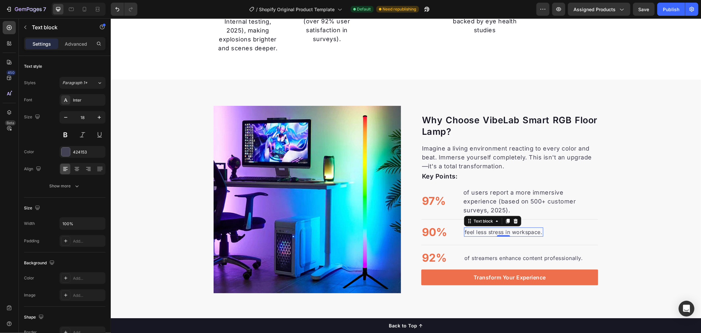
click at [497, 228] on p "feel less stress in workspace." at bounding box center [503, 232] width 78 height 8
click at [99, 119] on icon "button" at bounding box center [99, 117] width 7 height 7
type input "18"
click at [493, 254] on p "of streamers enhance content professionally." at bounding box center [523, 258] width 119 height 8
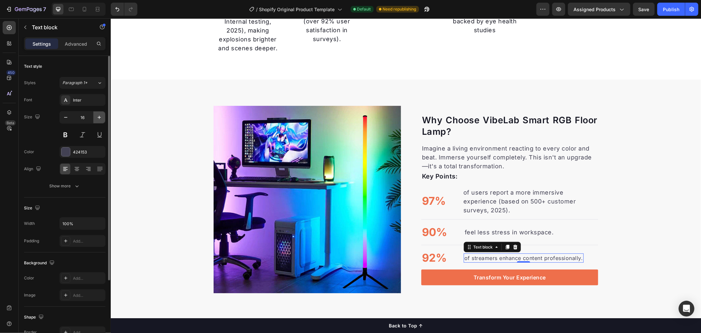
click at [99, 116] on icon "button" at bounding box center [99, 117] width 7 height 7
type input "18"
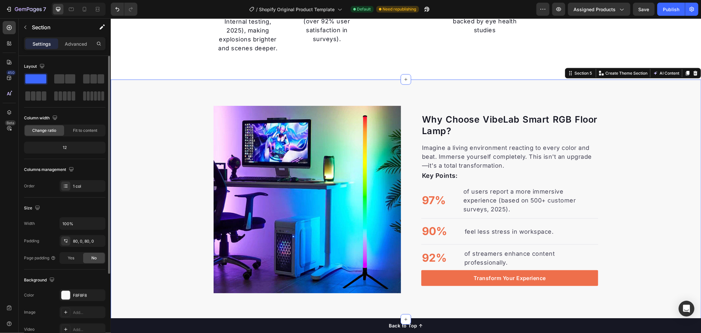
click at [626, 233] on div "Why Choose VibeLab Smart RGB Floor Lamp? Heading Imagine a living environment r…" at bounding box center [405, 198] width 590 height 187
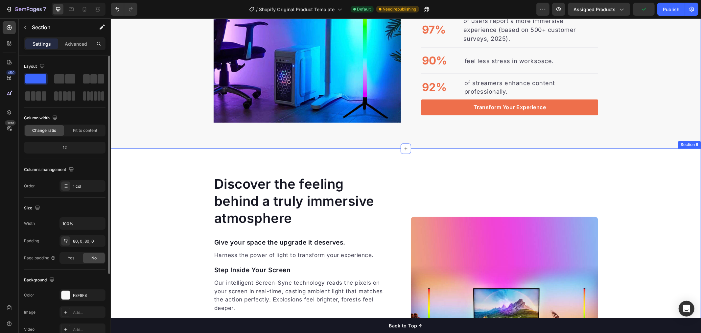
scroll to position [1063, 0]
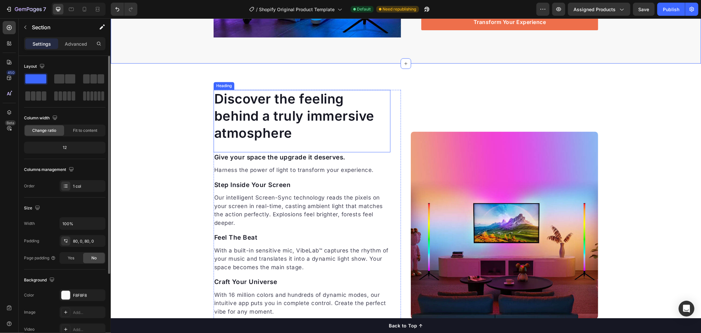
click at [271, 102] on h2 "Discover the feeling behind a truly immersive atmosphere" at bounding box center [301, 116] width 177 height 53
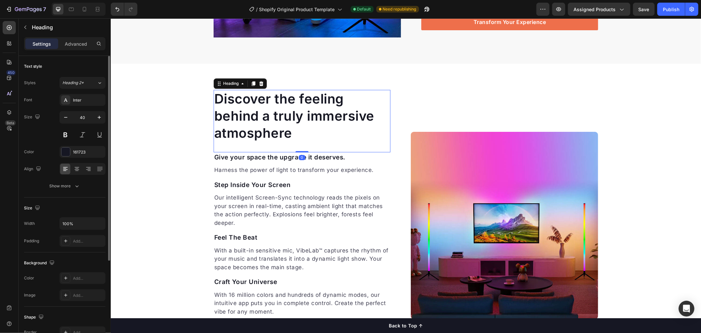
click at [295, 131] on h2 "Discover the feeling behind a truly immersive atmosphere" at bounding box center [301, 116] width 177 height 53
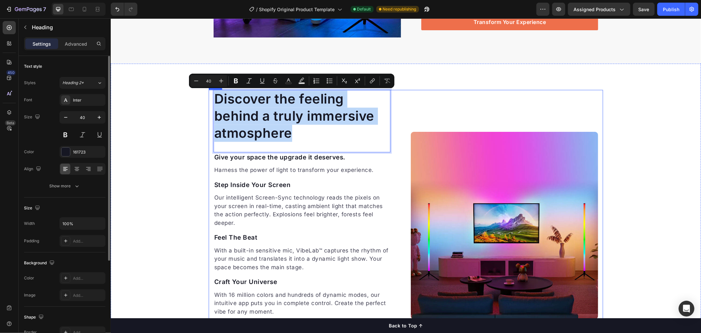
drag, startPoint x: 289, startPoint y: 133, endPoint x: 208, endPoint y: 104, distance: 85.8
click at [208, 104] on div "Discover the feeling behind a truly immersive atmosphere Heading 0 Give your sp…" at bounding box center [405, 225] width 394 height 271
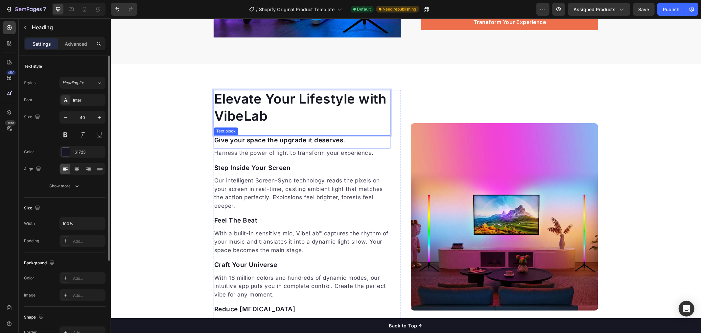
click at [286, 141] on p "Give your space the upgrade it deserves." at bounding box center [301, 141] width 175 height 10
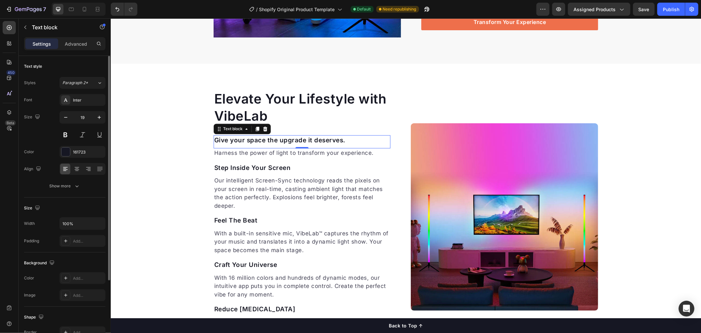
click at [242, 141] on p "Give your space the upgrade it deserves." at bounding box center [301, 141] width 175 height 10
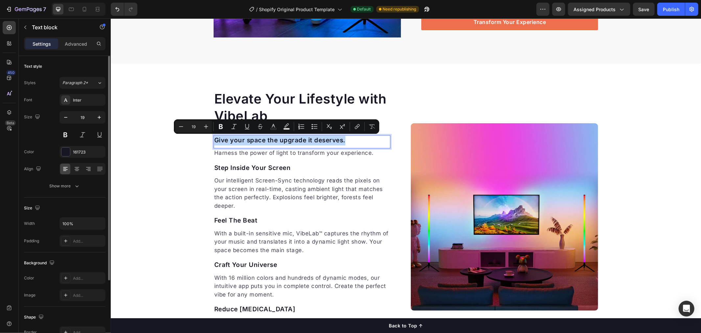
drag, startPoint x: 212, startPoint y: 140, endPoint x: 353, endPoint y: 140, distance: 141.3
click at [353, 140] on p "Give your space the upgrade it deserves." at bounding box center [301, 141] width 175 height 10
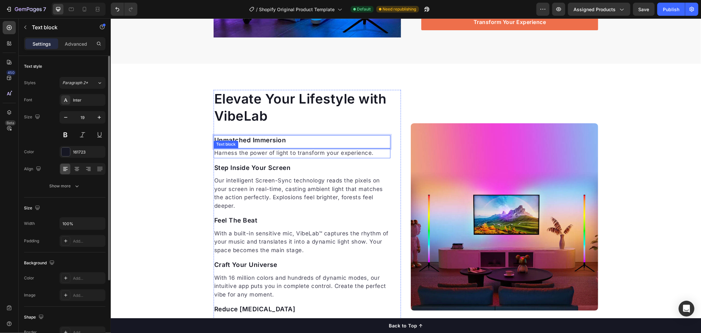
click at [285, 152] on p "Harness the power of light to transform your experience." at bounding box center [301, 153] width 175 height 9
click at [279, 155] on p "Harness the power of light to transform your experience." at bounding box center [301, 153] width 175 height 9
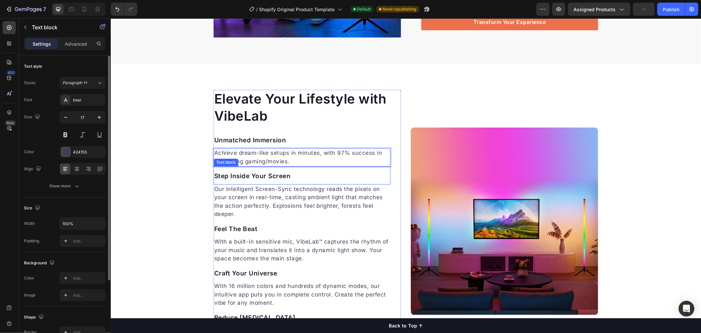
click at [259, 175] on p "Step Inside Your Screen" at bounding box center [301, 177] width 175 height 10
click at [293, 173] on p "Step Inside Your Screen" at bounding box center [301, 177] width 175 height 10
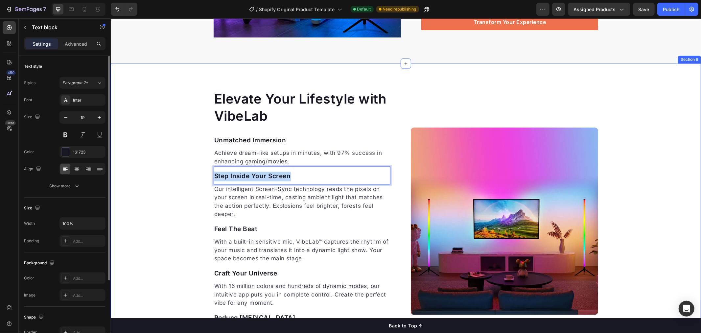
drag, startPoint x: 286, startPoint y: 175, endPoint x: 203, endPoint y: 175, distance: 83.5
click at [203, 175] on div "Elevate Your Lifestyle with VibeLab Heading Unmatched Immersion Text block Achi…" at bounding box center [405, 221] width 590 height 263
click at [253, 196] on p "Our intelligent Screen-Sync technology reads the pixels on your screen in real-…" at bounding box center [301, 202] width 175 height 34
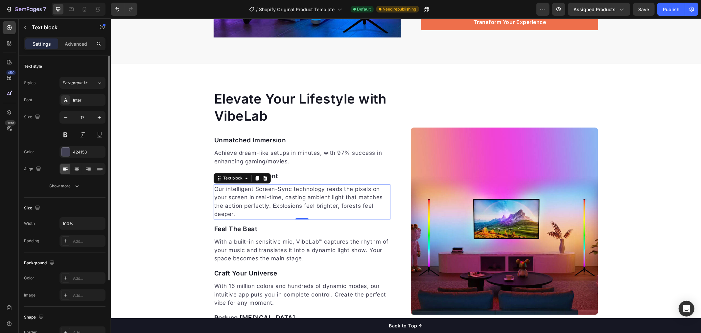
click at [256, 195] on p "Our intelligent Screen-Sync technology reads the pixels on your screen in real-…" at bounding box center [301, 202] width 175 height 34
click at [239, 213] on p "Our intelligent Screen-Sync technology reads the pixels on your screen in real-…" at bounding box center [301, 202] width 175 height 34
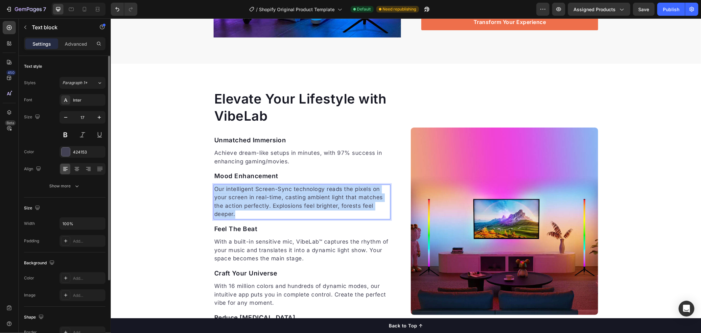
drag, startPoint x: 239, startPoint y: 213, endPoint x: 212, endPoint y: 191, distance: 34.6
click at [214, 191] on p "Our intelligent Screen-Sync technology reads the pixels on your screen in real-…" at bounding box center [301, 202] width 175 height 34
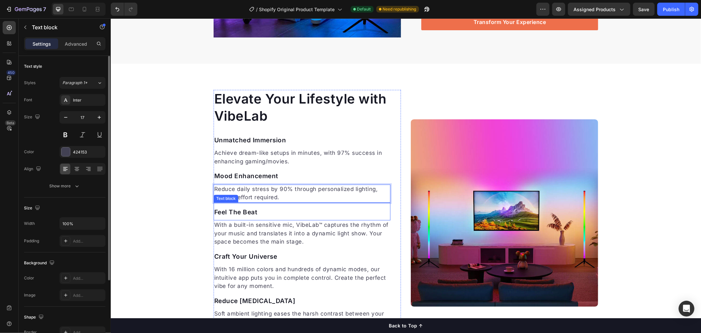
click at [241, 214] on p "Feel The Beat" at bounding box center [301, 213] width 175 height 10
click at [262, 211] on p "Feel The Beat" at bounding box center [301, 213] width 175 height 10
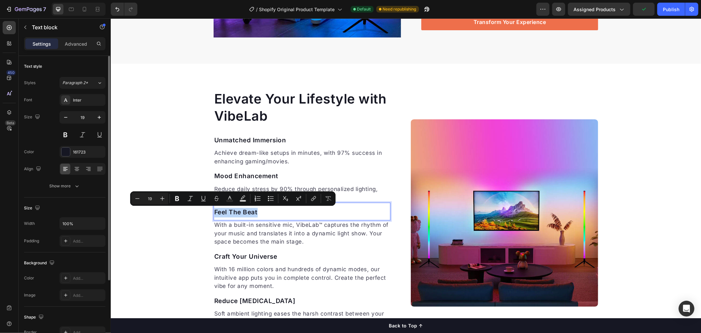
drag, startPoint x: 270, startPoint y: 212, endPoint x: 210, endPoint y: 208, distance: 60.6
click at [213, 208] on div "Feel The Beat" at bounding box center [301, 212] width 177 height 11
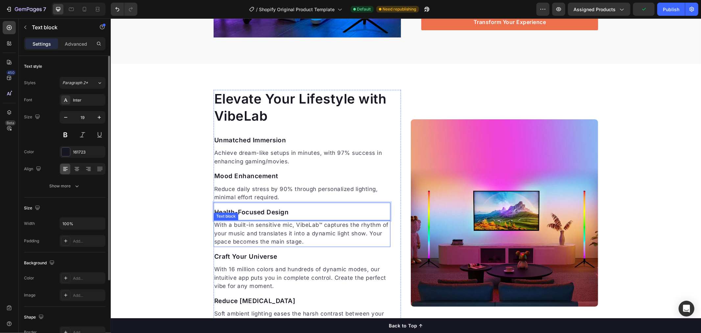
click at [272, 226] on p "With a built-in sensitive mic, VibeLab™ captures the rhythm of your music and t…" at bounding box center [301, 233] width 175 height 25
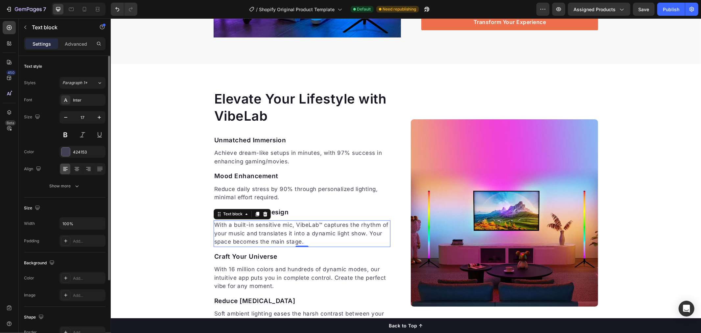
click at [288, 232] on p "With a built-in sensitive mic, VibeLab™ captures the rhythm of your music and t…" at bounding box center [301, 233] width 175 height 25
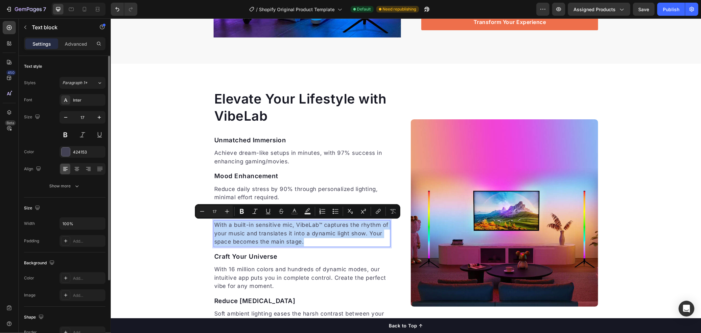
drag, startPoint x: 304, startPoint y: 243, endPoint x: 213, endPoint y: 227, distance: 92.7
click at [214, 227] on p "With a built-in sensitive mic, VibeLab™ captures the rhythm of your music and t…" at bounding box center [301, 233] width 175 height 25
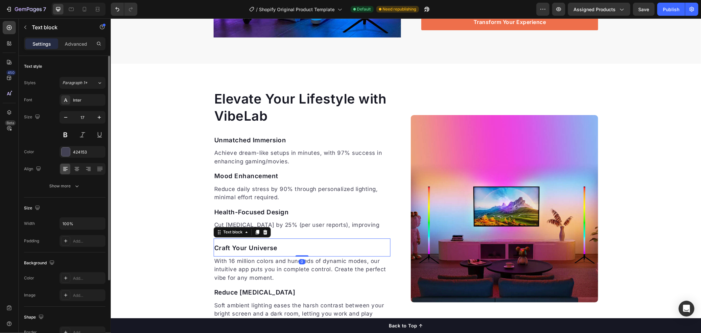
click at [269, 248] on p "Craft Your Universe" at bounding box center [301, 249] width 175 height 10
click at [271, 248] on p "Craft Your Universe" at bounding box center [301, 249] width 175 height 10
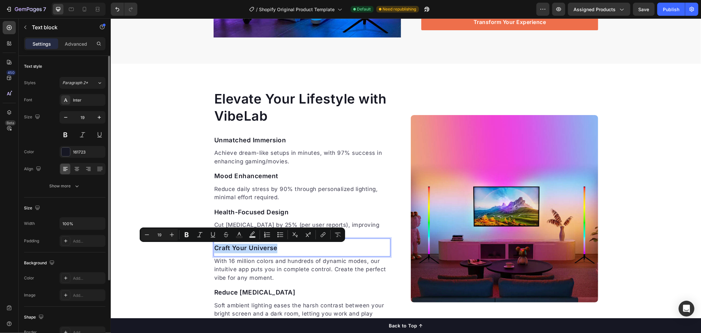
drag, startPoint x: 268, startPoint y: 246, endPoint x: 213, endPoint y: 246, distance: 54.9
click at [214, 246] on p "Craft Your Universe" at bounding box center [301, 249] width 175 height 10
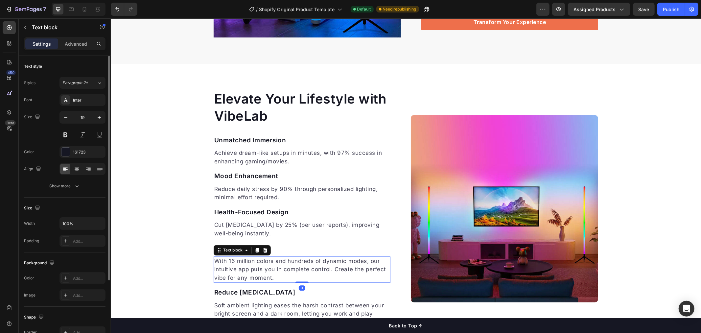
click at [264, 259] on p "With 16 million colors and hundreds of dynamic modes, our intuitive app puts yo…" at bounding box center [301, 269] width 175 height 25
click at [269, 273] on p "With 16 million colors and hundreds of dynamic modes, our intuitive app puts yo…" at bounding box center [301, 269] width 175 height 25
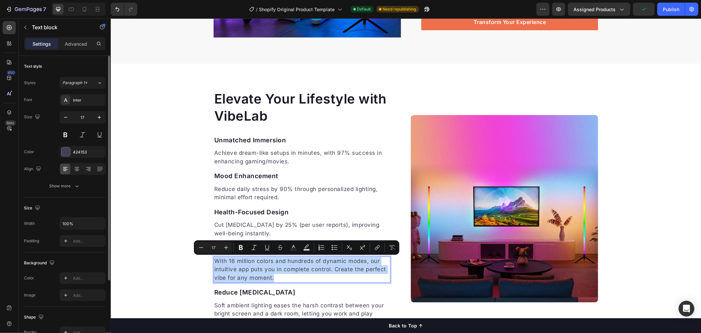
drag, startPoint x: 276, startPoint y: 277, endPoint x: 210, endPoint y: 260, distance: 68.4
click at [213, 260] on div "With 16 million colors and hundreds of dynamic modes, our intuitive app puts yo…" at bounding box center [301, 269] width 177 height 27
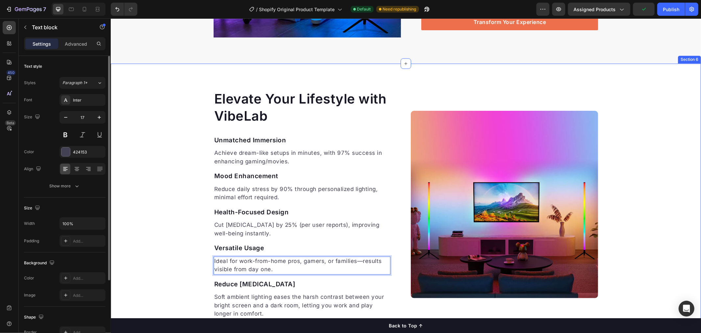
click at [178, 244] on div "Elevate Your Lifestyle with VibeLab Heading Unmatched Immersion Text block Achi…" at bounding box center [405, 204] width 590 height 229
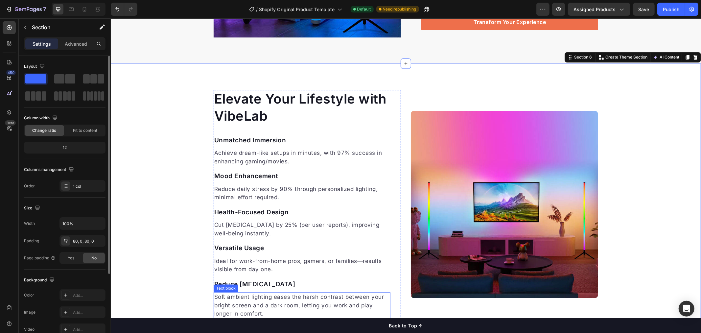
scroll to position [1149, 0]
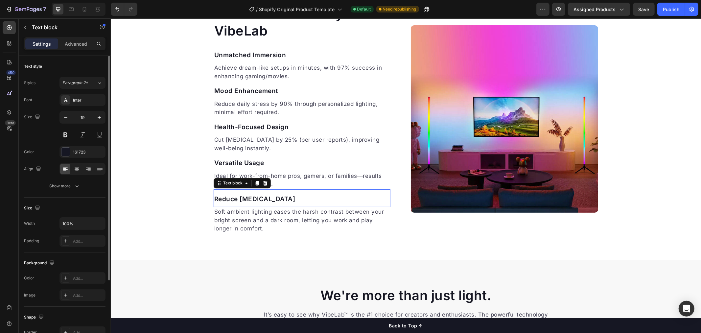
click at [261, 199] on p "Reduce [MEDICAL_DATA]" at bounding box center [301, 199] width 175 height 10
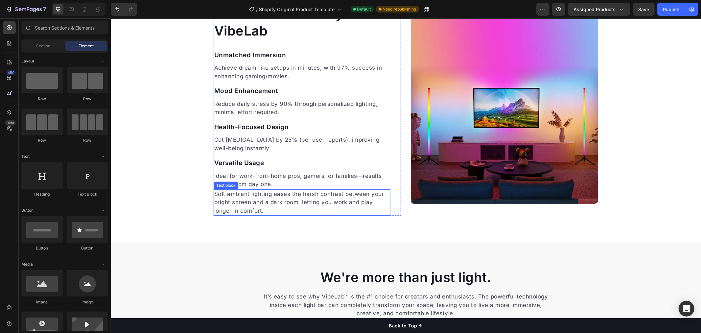
click at [263, 208] on p "Soft ambient lighting eases the harsh contrast between your bright screen and a…" at bounding box center [301, 202] width 175 height 25
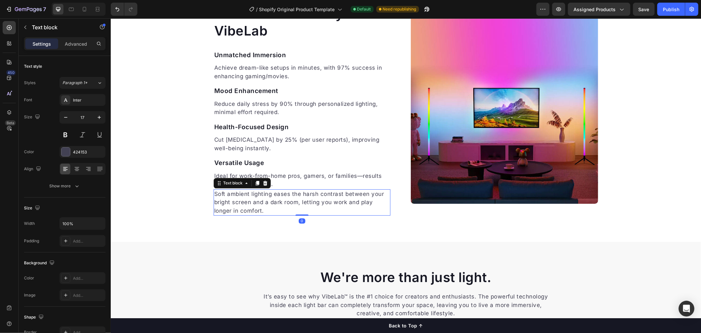
scroll to position [1151, 0]
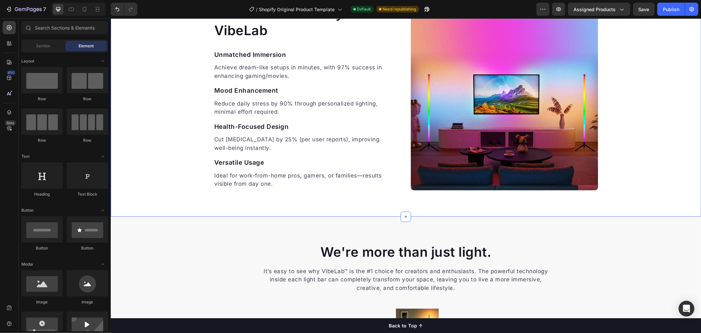
click at [264, 199] on div "Elevate Your Lifestyle with VibeLab Heading Unmatched Immersion Text block Achi…" at bounding box center [405, 96] width 590 height 240
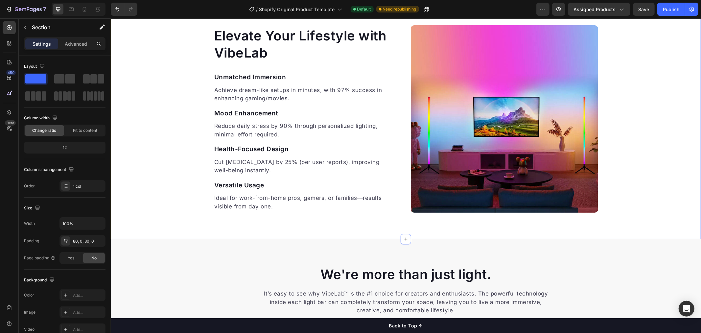
scroll to position [961, 0]
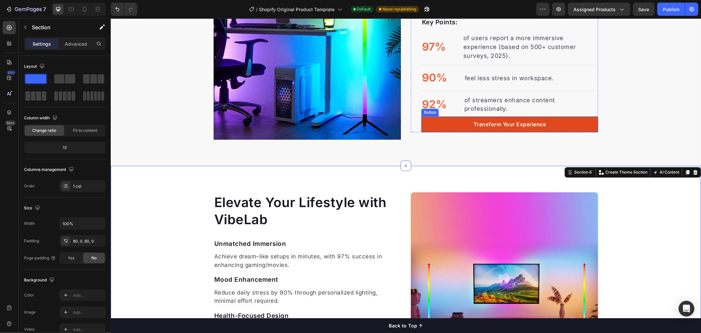
click at [468, 118] on link "Transform Your Experience" at bounding box center [509, 124] width 177 height 16
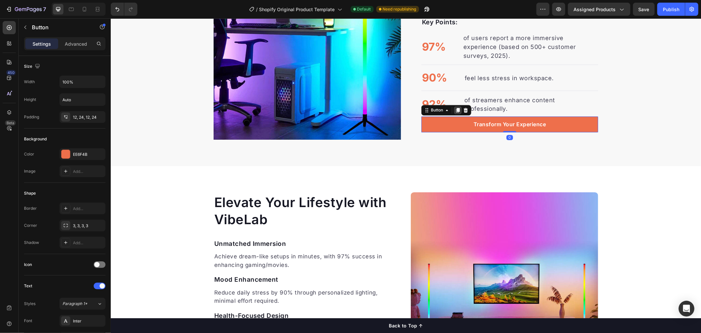
click at [455, 107] on icon at bounding box center [457, 109] width 5 height 5
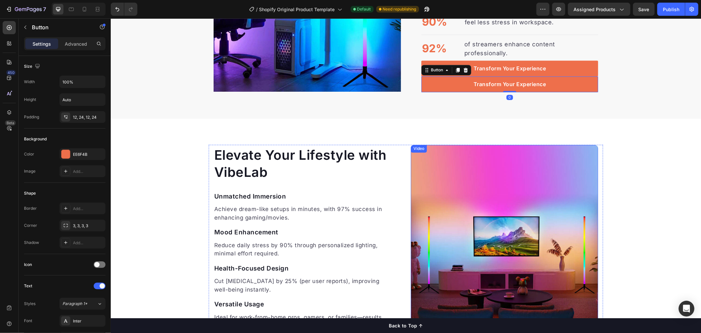
scroll to position [1039, 0]
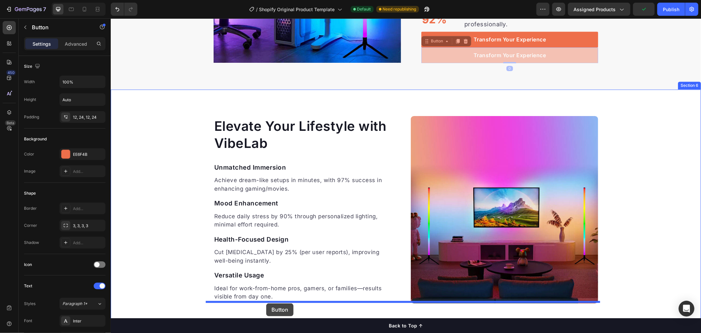
drag, startPoint x: 446, startPoint y: 53, endPoint x: 266, endPoint y: 303, distance: 308.4
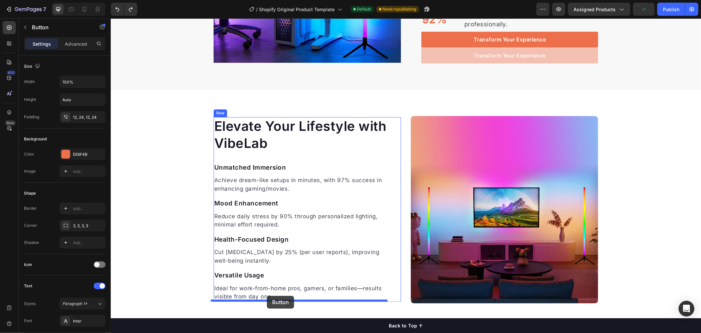
drag, startPoint x: 464, startPoint y: 47, endPoint x: 267, endPoint y: 295, distance: 316.9
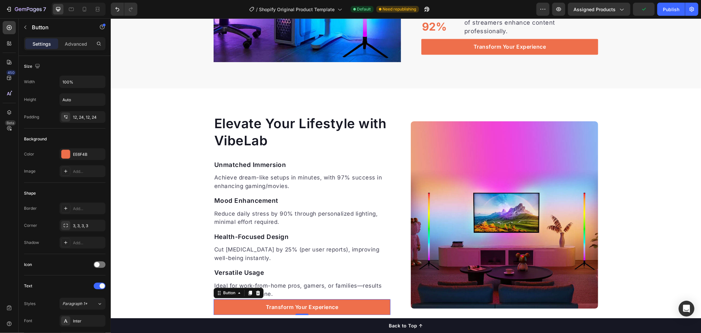
scroll to position [1047, 0]
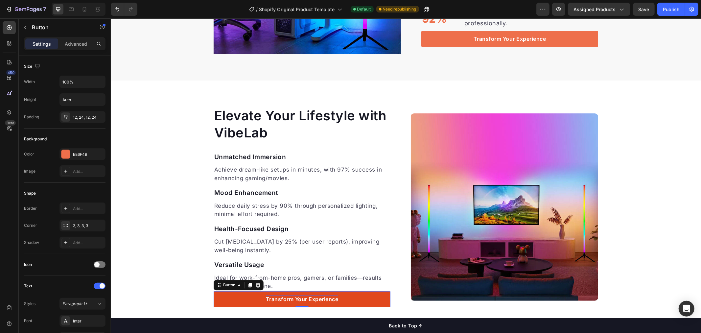
click at [276, 297] on p "Transform Your Experience" at bounding box center [302, 299] width 73 height 8
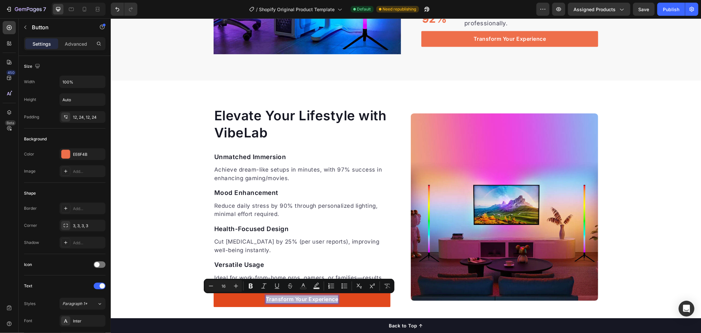
drag, startPoint x: 262, startPoint y: 297, endPoint x: 335, endPoint y: 301, distance: 72.4
click at [335, 301] on p "Transform Your Experience" at bounding box center [302, 299] width 73 height 8
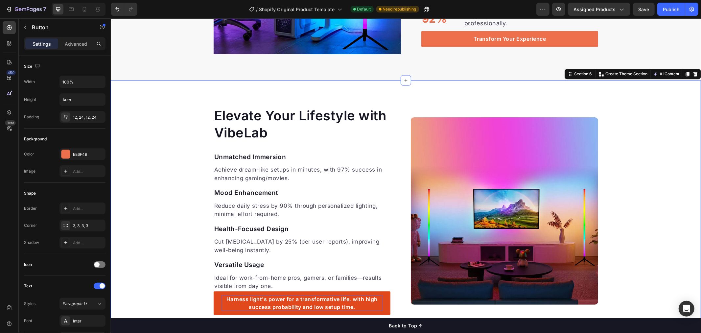
click at [168, 281] on div "Elevate Your Lifestyle with VibeLab Heading Unmatched Immersion Text block Achi…" at bounding box center [405, 210] width 590 height 208
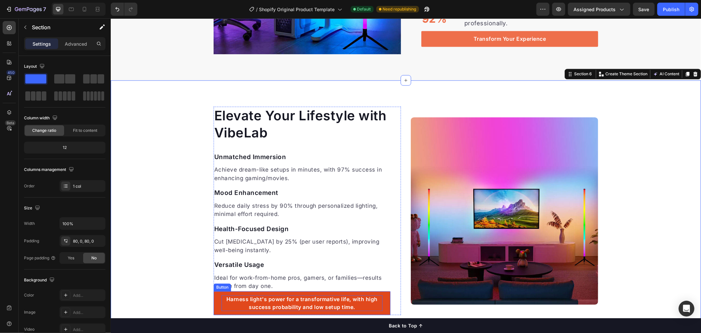
click at [267, 309] on p "Harness light's power for a transformative life, with high success probability …" at bounding box center [301, 303] width 161 height 16
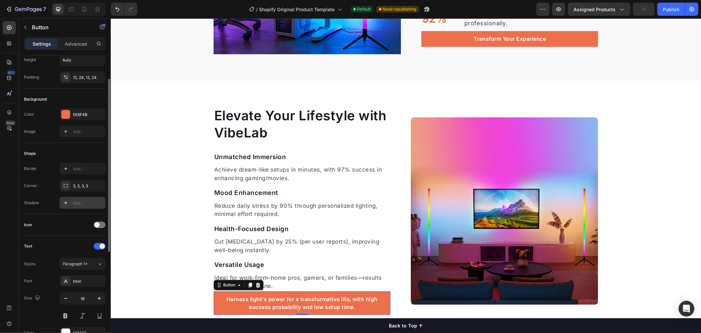
scroll to position [0, 0]
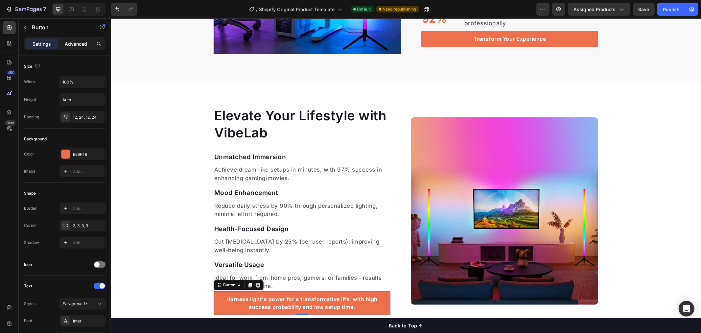
click at [74, 43] on p "Advanced" at bounding box center [76, 43] width 22 height 7
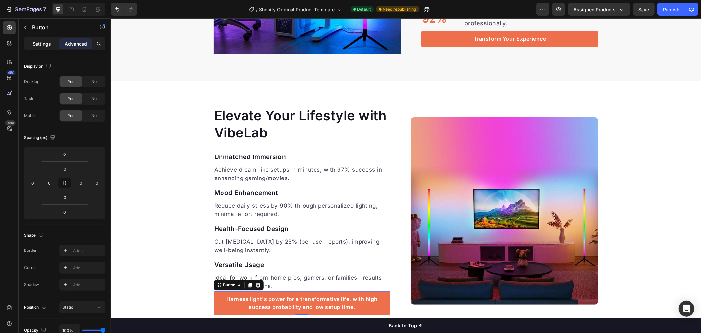
click at [39, 41] on p "Settings" at bounding box center [42, 43] width 18 height 7
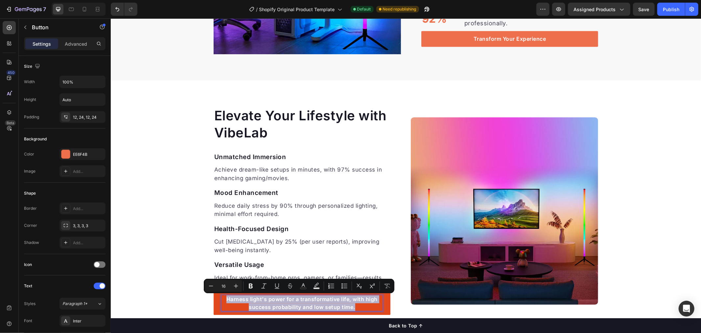
drag, startPoint x: 221, startPoint y: 299, endPoint x: 366, endPoint y: 309, distance: 145.0
click at [366, 309] on p "Harness light's power for a transformative life, with high success probability …" at bounding box center [301, 303] width 161 height 16
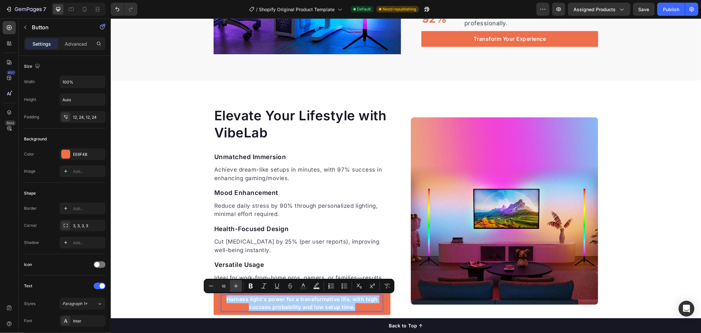
click at [236, 285] on icon "Editor contextual toolbar" at bounding box center [236, 286] width 4 height 4
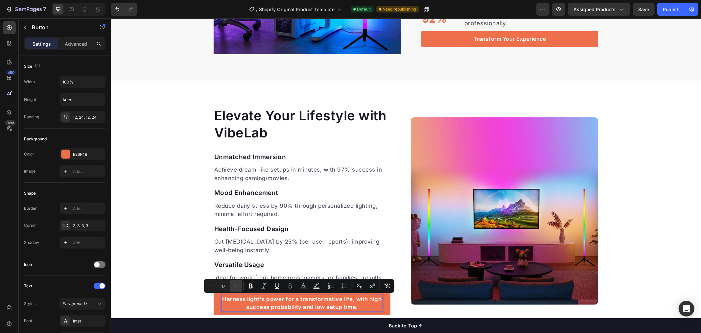
click at [236, 285] on icon "Editor contextual toolbar" at bounding box center [236, 286] width 4 height 4
type input "18"
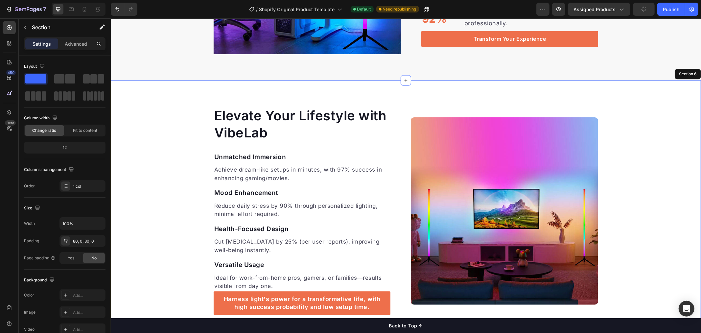
click at [175, 253] on div "Elevate Your Lifestyle with VibeLab Heading Unmatched Immersion Text block Achi…" at bounding box center [405, 210] width 590 height 208
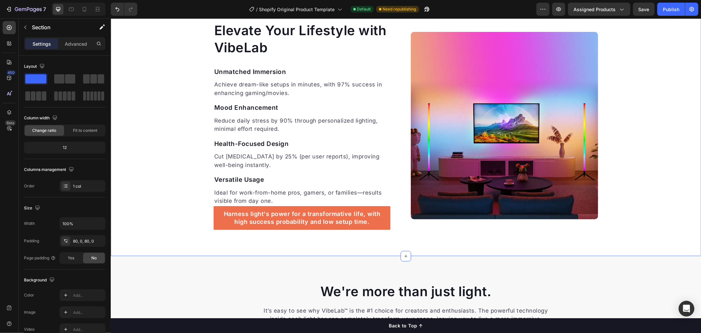
scroll to position [1217, 0]
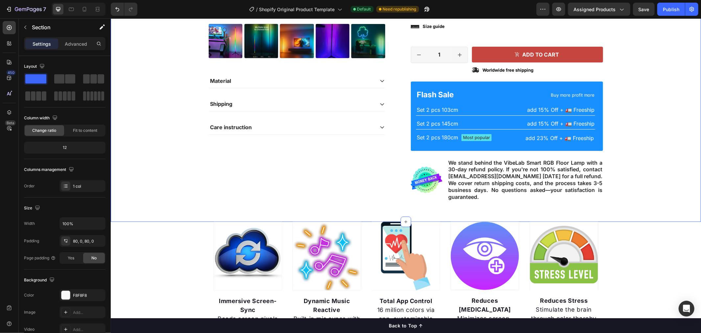
scroll to position [508, 0]
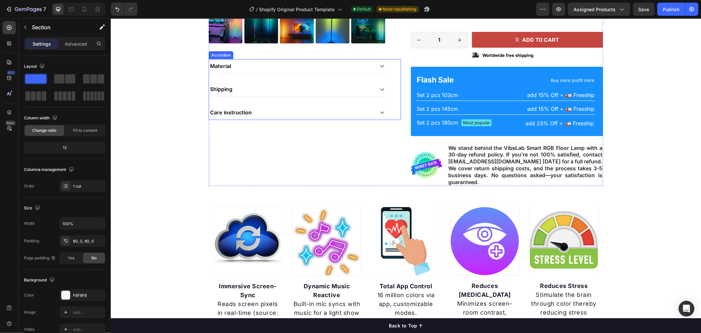
click at [372, 115] on div "Care instruction" at bounding box center [297, 112] width 176 height 14
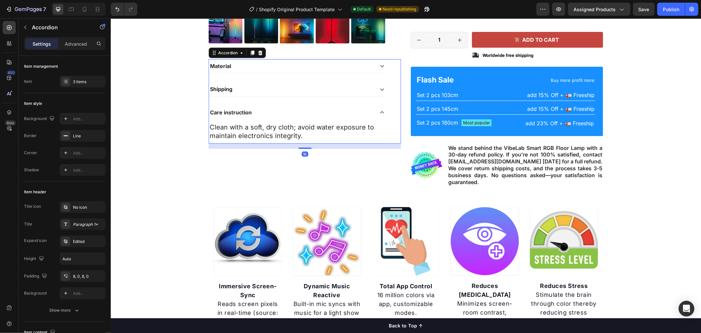
click at [380, 89] on icon at bounding box center [381, 88] width 5 height 5
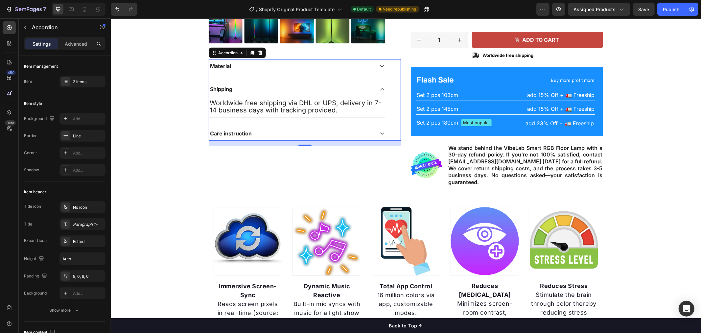
click at [379, 65] on icon at bounding box center [381, 65] width 5 height 5
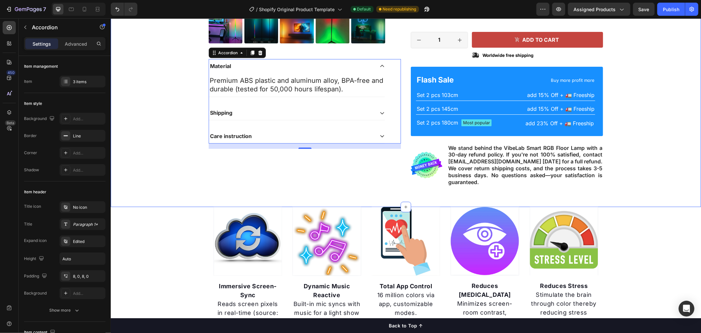
click at [168, 159] on div "Product Images Material Premium ABS plastic and aluminum alloy, BPA-free and du…" at bounding box center [405, 9] width 580 height 364
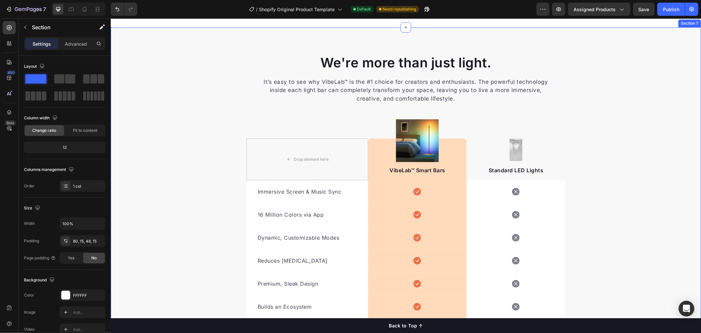
scroll to position [1190, 0]
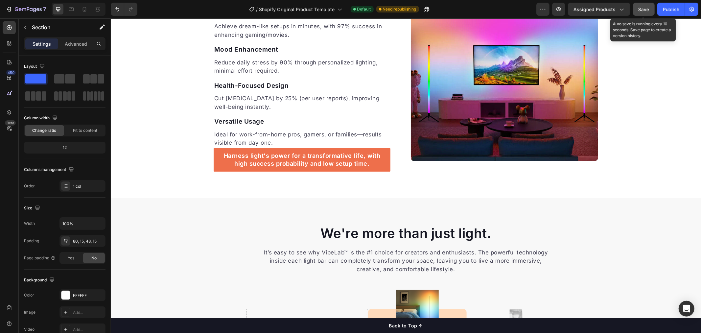
click at [648, 10] on span "Save" at bounding box center [644, 10] width 11 height 6
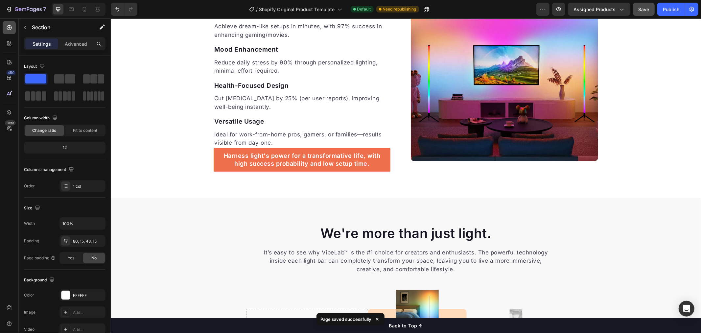
click at [10, 26] on icon at bounding box center [9, 27] width 5 height 5
click at [179, 188] on div "Elevate Your Lifestyle with VibeLab Heading Unmatched Immersion Text block Achi…" at bounding box center [405, 67] width 590 height 261
click at [12, 28] on icon at bounding box center [9, 27] width 7 height 7
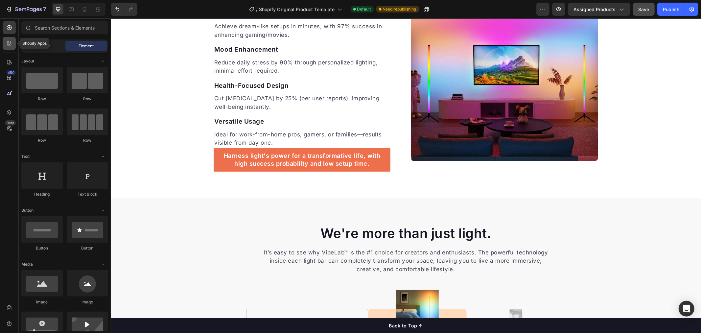
click at [10, 44] on icon at bounding box center [9, 43] width 7 height 7
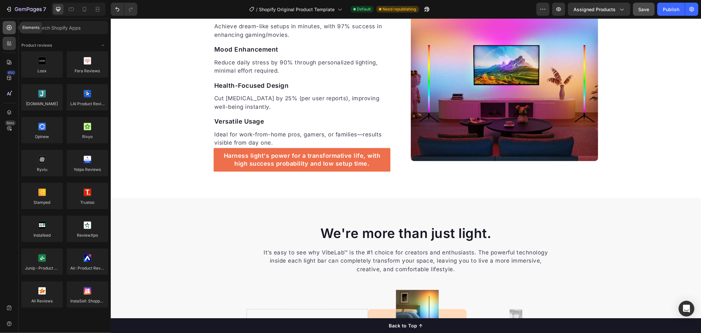
click at [10, 25] on icon at bounding box center [9, 27] width 7 height 7
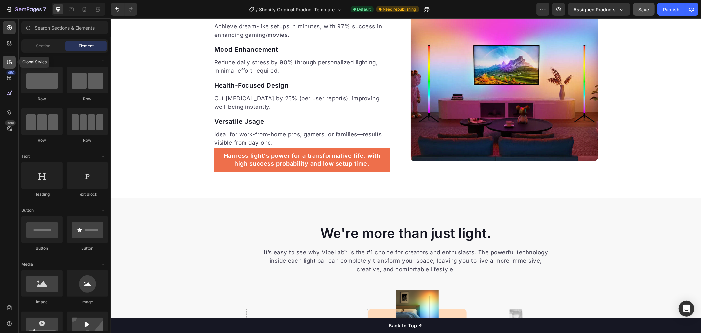
click at [11, 61] on icon at bounding box center [9, 62] width 7 height 7
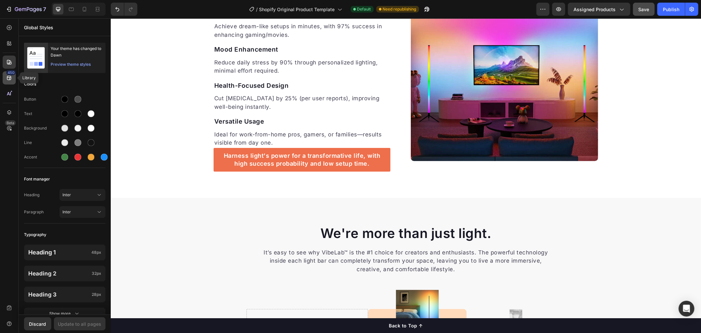
click at [5, 79] on div "450" at bounding box center [9, 77] width 13 height 13
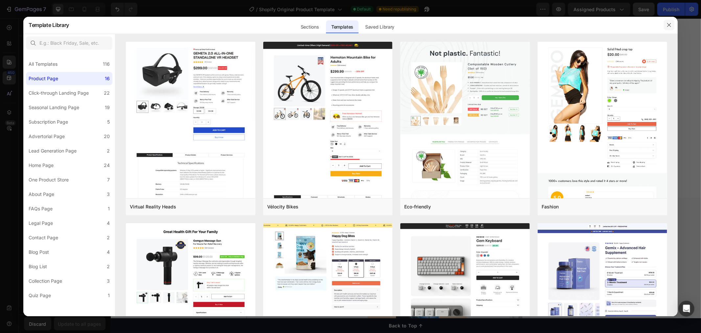
click at [670, 22] on button "button" at bounding box center [669, 25] width 11 height 11
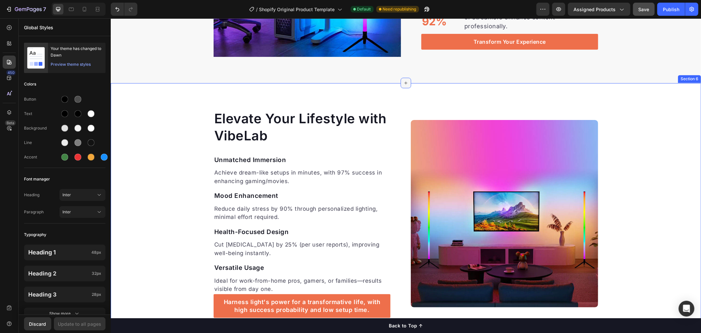
scroll to position [1230, 0]
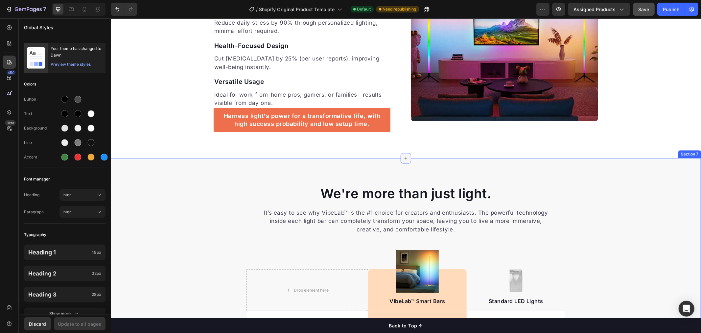
click at [405, 159] on icon at bounding box center [405, 157] width 5 height 5
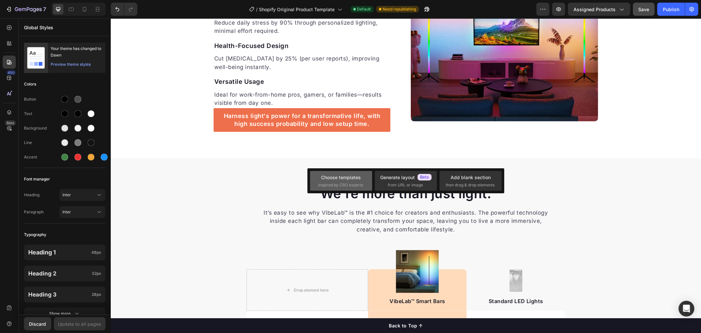
click at [344, 179] on div "Choose templates" at bounding box center [341, 177] width 40 height 7
